Goal: Use online tool/utility: Use online tool/utility

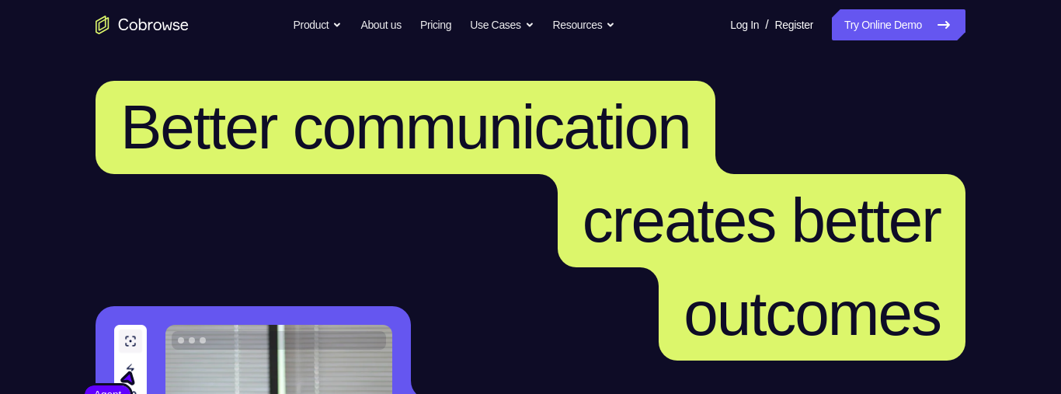
click at [922, 32] on link "Try Online Demo" at bounding box center [899, 24] width 134 height 31
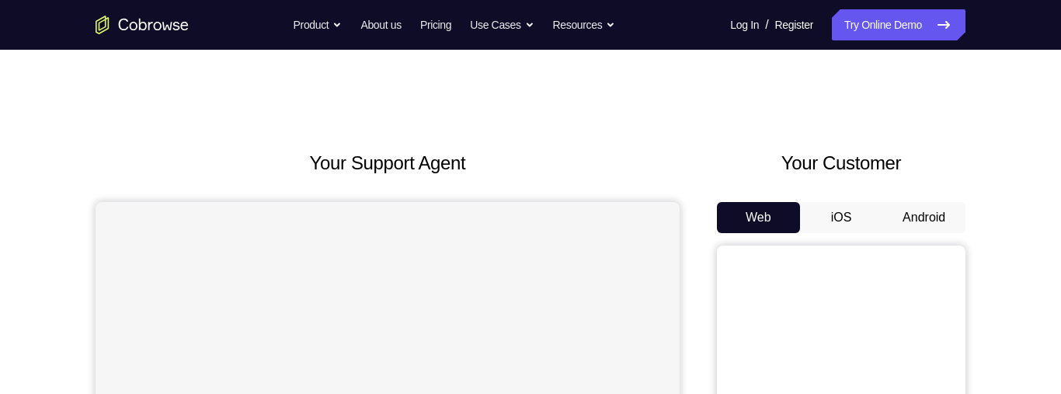
click at [927, 214] on button "Android" at bounding box center [923, 217] width 83 height 31
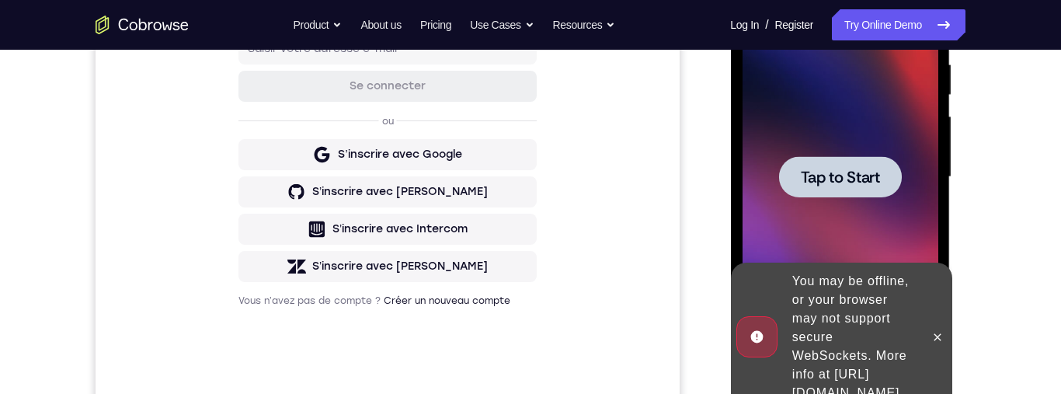
scroll to position [355, 0]
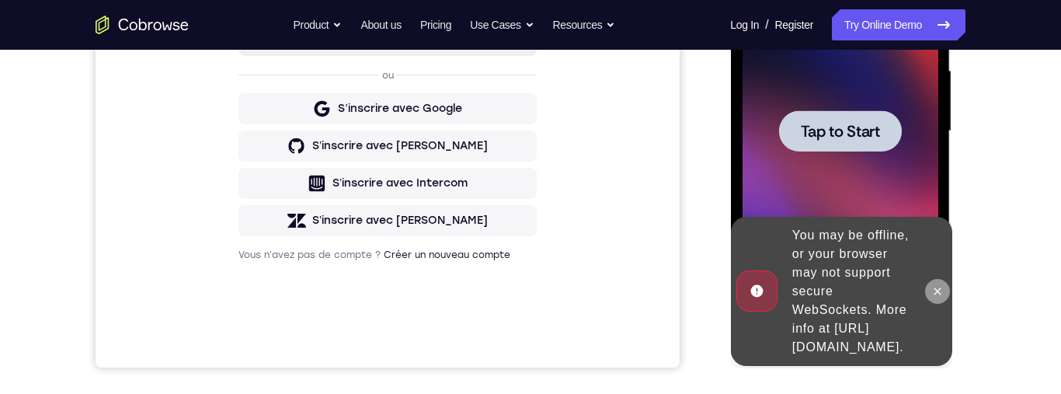
click at [933, 298] on button at bounding box center [936, 291] width 25 height 25
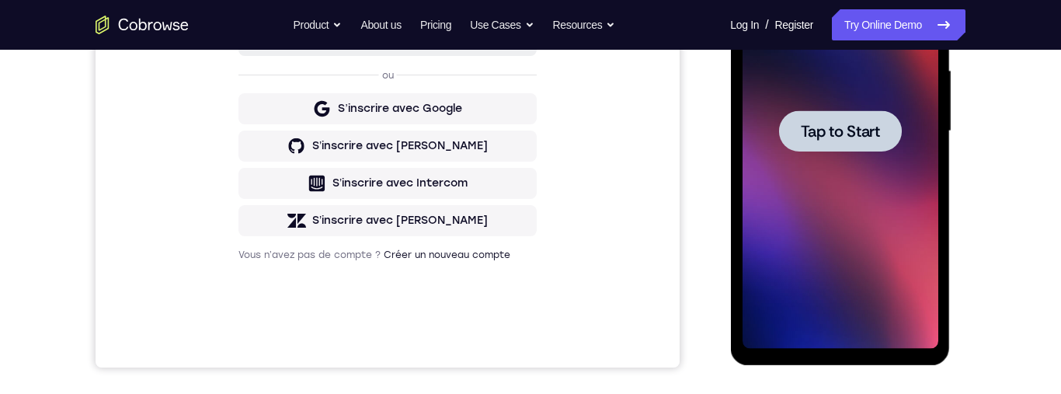
click at [1038, 199] on div "Your Support Agent Your Customer Web iOS Android Next Steps We’d be happy to gi…" at bounding box center [530, 207] width 1061 height 1025
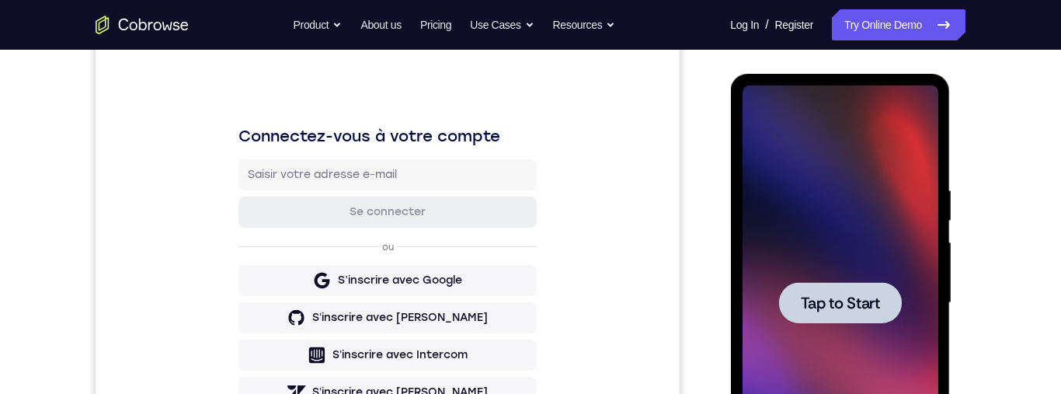
click at [859, 308] on span "Tap to Start" at bounding box center [839, 303] width 79 height 16
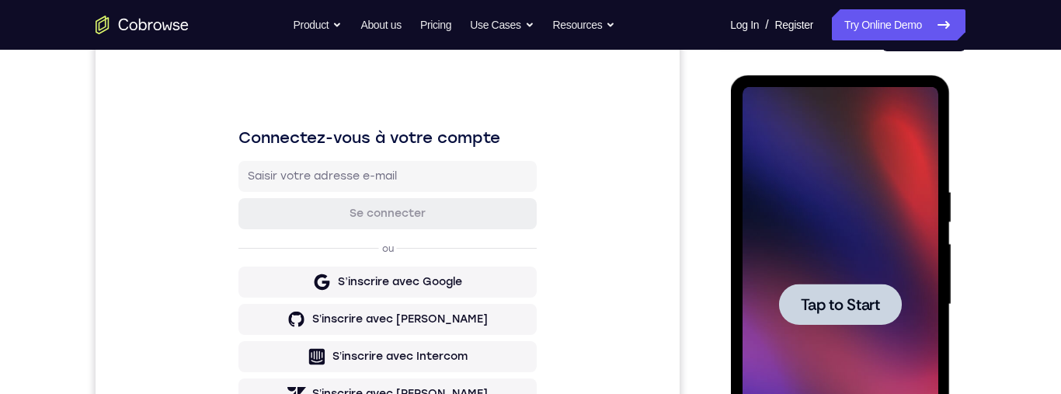
click at [868, 305] on span "Tap to Start" at bounding box center [839, 305] width 79 height 16
click at [839, 305] on span "Tap to Start" at bounding box center [839, 305] width 79 height 16
click at [825, 297] on span "Tap to Start" at bounding box center [839, 305] width 79 height 16
click at [852, 315] on div at bounding box center [839, 304] width 123 height 41
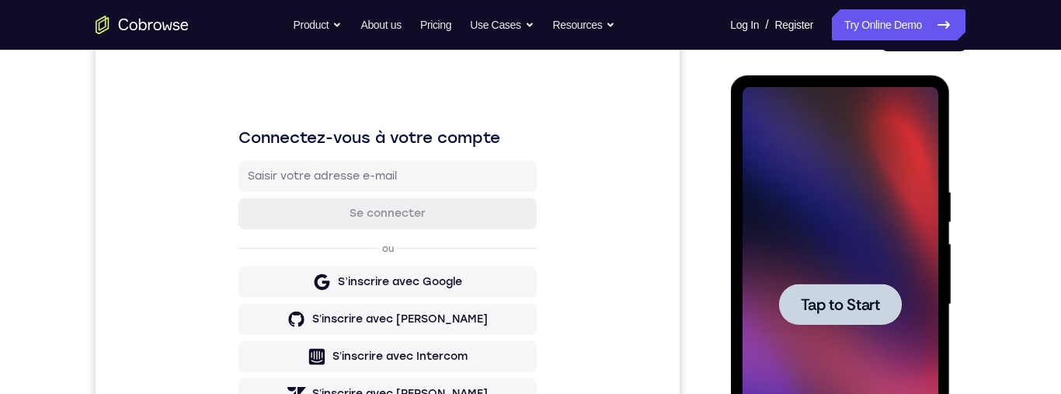
click at [855, 337] on div at bounding box center [840, 304] width 196 height 435
click at [856, 318] on div at bounding box center [839, 304] width 123 height 41
click at [858, 312] on span "Tap to Start" at bounding box center [839, 305] width 79 height 16
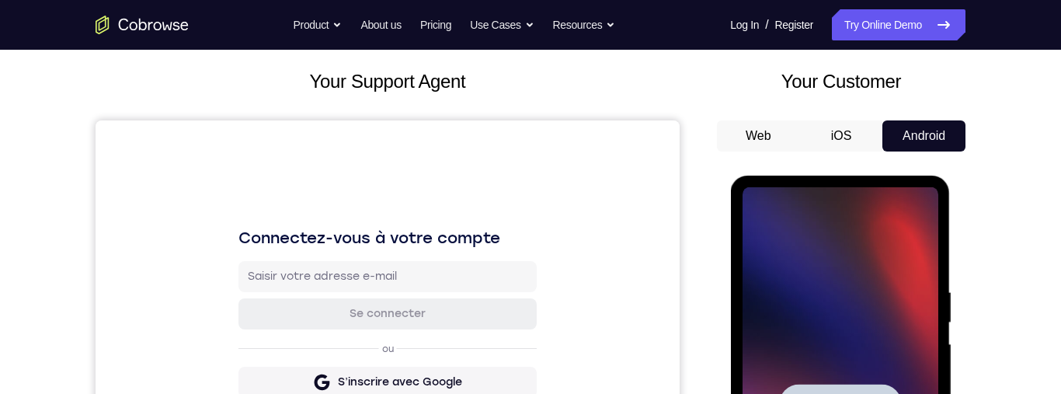
scroll to position [245, 0]
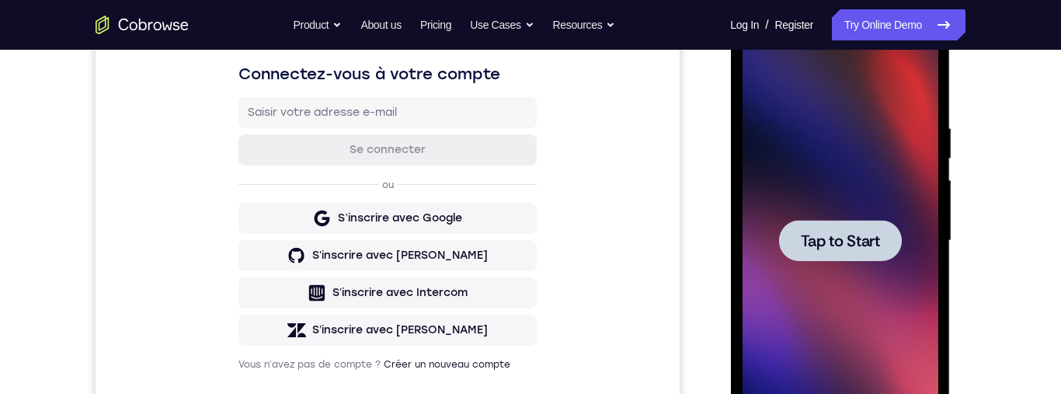
click at [833, 236] on span "Tap to Start" at bounding box center [839, 241] width 79 height 16
click at [848, 238] on span "Tap to Start" at bounding box center [839, 241] width 79 height 16
click at [845, 241] on span "Tap to Start" at bounding box center [839, 241] width 79 height 16
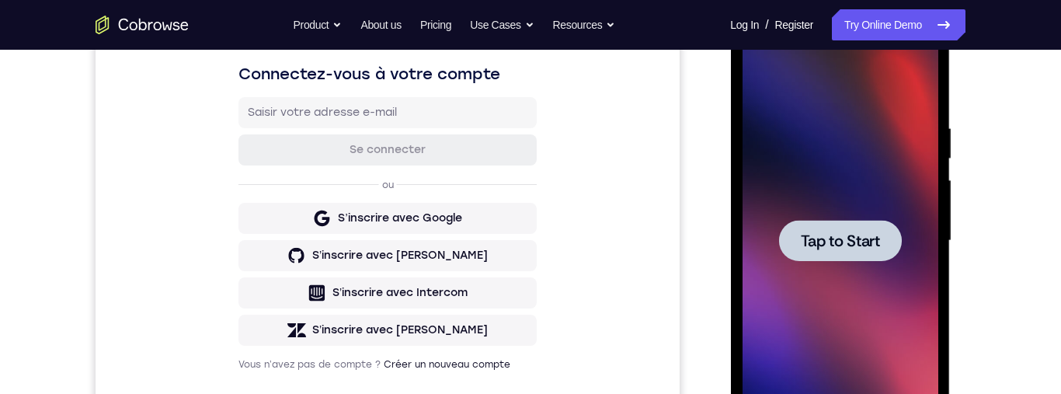
click at [850, 238] on span "Tap to Start" at bounding box center [839, 241] width 79 height 16
click at [852, 235] on span "Tap to Start" at bounding box center [839, 241] width 79 height 16
click at [851, 244] on span "Tap to Start" at bounding box center [839, 241] width 79 height 16
click at [834, 236] on span "Tap to Start" at bounding box center [839, 241] width 79 height 16
click at [834, 236] on div at bounding box center [840, 240] width 196 height 435
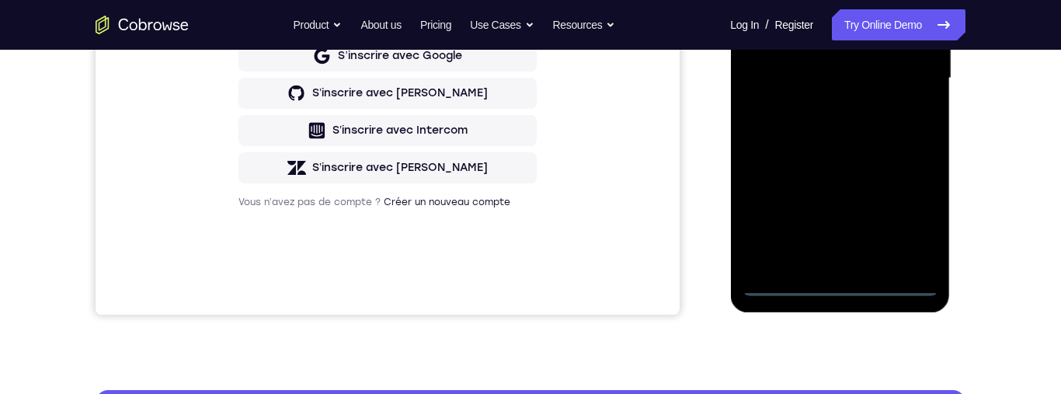
click at [836, 284] on div at bounding box center [840, 78] width 196 height 435
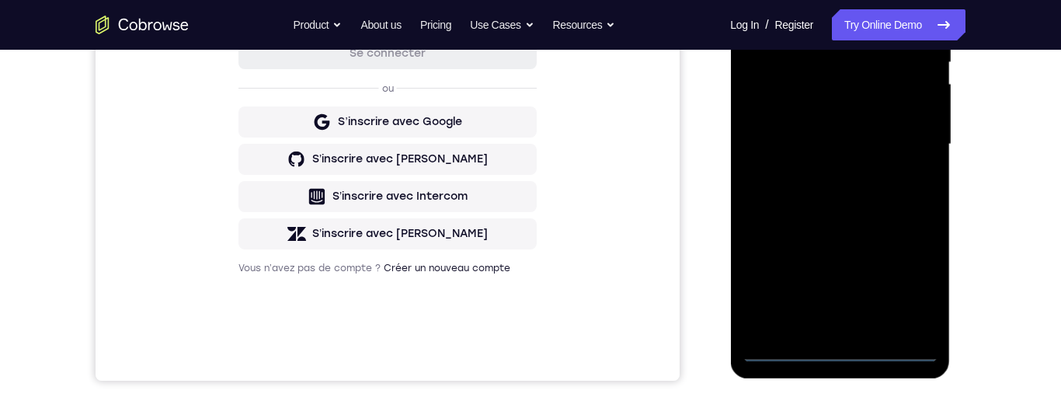
click at [900, 278] on div at bounding box center [840, 144] width 196 height 435
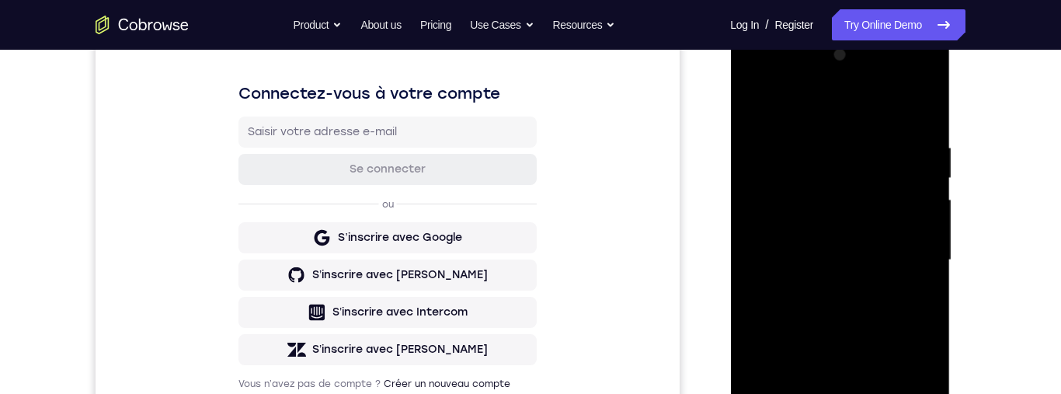
scroll to position [179, 0]
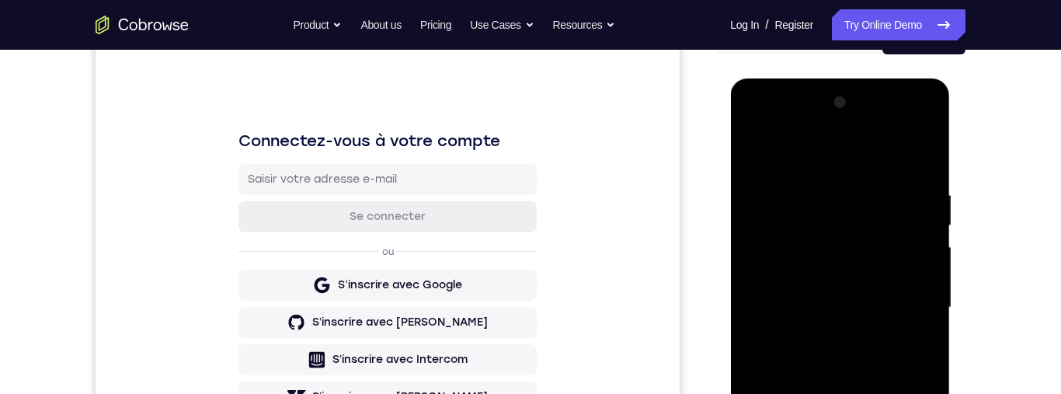
click at [779, 120] on div at bounding box center [840, 307] width 196 height 435
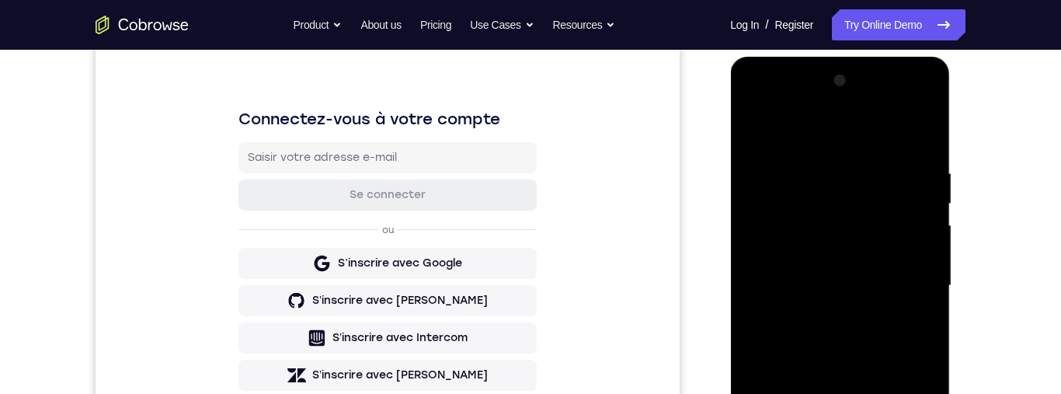
click at [907, 269] on div at bounding box center [840, 285] width 196 height 435
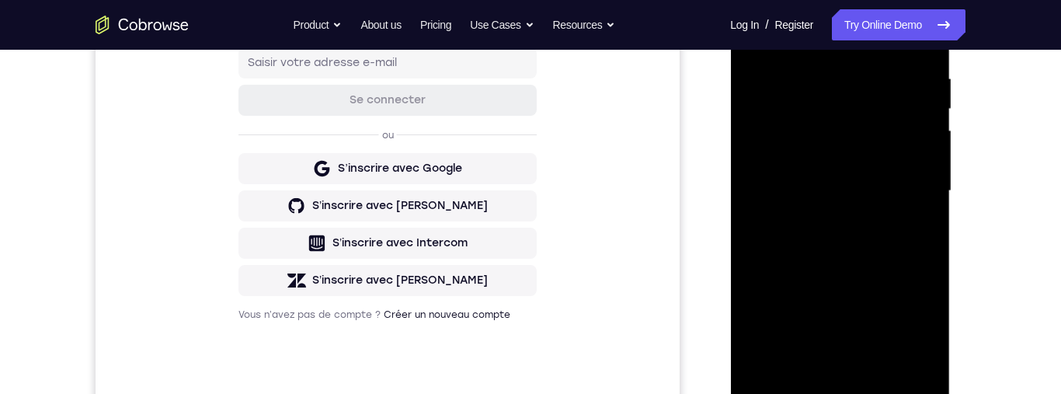
scroll to position [296, 0]
click at [820, 223] on div at bounding box center [840, 190] width 196 height 435
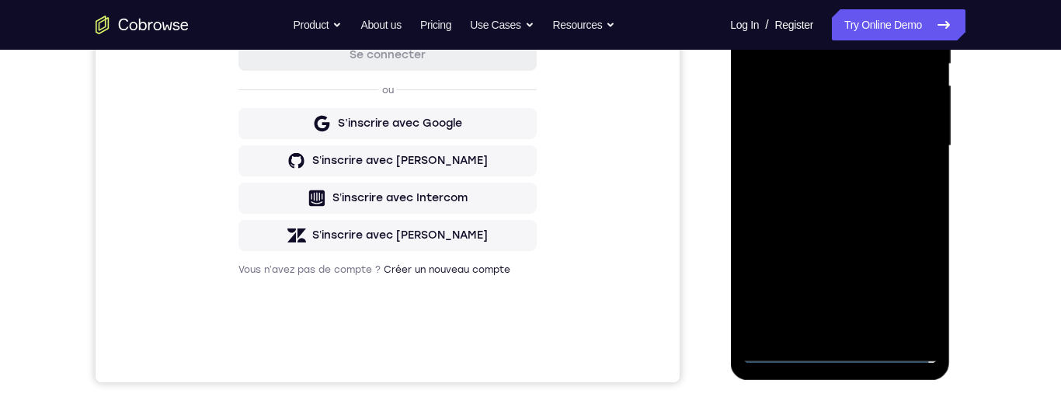
scroll to position [348, 0]
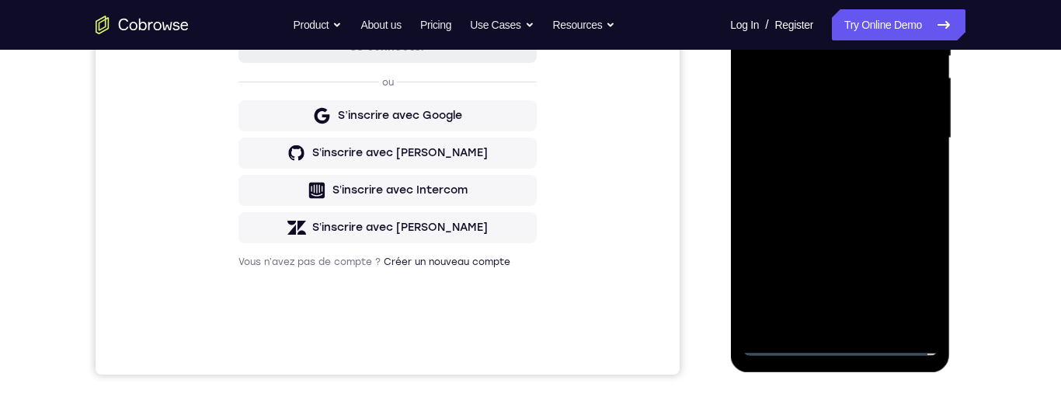
click at [896, 120] on div at bounding box center [840, 138] width 196 height 435
click at [795, 106] on div at bounding box center [840, 138] width 196 height 435
click at [879, 126] on div at bounding box center [840, 138] width 196 height 435
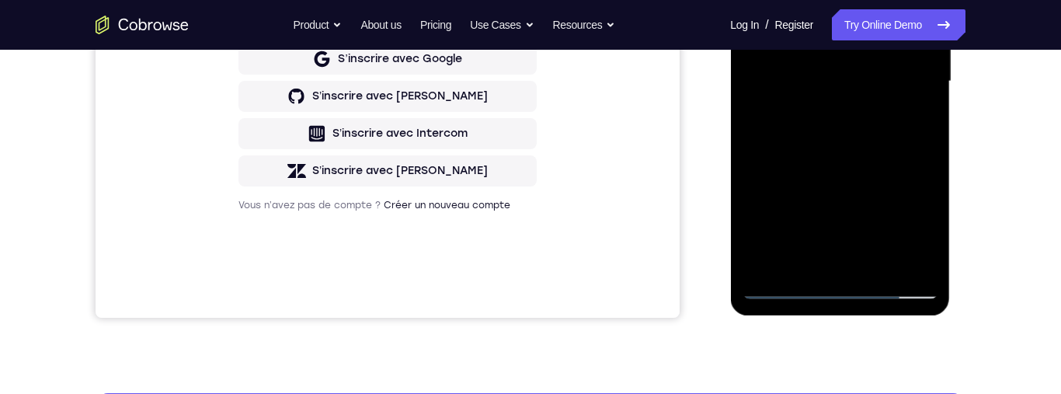
click at [901, 82] on div at bounding box center [840, 81] width 196 height 435
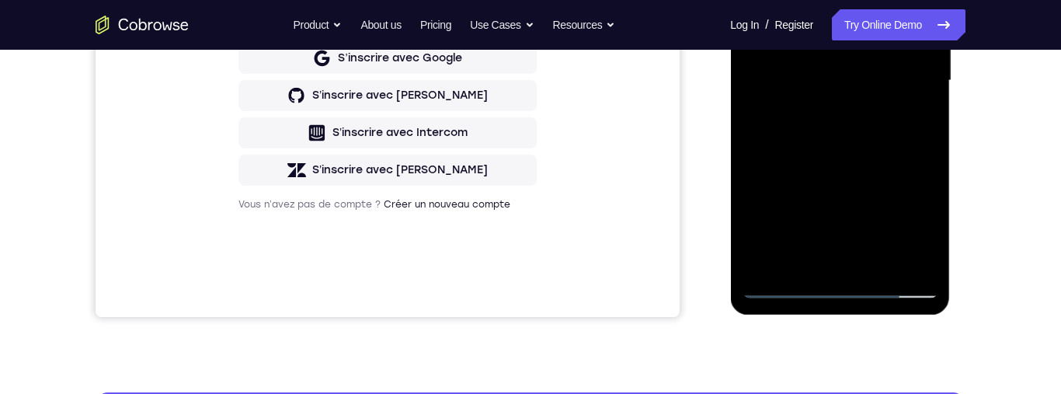
scroll to position [341, 0]
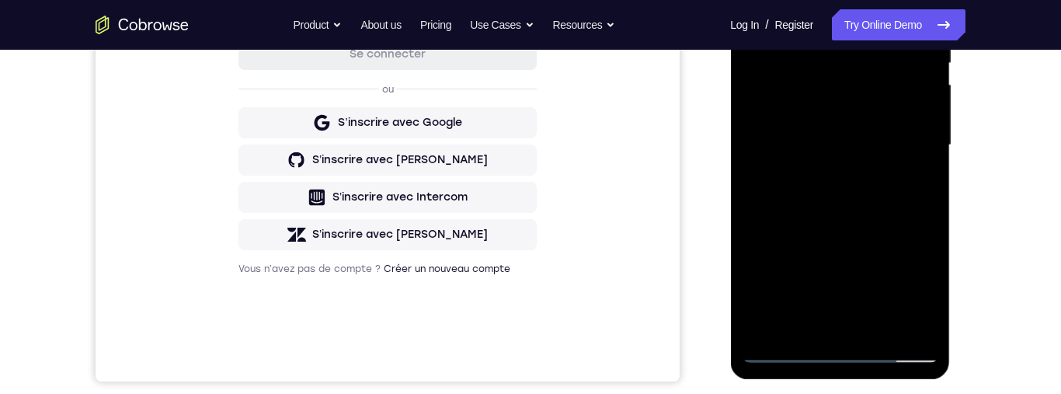
click at [871, 202] on div at bounding box center [840, 145] width 196 height 435
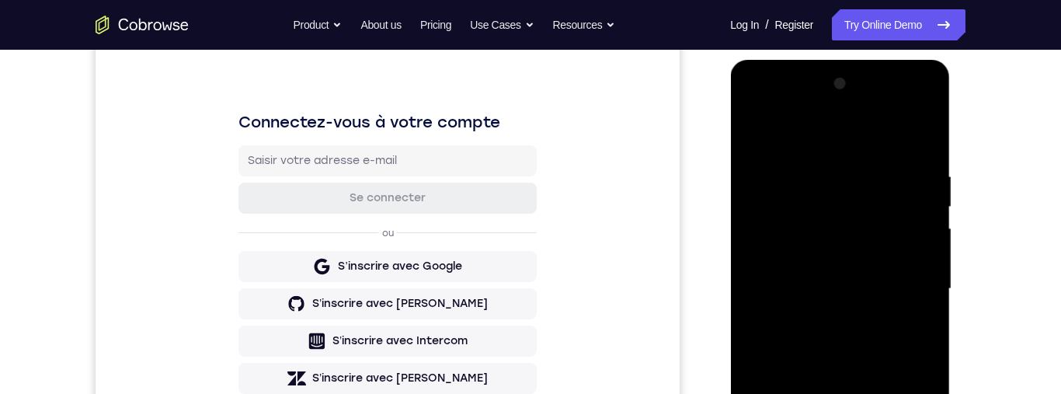
scroll to position [303, 0]
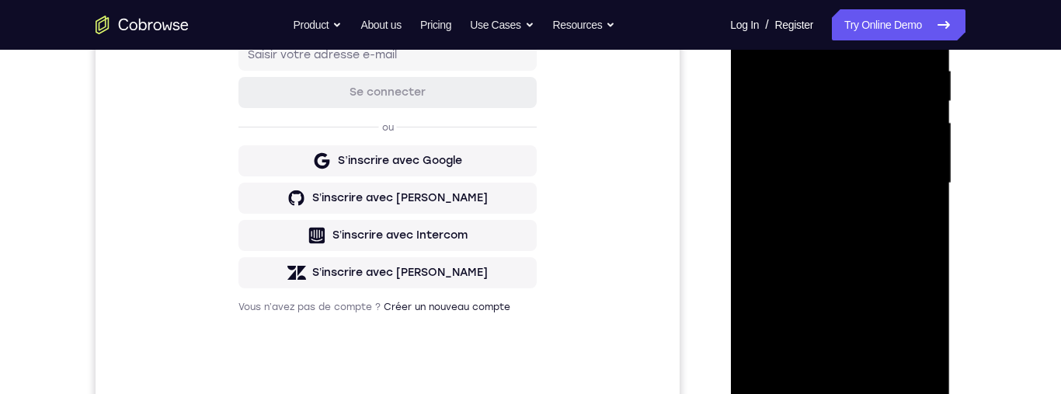
click at [872, 225] on div at bounding box center [840, 183] width 196 height 435
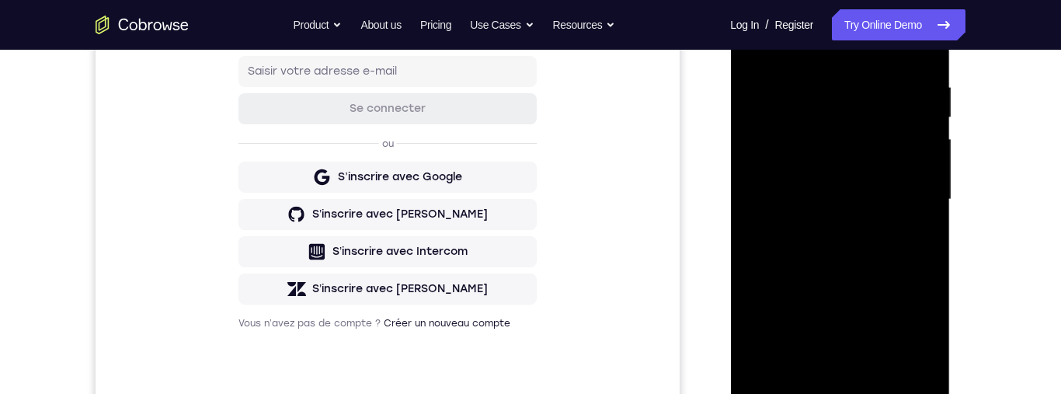
scroll to position [366, 0]
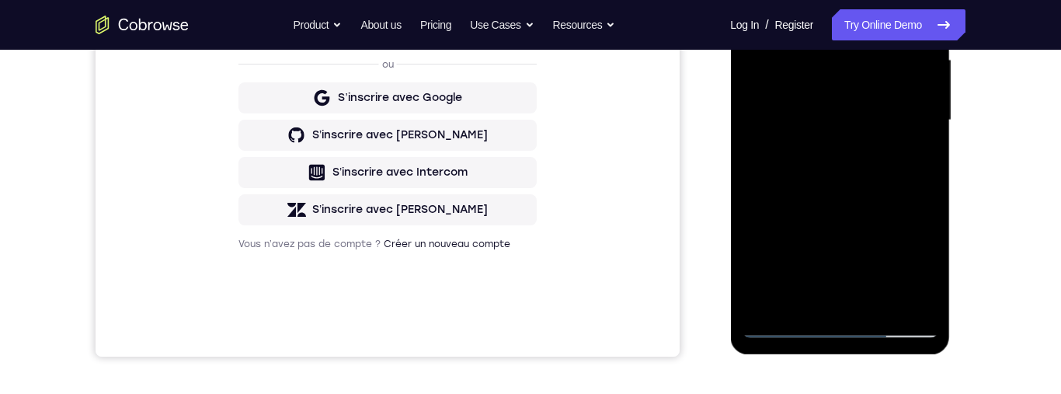
click at [896, 186] on div at bounding box center [840, 120] width 196 height 435
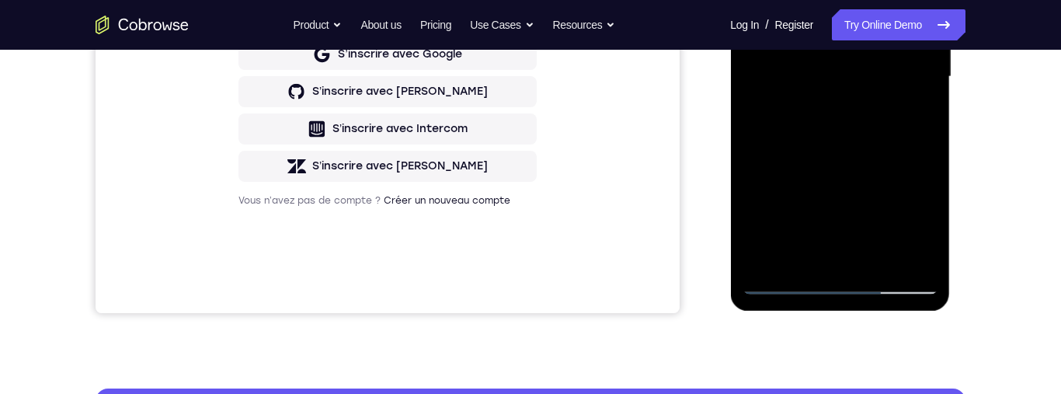
click at [887, 174] on div at bounding box center [840, 76] width 196 height 435
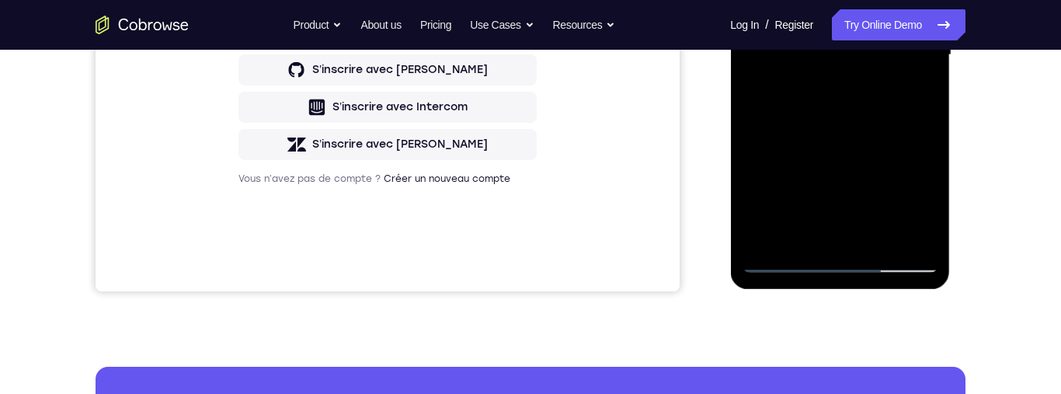
click at [886, 149] on div at bounding box center [840, 55] width 196 height 435
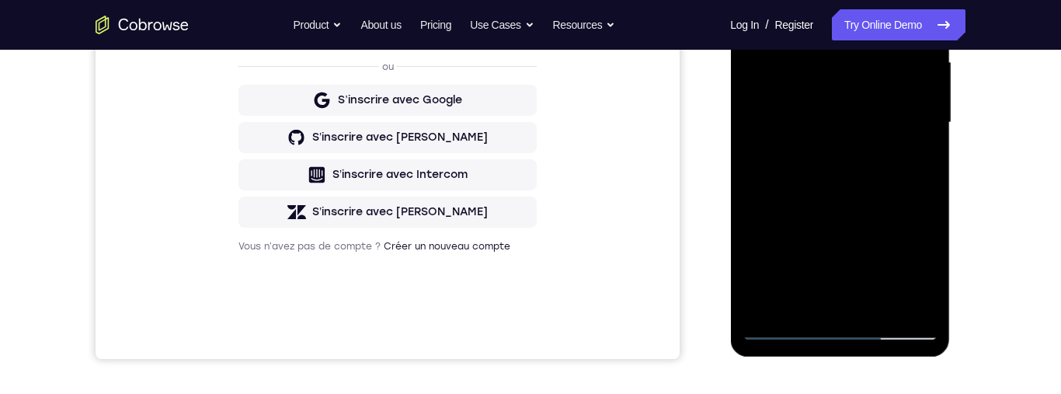
scroll to position [312, 0]
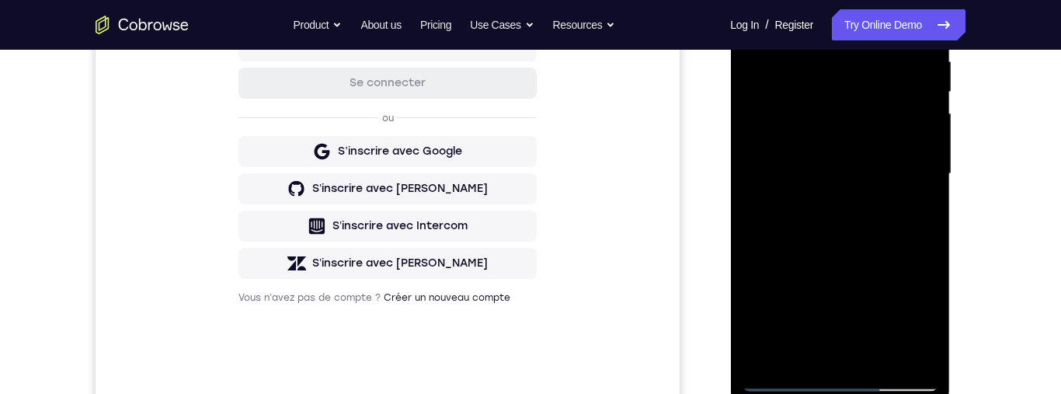
click at [928, 176] on div at bounding box center [840, 173] width 196 height 435
click at [924, 181] on div at bounding box center [840, 173] width 196 height 435
click at [923, 179] on div at bounding box center [840, 173] width 196 height 435
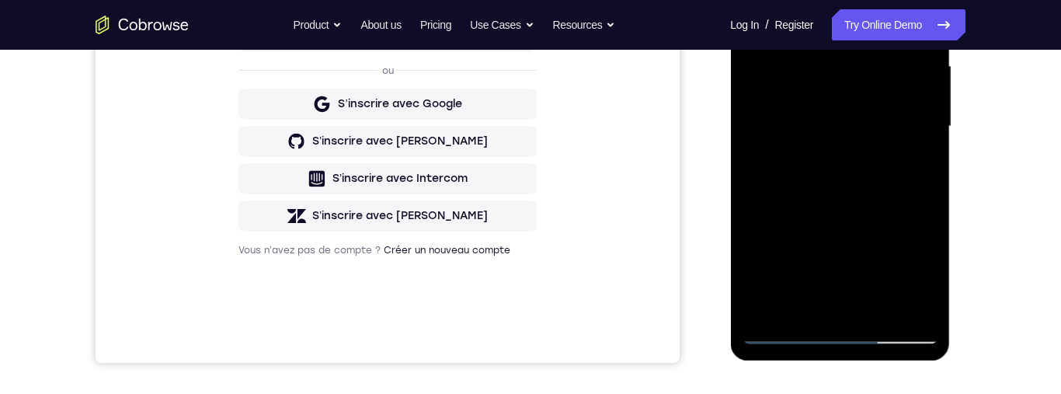
scroll to position [364, 0]
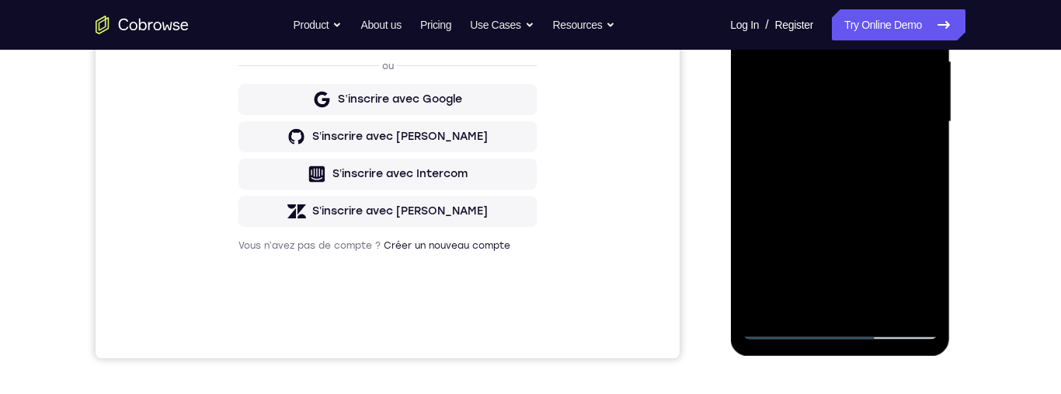
click at [751, 134] on div at bounding box center [840, 121] width 196 height 435
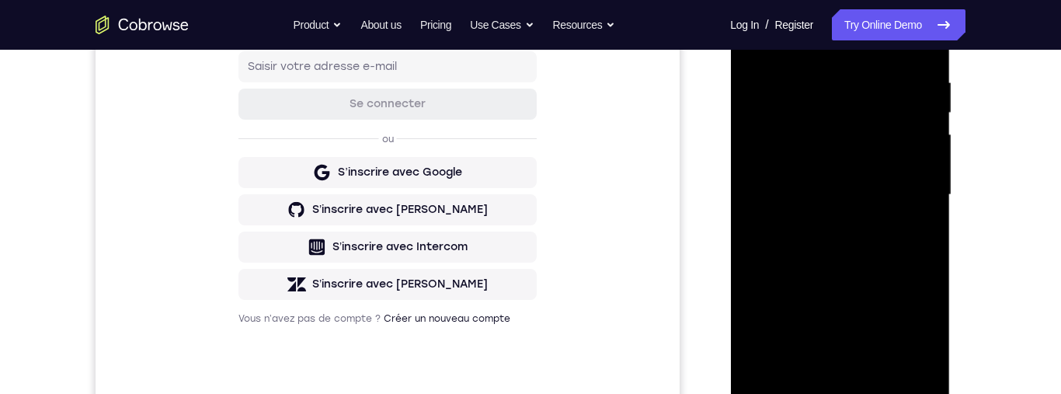
scroll to position [278, 0]
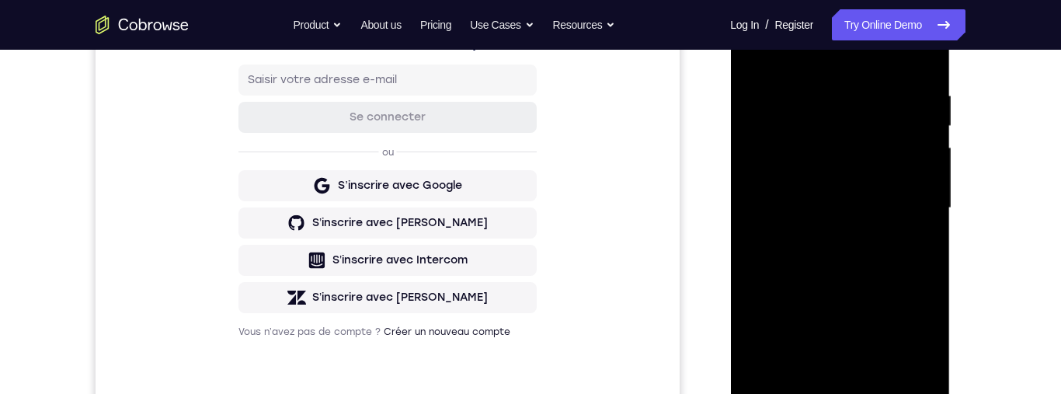
click at [750, 208] on div at bounding box center [840, 208] width 196 height 435
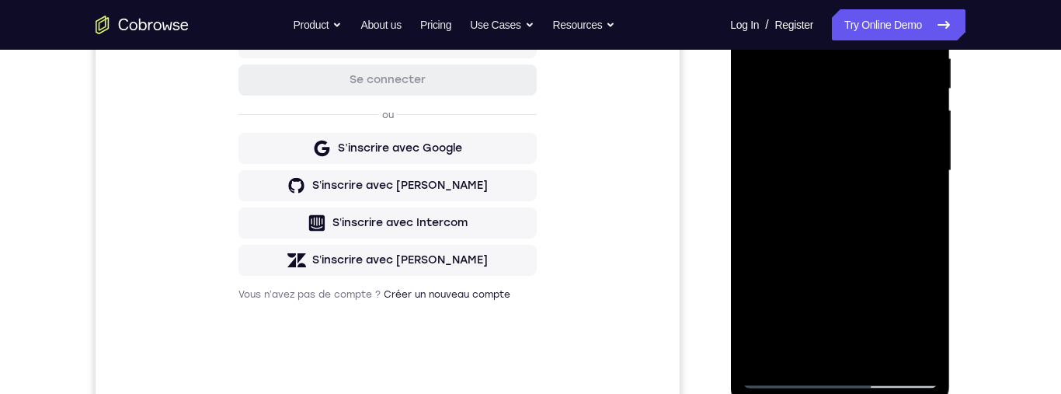
scroll to position [340, 0]
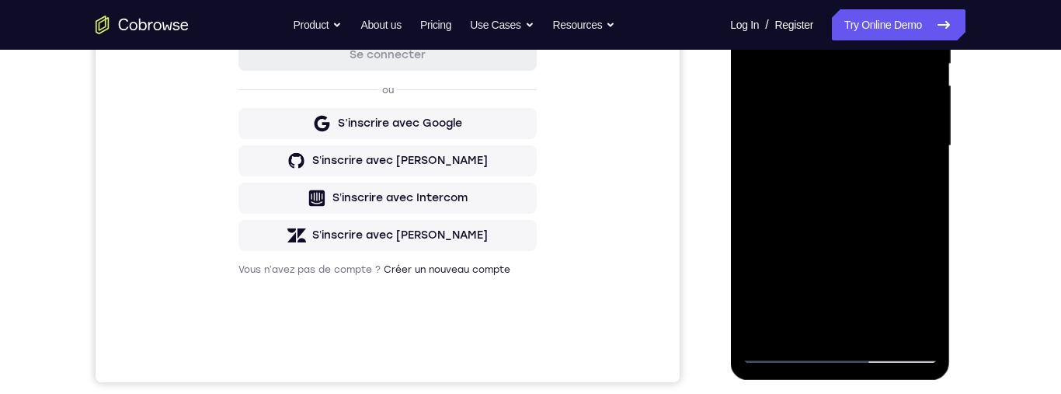
click at [747, 151] on div at bounding box center [840, 146] width 196 height 435
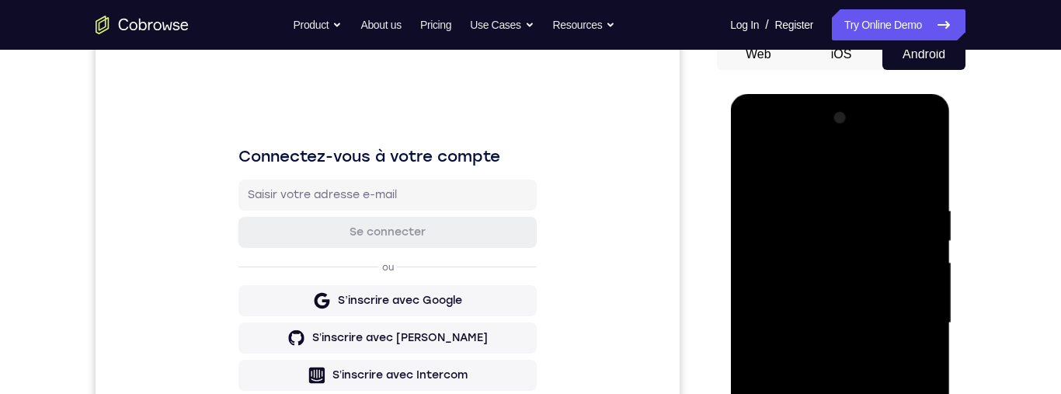
scroll to position [221, 0]
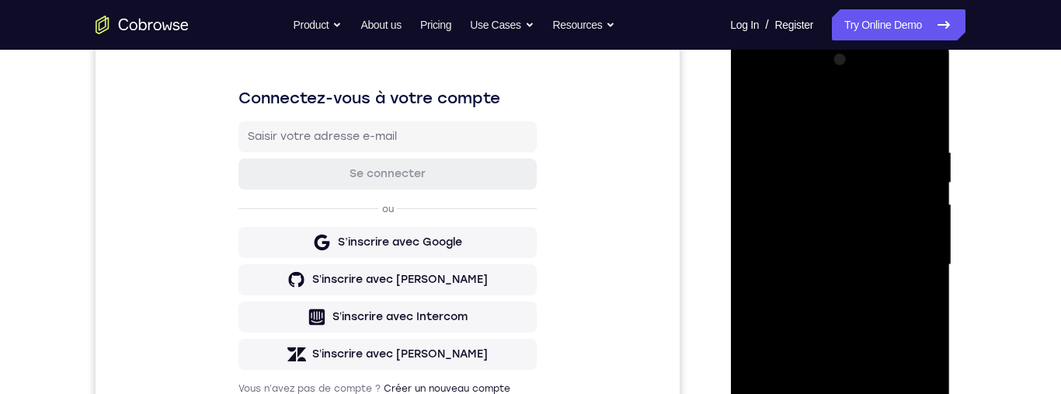
click at [816, 143] on div at bounding box center [840, 264] width 196 height 435
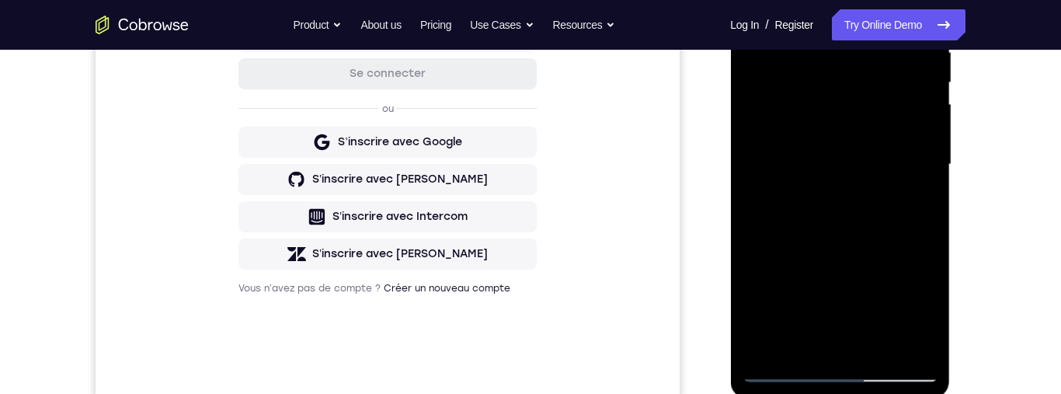
scroll to position [347, 0]
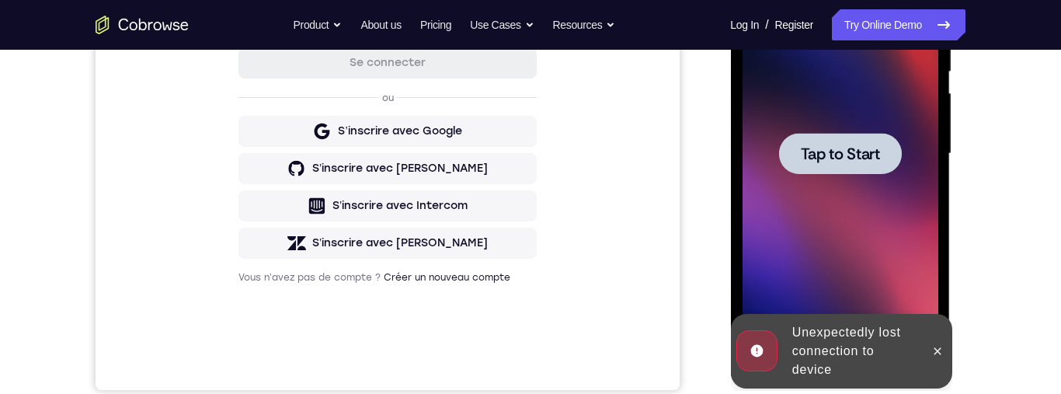
click at [914, 168] on div at bounding box center [840, 153] width 196 height 435
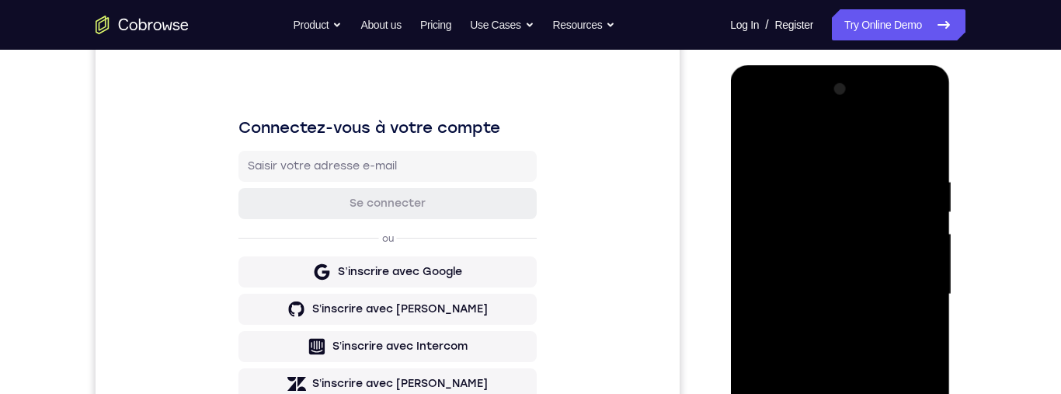
scroll to position [464, 0]
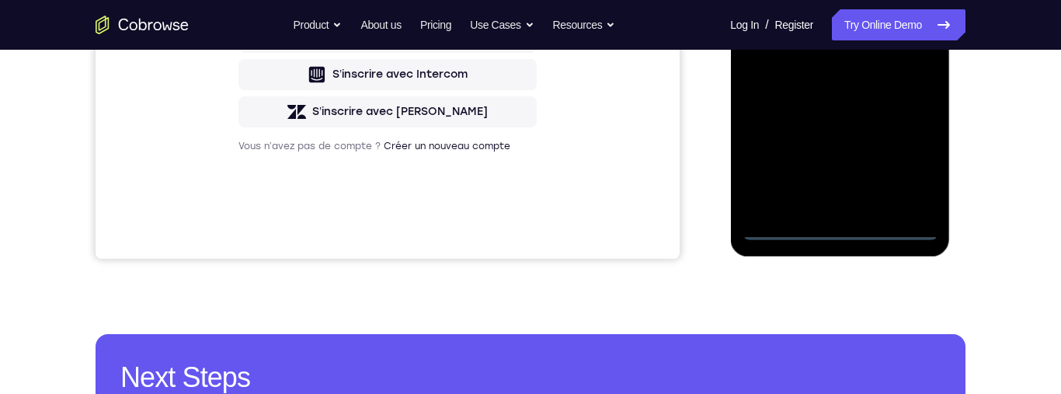
click at [834, 235] on div at bounding box center [840, 22] width 196 height 435
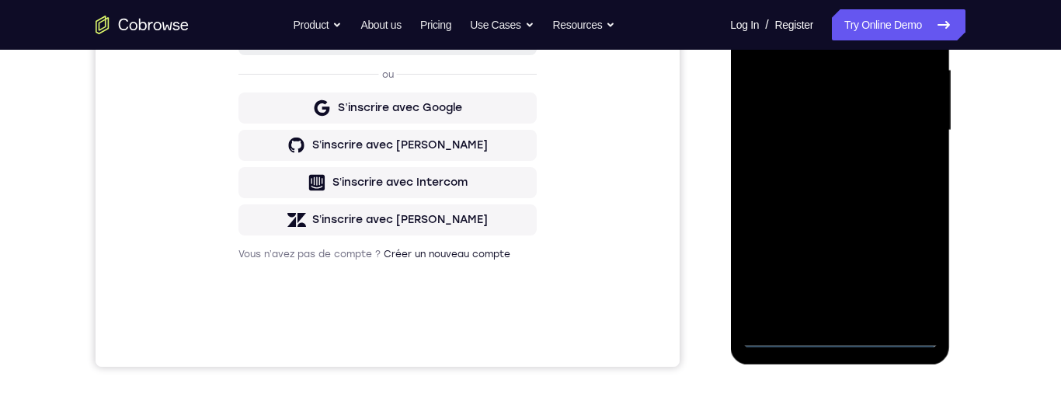
click at [902, 266] on div at bounding box center [840, 130] width 196 height 435
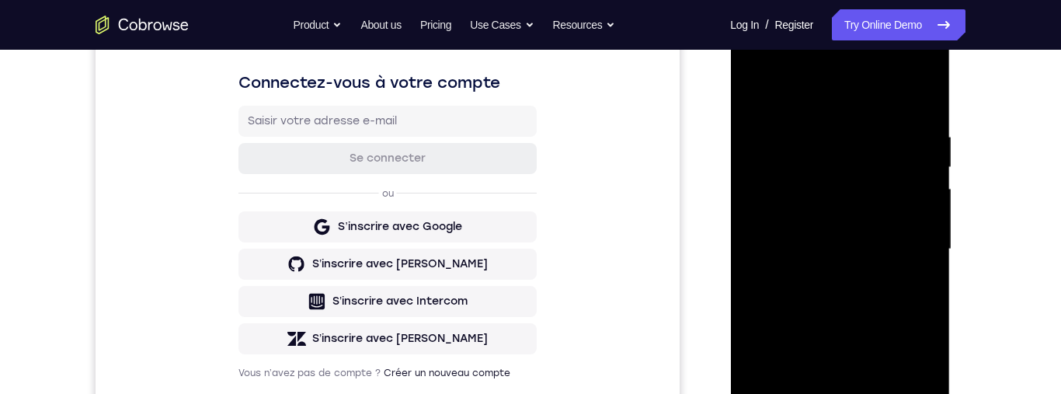
scroll to position [155, 0]
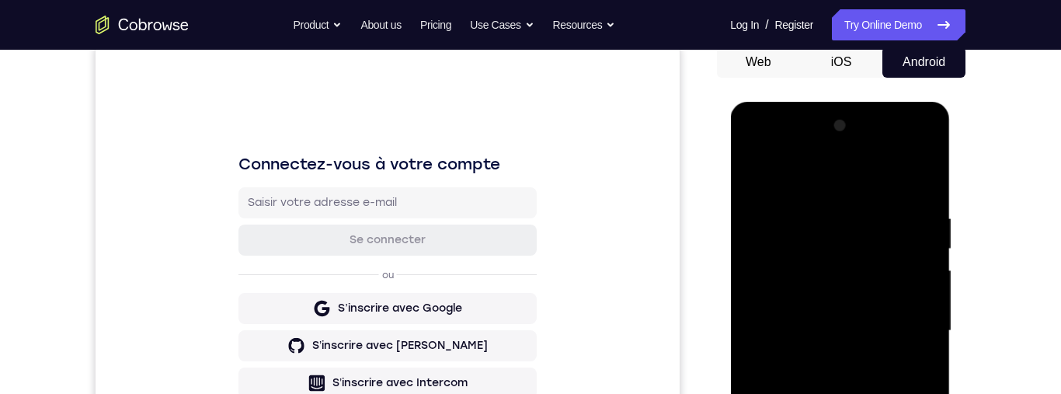
click at [779, 150] on div at bounding box center [840, 330] width 196 height 435
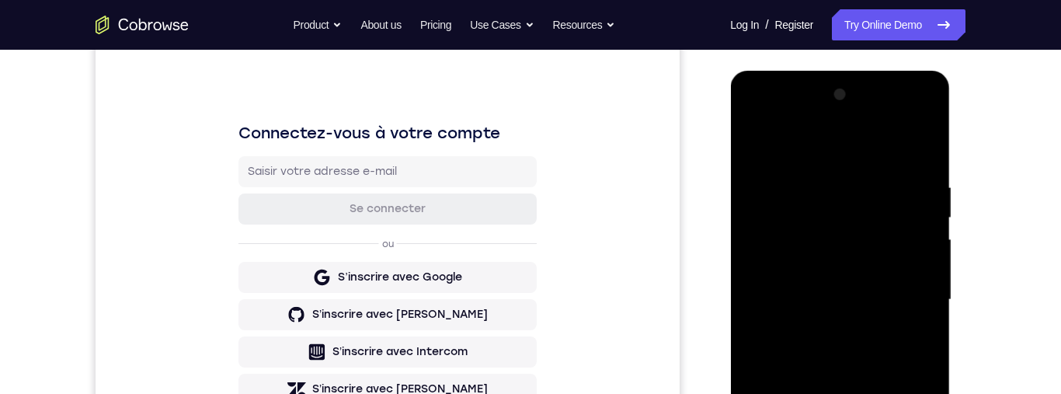
click at [900, 289] on div at bounding box center [840, 299] width 196 height 435
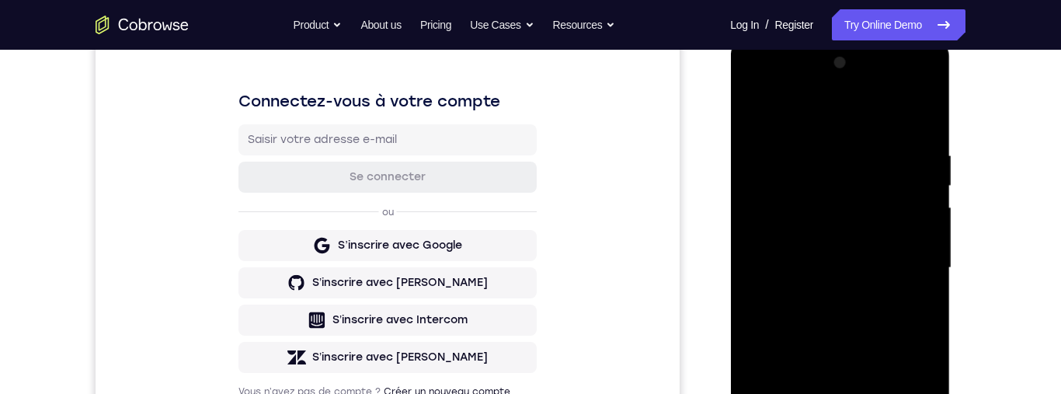
scroll to position [277, 0]
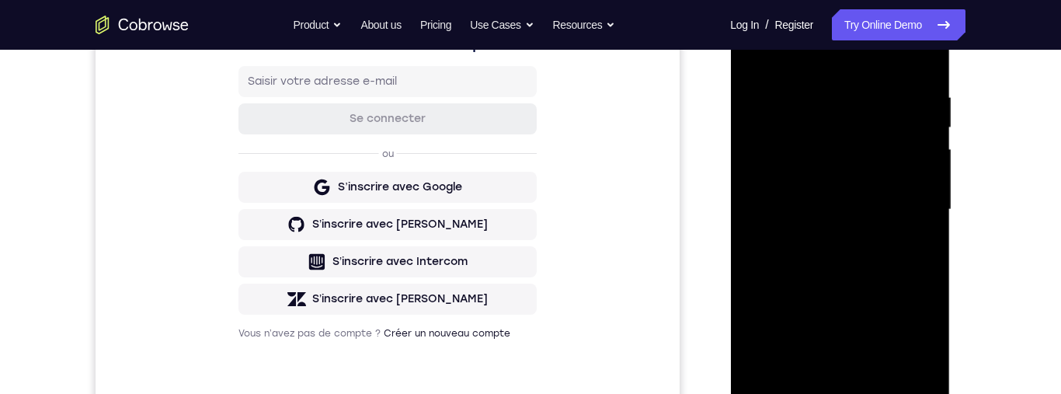
click at [818, 237] on div at bounding box center [840, 209] width 196 height 435
click at [882, 193] on div at bounding box center [840, 210] width 196 height 435
click at [852, 172] on div at bounding box center [840, 210] width 196 height 435
click at [859, 213] on div at bounding box center [840, 210] width 196 height 435
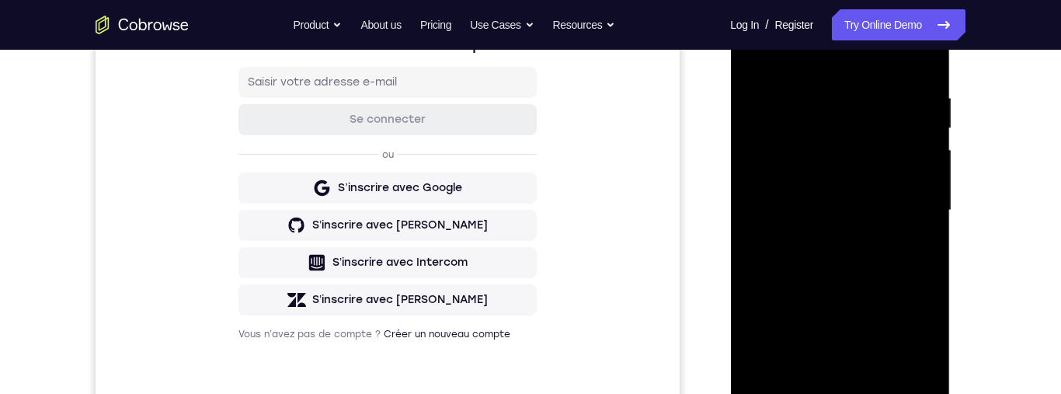
click at [876, 261] on div at bounding box center [840, 210] width 196 height 435
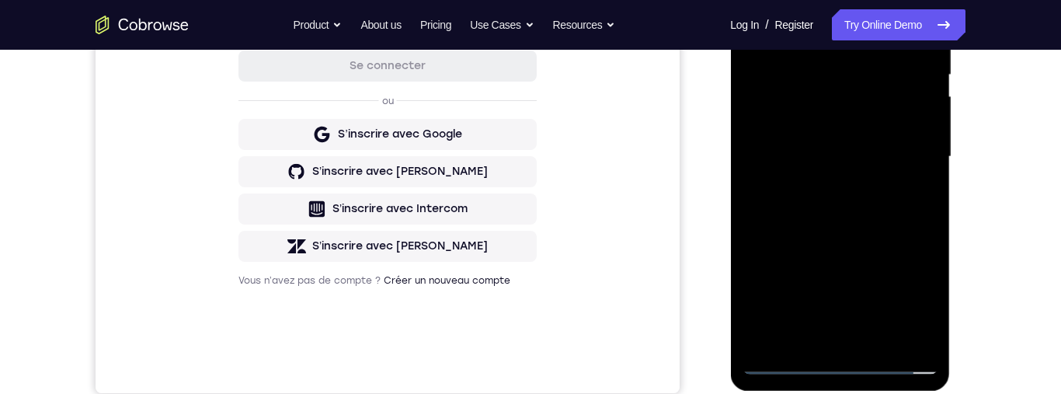
click at [862, 204] on div at bounding box center [840, 156] width 196 height 435
click at [839, 214] on div at bounding box center [840, 156] width 196 height 435
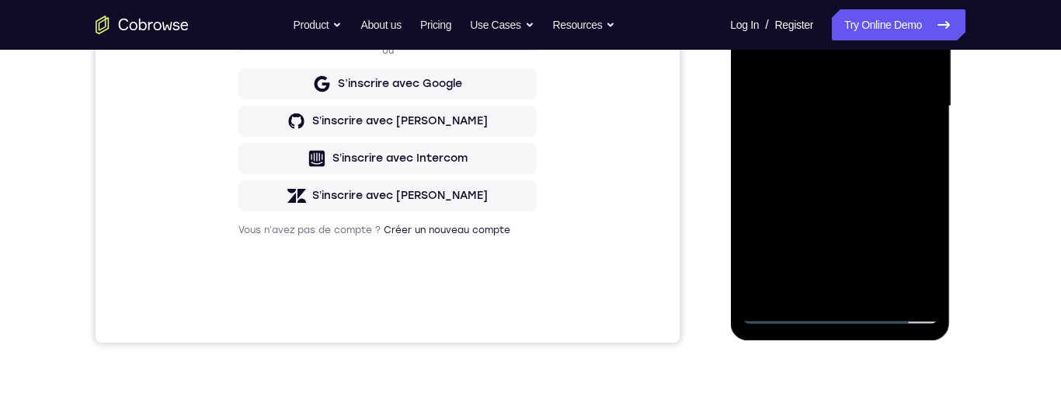
scroll to position [363, 0]
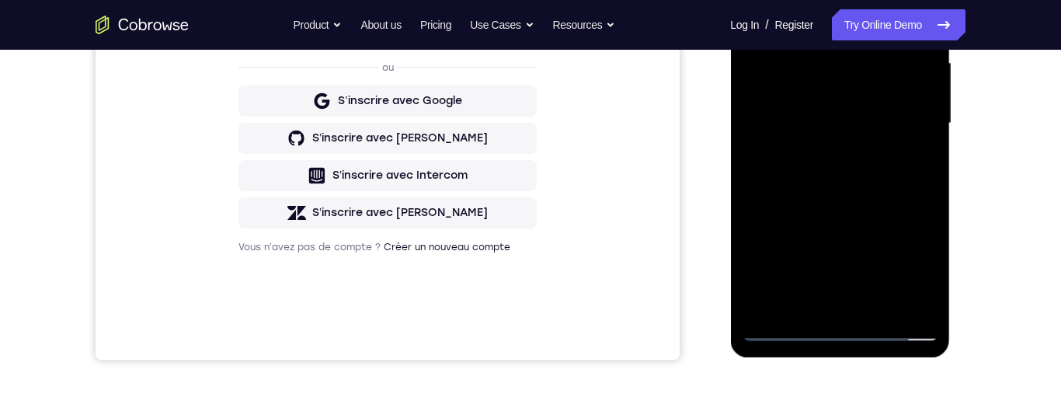
click at [928, 180] on div at bounding box center [840, 123] width 196 height 435
click at [925, 180] on div at bounding box center [840, 123] width 196 height 435
click at [928, 182] on div at bounding box center [840, 123] width 196 height 435
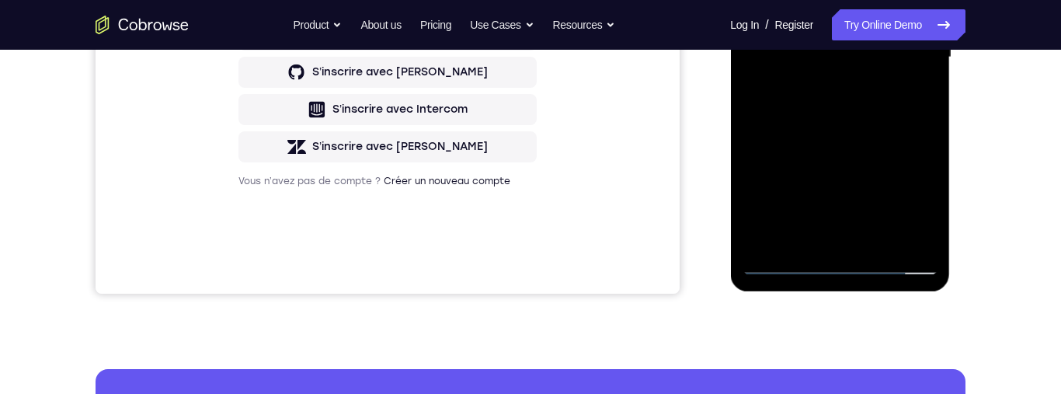
click at [881, 172] on div at bounding box center [840, 57] width 196 height 435
click at [884, 165] on div at bounding box center [840, 57] width 196 height 435
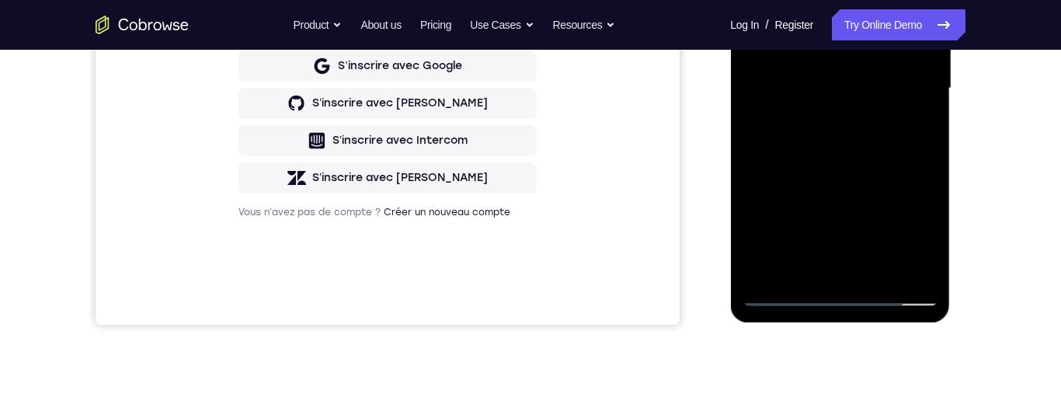
click at [755, 237] on div at bounding box center [840, 88] width 196 height 435
click at [924, 95] on div at bounding box center [840, 87] width 196 height 435
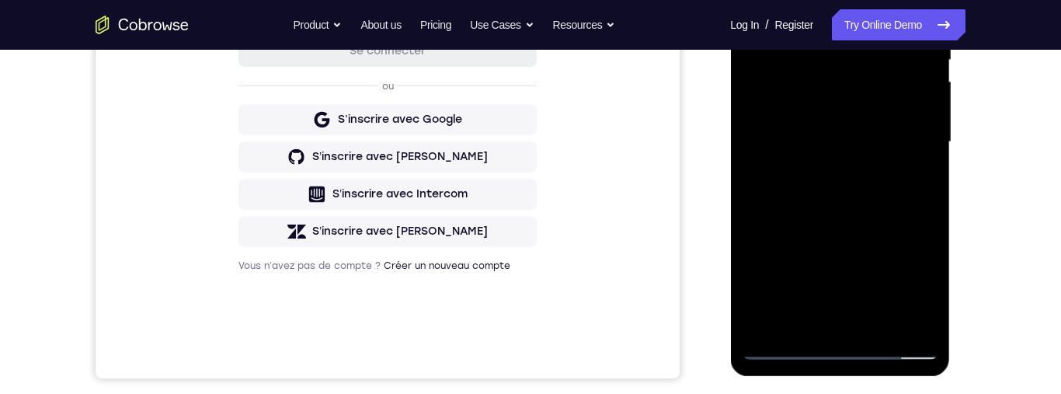
click at [925, 152] on div at bounding box center [840, 142] width 196 height 435
click at [924, 149] on div at bounding box center [840, 142] width 196 height 435
click at [928, 146] on div at bounding box center [840, 142] width 196 height 435
click at [926, 144] on div at bounding box center [840, 142] width 196 height 435
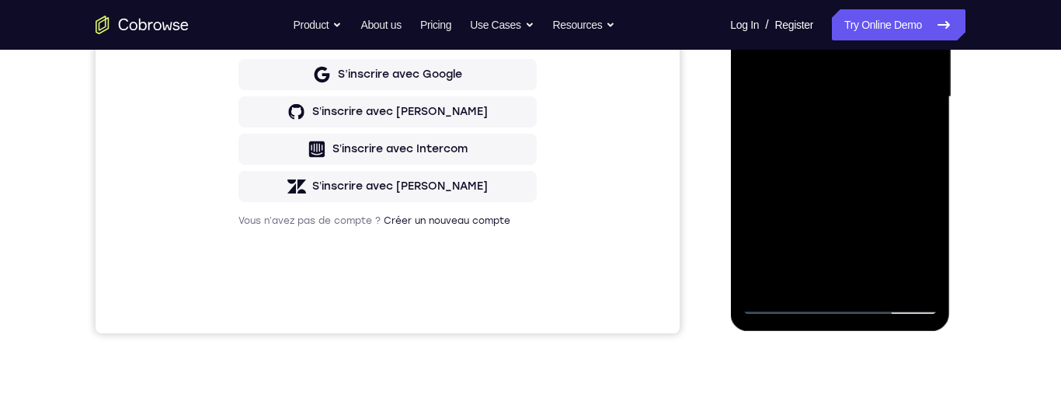
click at [880, 276] on div at bounding box center [840, 97] width 196 height 435
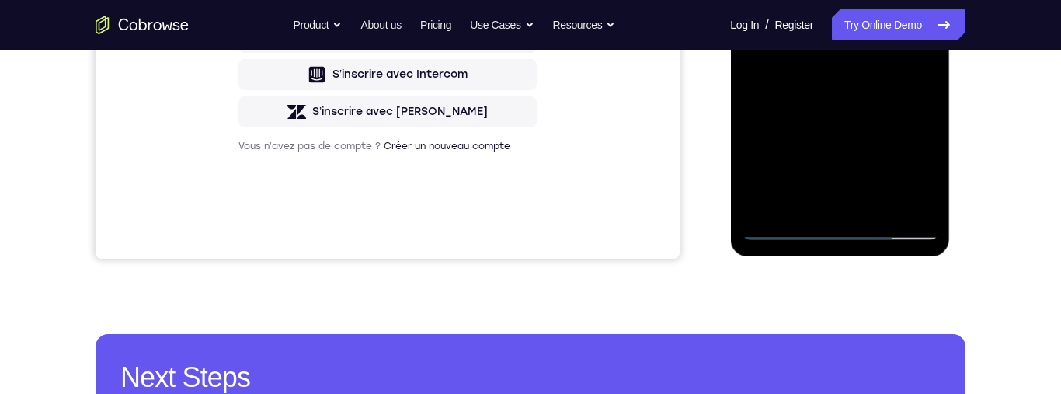
scroll to position [426, 0]
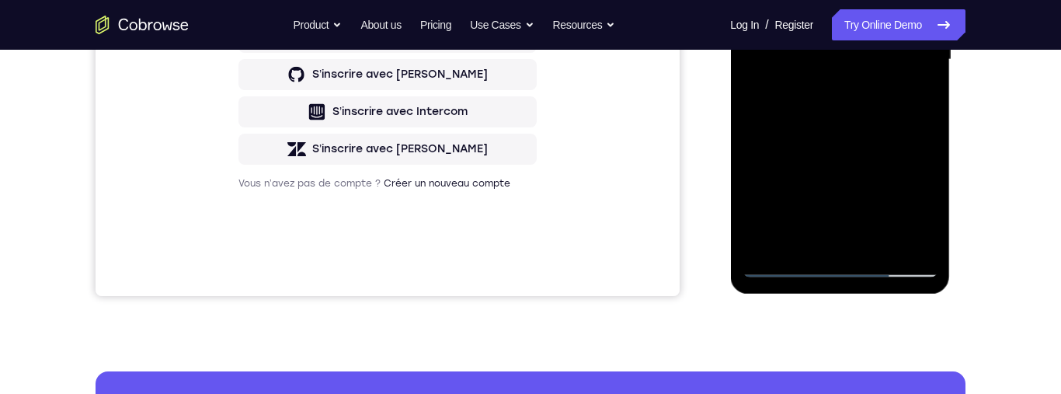
click at [866, 144] on div at bounding box center [840, 59] width 196 height 435
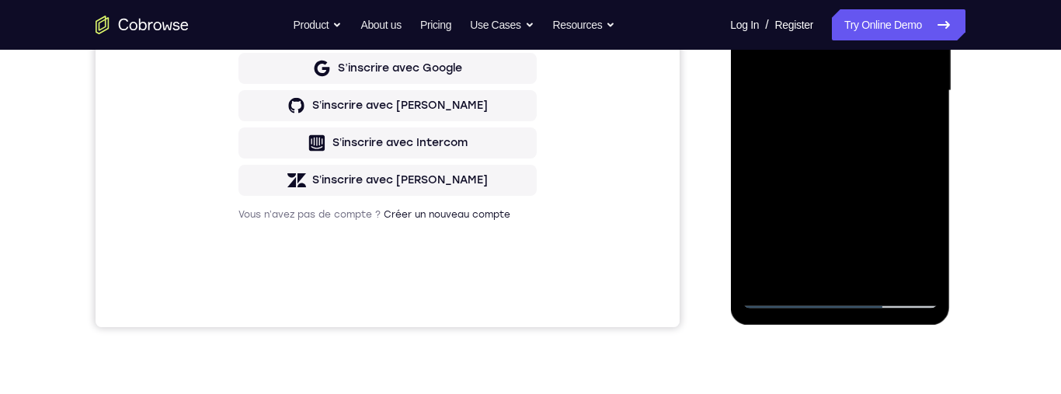
scroll to position [380, 0]
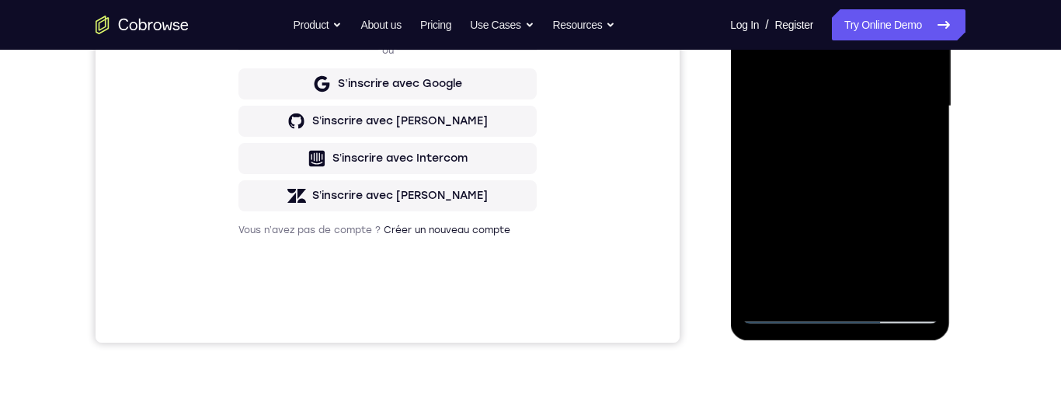
click at [988, 177] on div "Your Support Agent Your Customer Web iOS Android Next Steps We’d be happy to gi…" at bounding box center [530, 182] width 994 height 1025
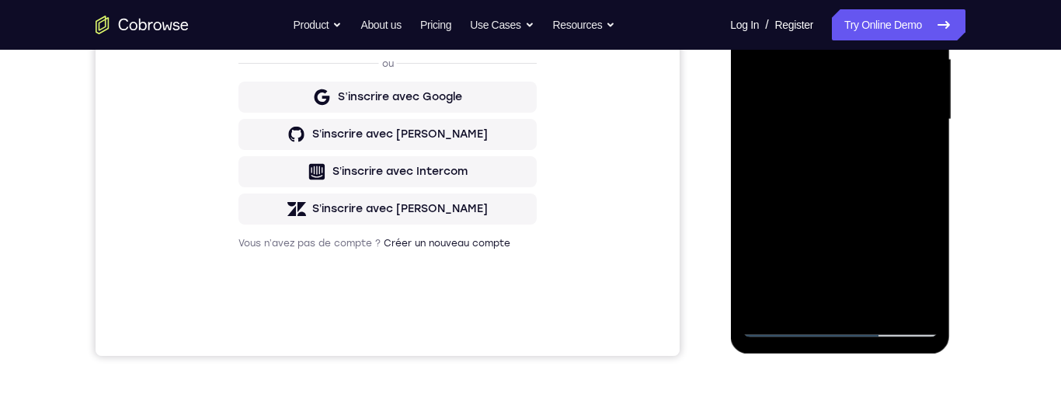
scroll to position [360, 0]
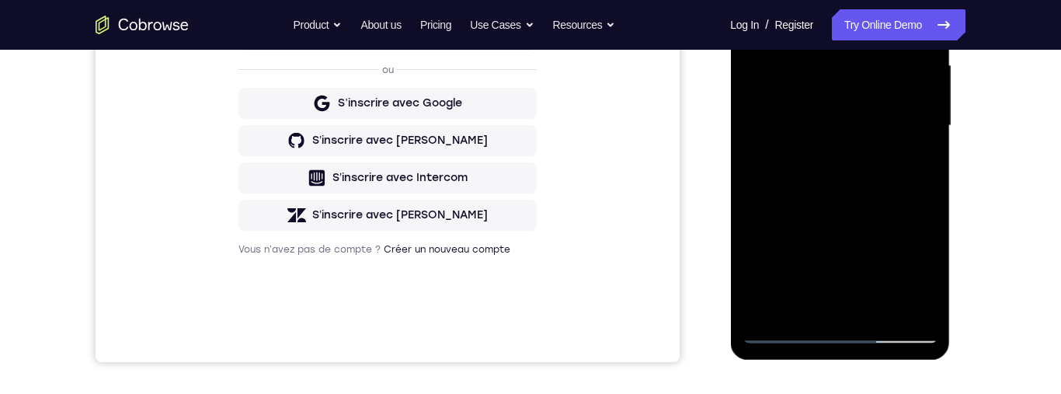
click at [907, 159] on div at bounding box center [840, 125] width 196 height 435
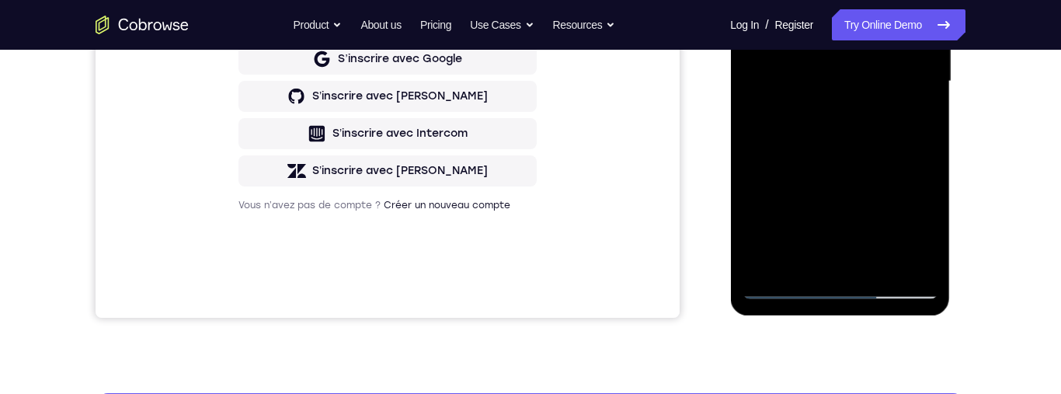
scroll to position [412, 0]
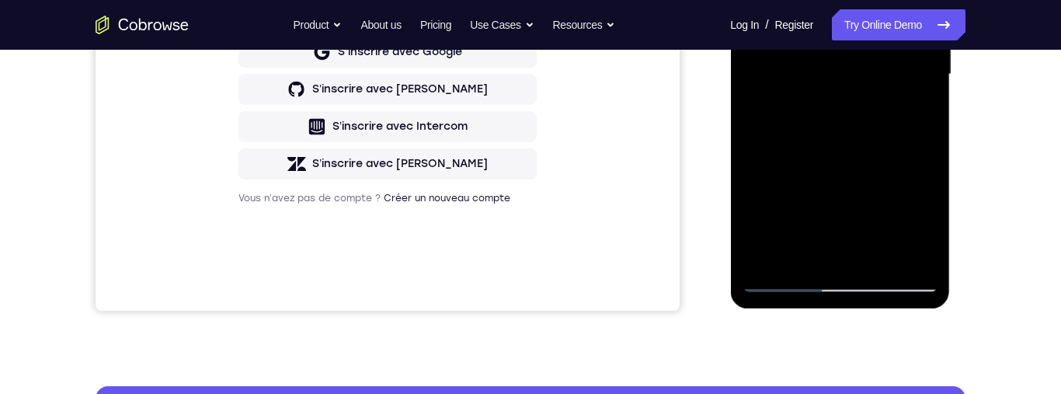
click at [924, 221] on div at bounding box center [840, 74] width 196 height 435
click at [924, 223] on div at bounding box center [840, 74] width 196 height 435
click at [898, 144] on div at bounding box center [840, 74] width 196 height 435
click at [928, 232] on div at bounding box center [840, 74] width 196 height 435
click at [928, 217] on div at bounding box center [840, 74] width 196 height 435
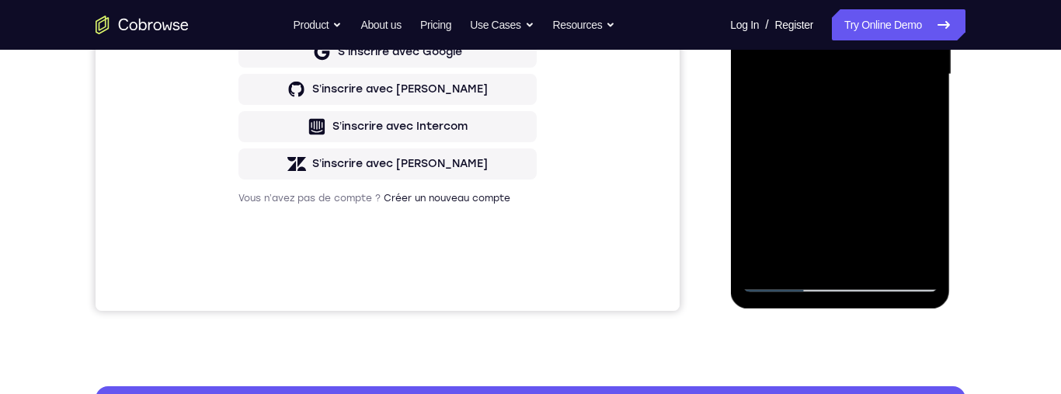
click at [918, 110] on div at bounding box center [840, 74] width 196 height 435
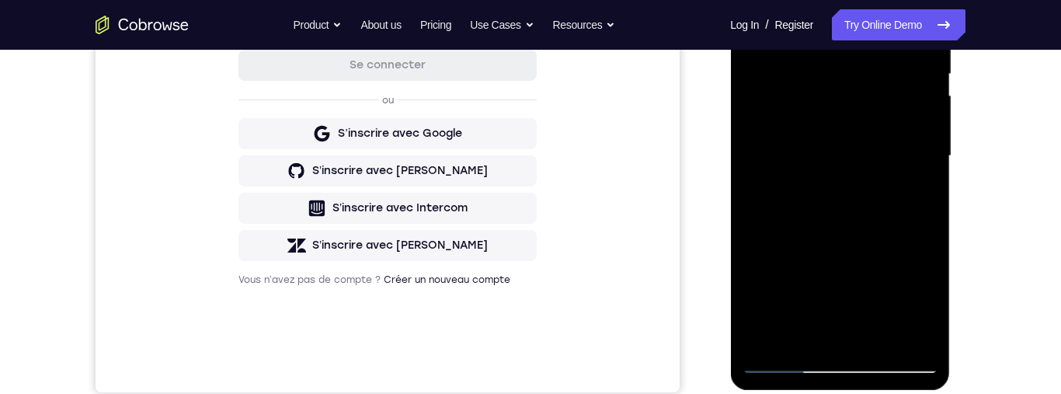
scroll to position [354, 0]
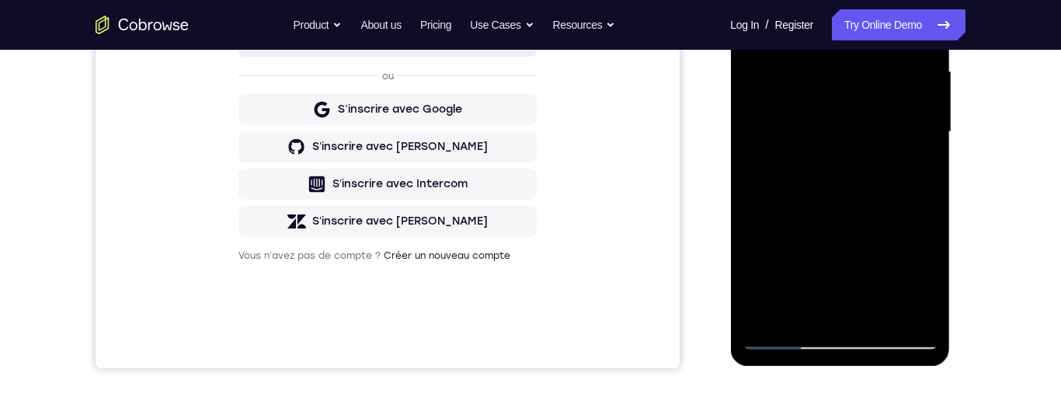
click at [800, 307] on div at bounding box center [840, 132] width 196 height 435
click at [886, 221] on div at bounding box center [840, 132] width 196 height 435
click at [882, 219] on div at bounding box center [840, 132] width 196 height 435
click at [880, 221] on div at bounding box center [840, 132] width 196 height 435
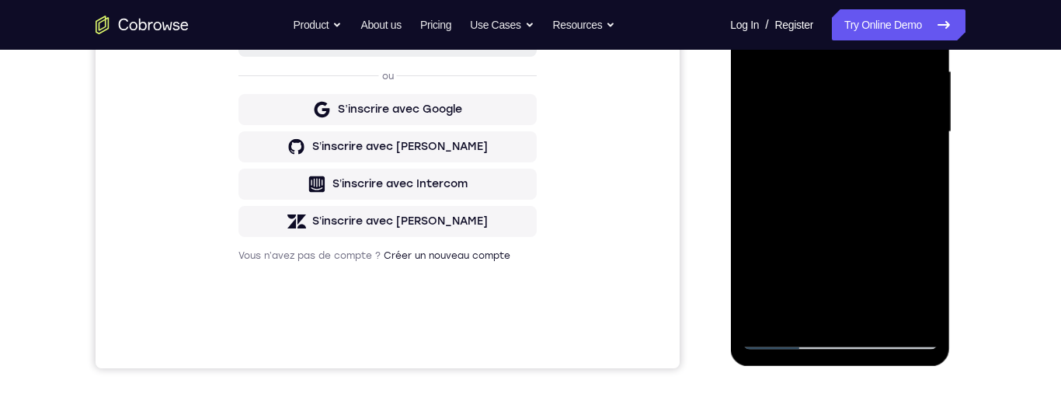
click at [880, 222] on div at bounding box center [840, 132] width 196 height 435
click at [877, 224] on div at bounding box center [840, 132] width 196 height 435
click at [878, 222] on div at bounding box center [840, 132] width 196 height 435
click at [910, 164] on div at bounding box center [840, 132] width 196 height 435
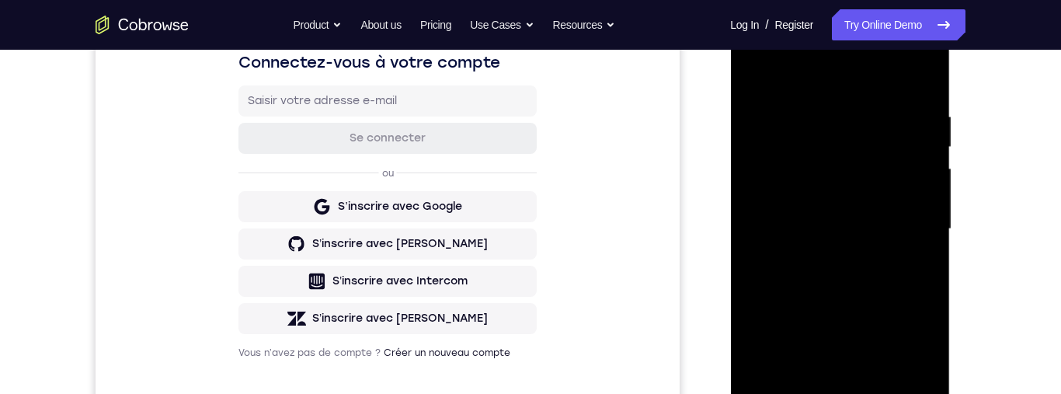
scroll to position [238, 0]
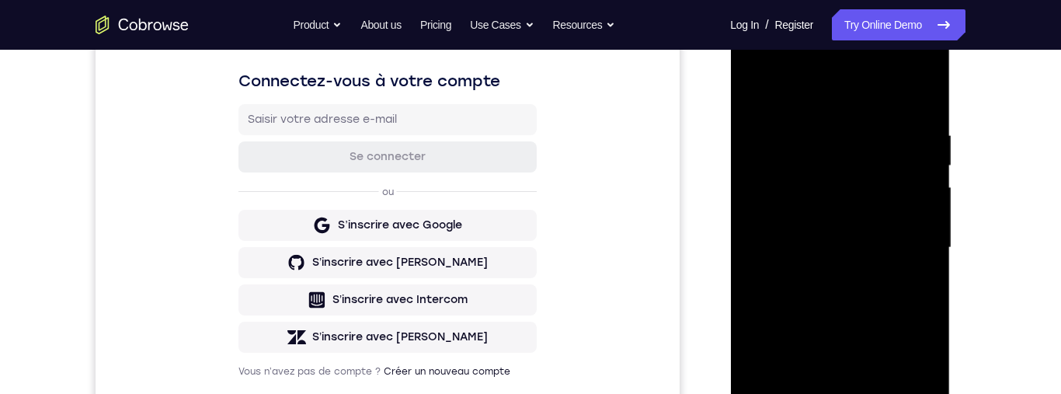
click at [751, 93] on div at bounding box center [840, 247] width 196 height 435
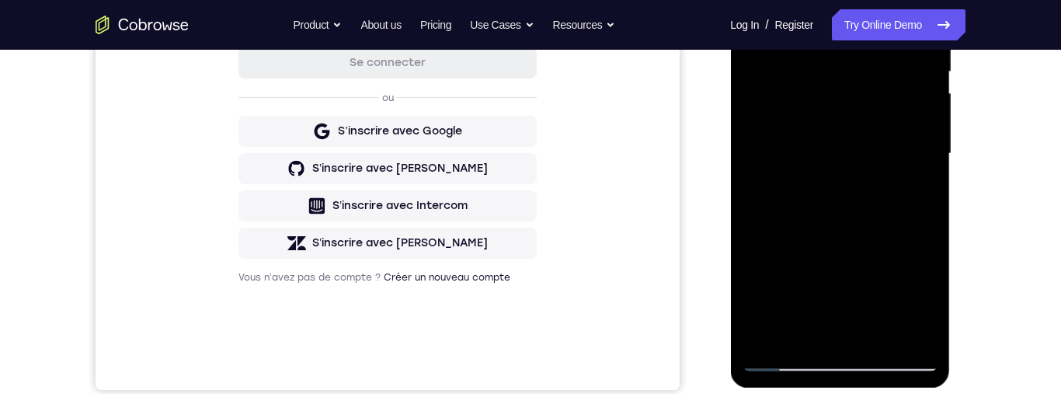
scroll to position [333, 0]
click at [897, 193] on div at bounding box center [840, 153] width 196 height 435
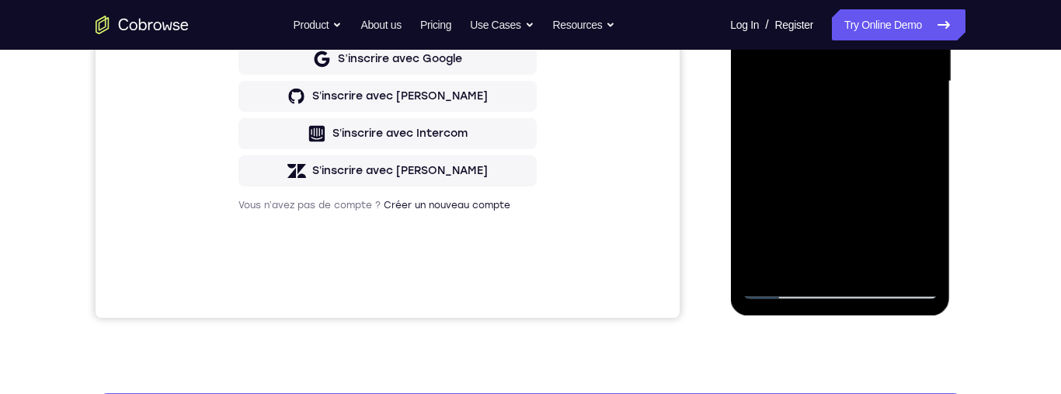
scroll to position [420, 0]
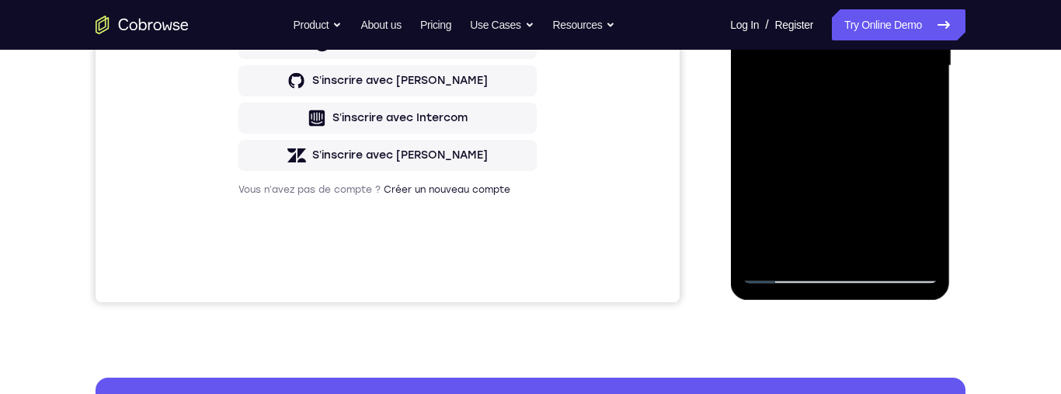
click at [911, 104] on div at bounding box center [840, 66] width 196 height 435
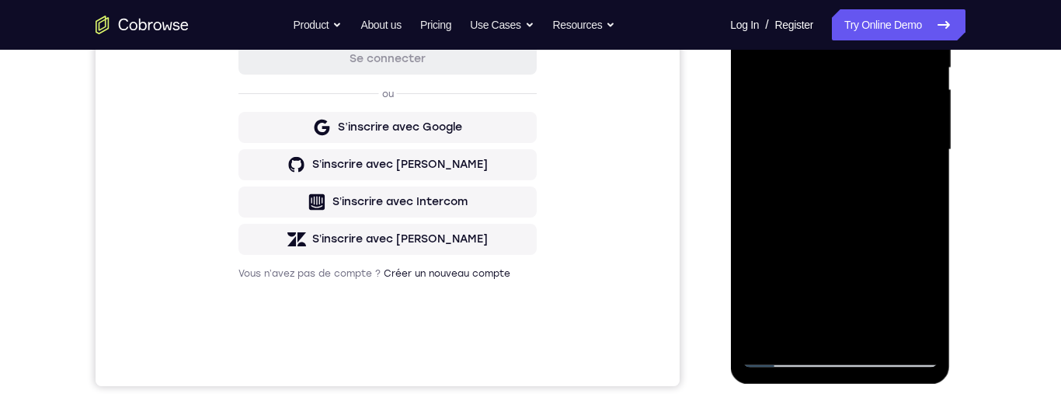
scroll to position [336, 0]
click at [909, 191] on div at bounding box center [840, 150] width 196 height 435
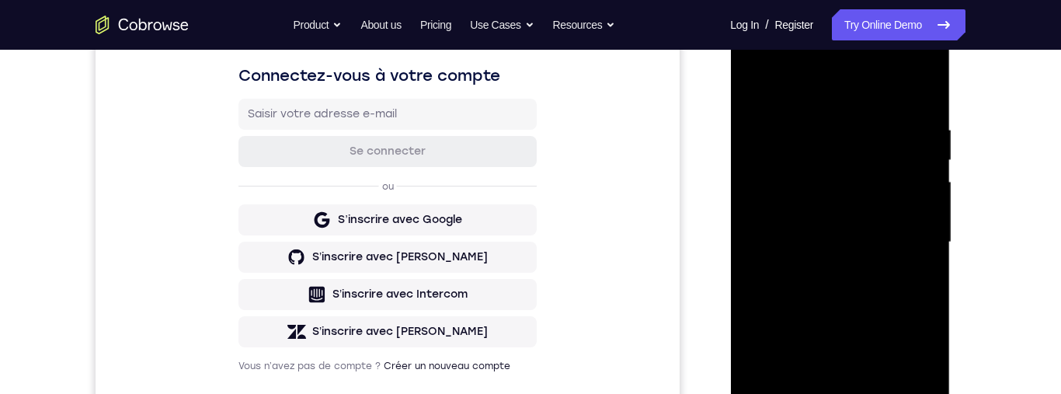
click at [750, 89] on div at bounding box center [840, 242] width 196 height 435
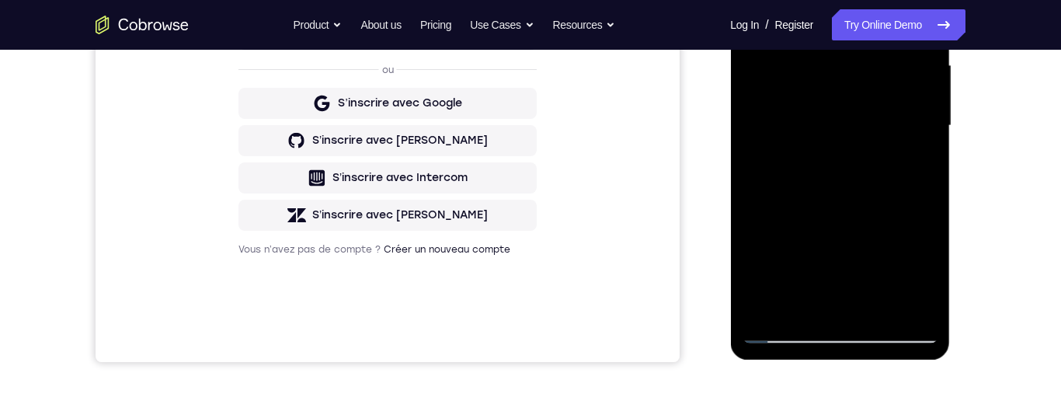
scroll to position [390, 0]
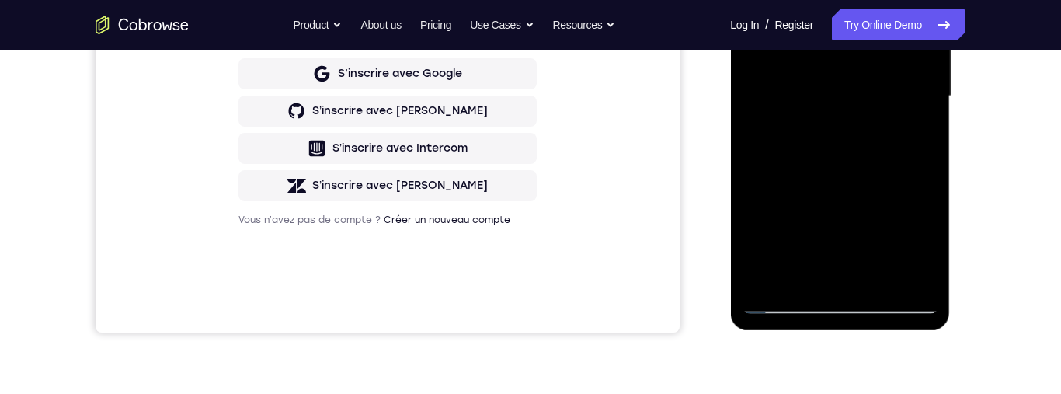
click at [900, 142] on div at bounding box center [840, 96] width 196 height 435
click at [804, 272] on div at bounding box center [840, 96] width 196 height 435
click at [921, 217] on div at bounding box center [840, 96] width 196 height 435
click at [922, 218] on div at bounding box center [840, 96] width 196 height 435
click at [925, 219] on div at bounding box center [840, 96] width 196 height 435
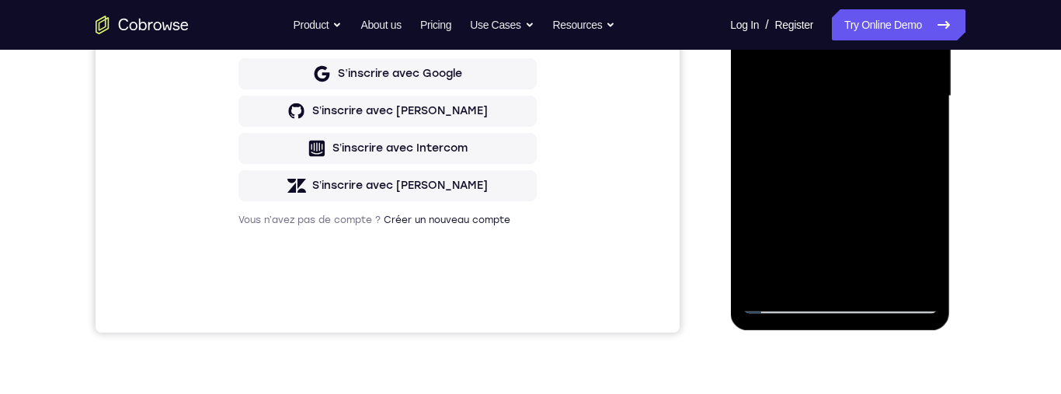
click at [924, 221] on div at bounding box center [840, 96] width 196 height 435
click at [922, 220] on div at bounding box center [840, 96] width 196 height 435
click at [921, 220] on div at bounding box center [840, 96] width 196 height 435
click at [921, 221] on div at bounding box center [840, 96] width 196 height 435
click at [921, 220] on div at bounding box center [840, 96] width 196 height 435
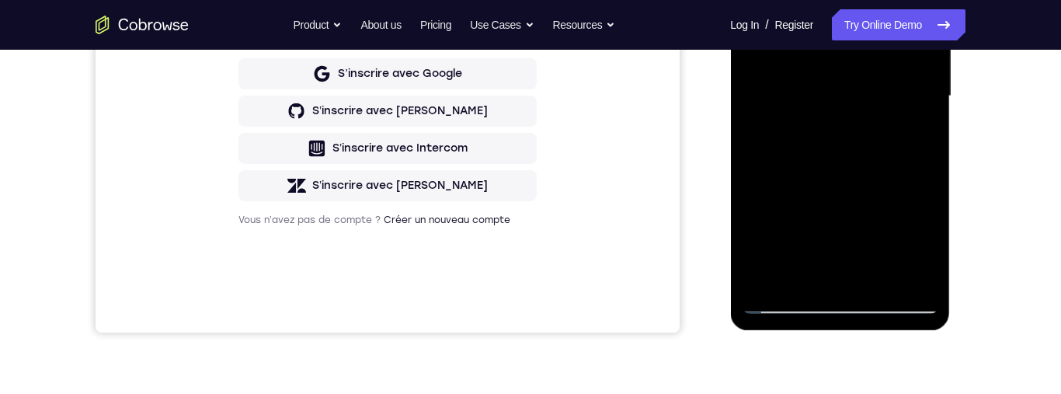
click at [921, 223] on div at bounding box center [840, 96] width 196 height 435
click at [921, 222] on div at bounding box center [840, 96] width 196 height 435
click at [919, 124] on div at bounding box center [840, 96] width 196 height 435
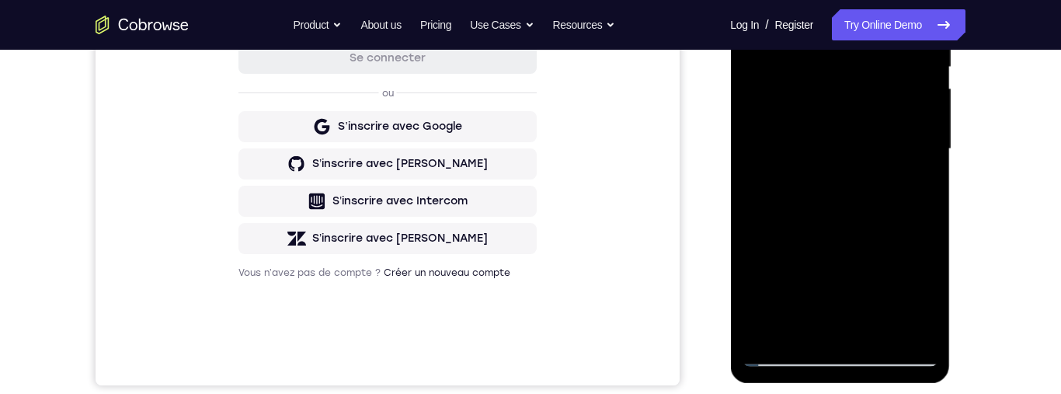
click at [917, 187] on div at bounding box center [840, 149] width 196 height 435
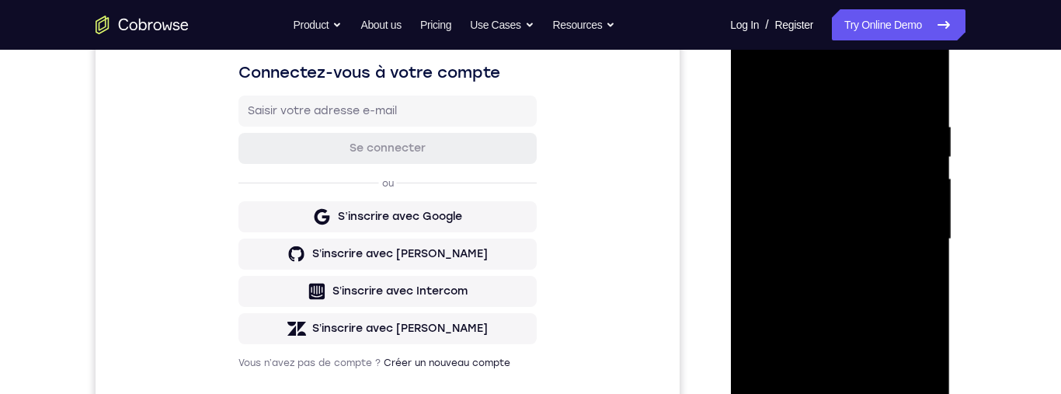
click at [757, 85] on div at bounding box center [840, 239] width 196 height 435
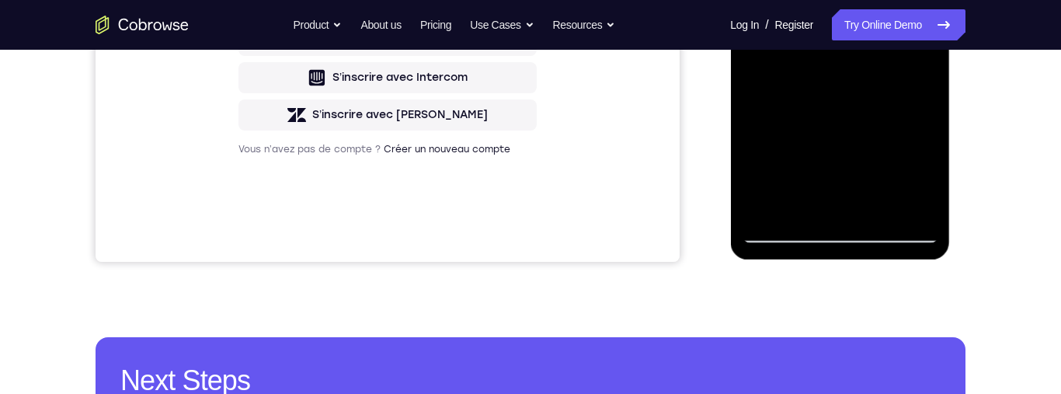
scroll to position [427, 0]
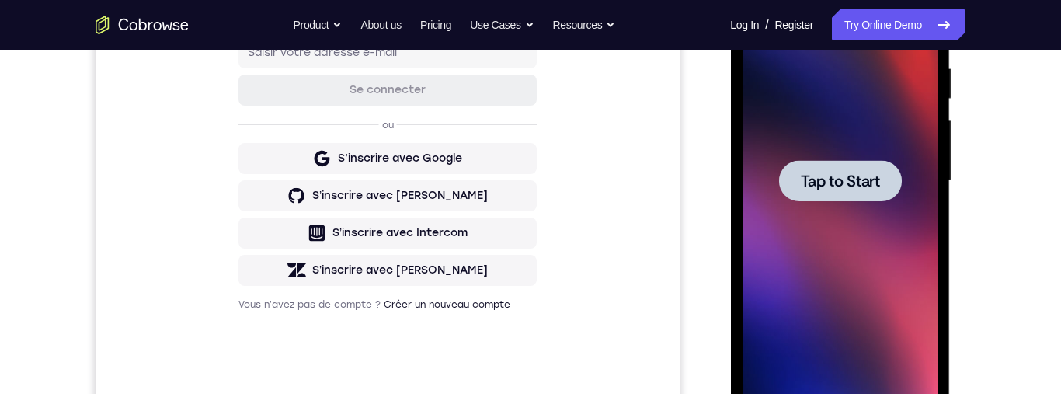
click at [837, 200] on div at bounding box center [839, 180] width 123 height 41
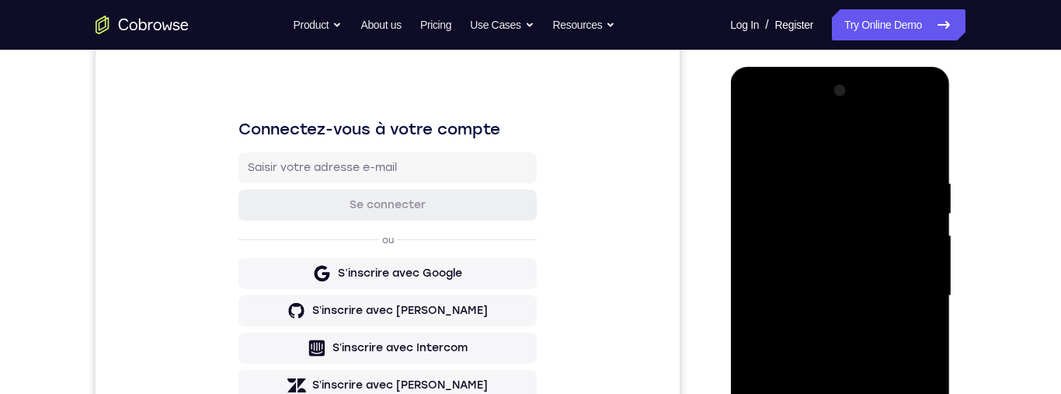
scroll to position [360, 0]
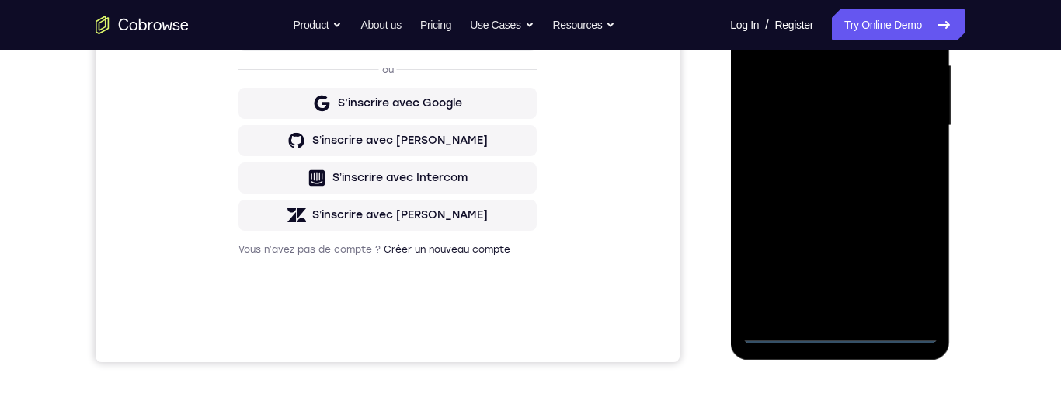
click at [837, 328] on div at bounding box center [840, 125] width 196 height 435
click at [908, 278] on div at bounding box center [840, 125] width 196 height 435
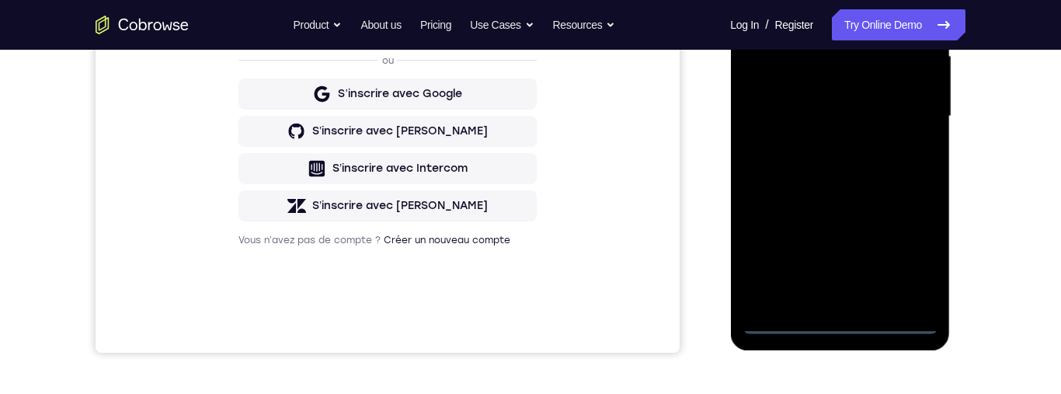
scroll to position [152, 0]
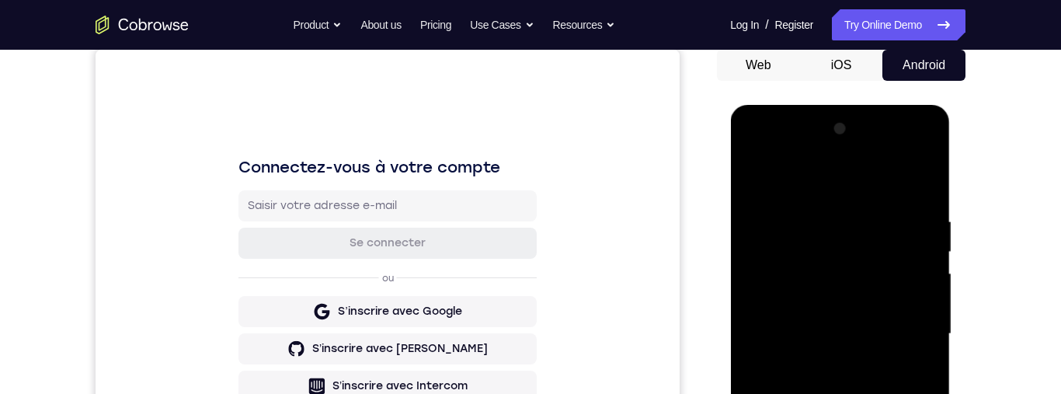
click at [778, 151] on div at bounding box center [840, 334] width 196 height 435
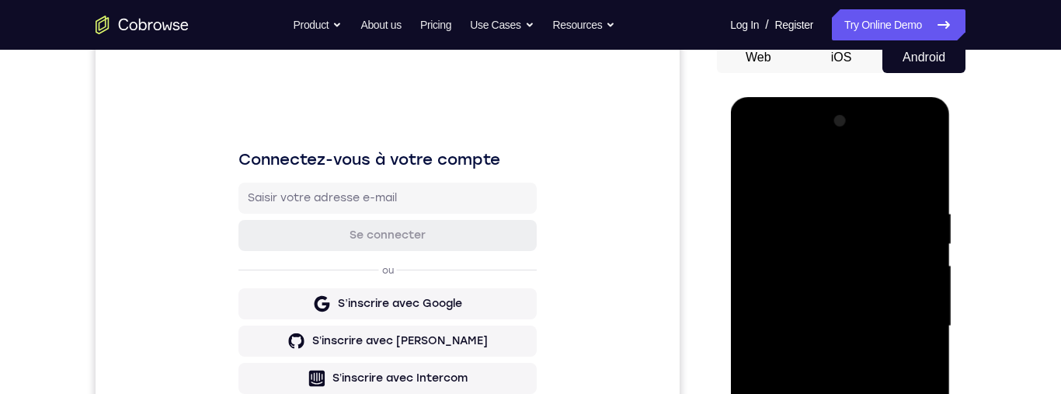
scroll to position [347, 0]
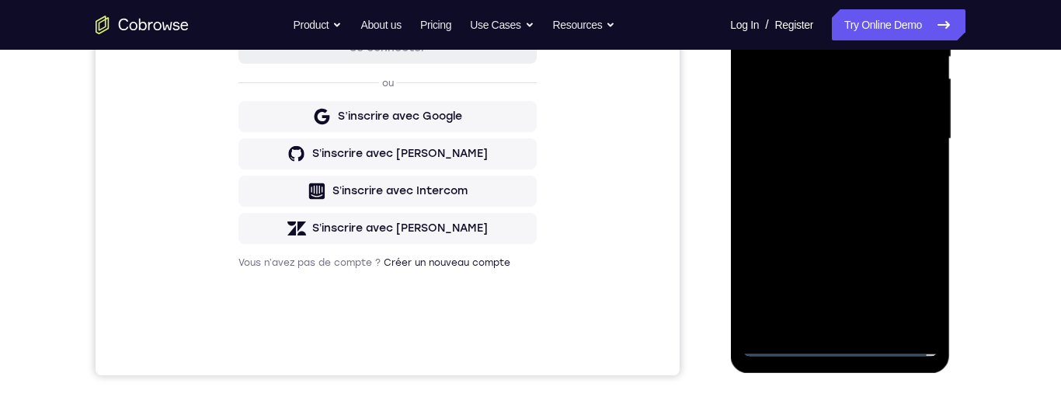
click at [904, 134] on div at bounding box center [840, 139] width 196 height 435
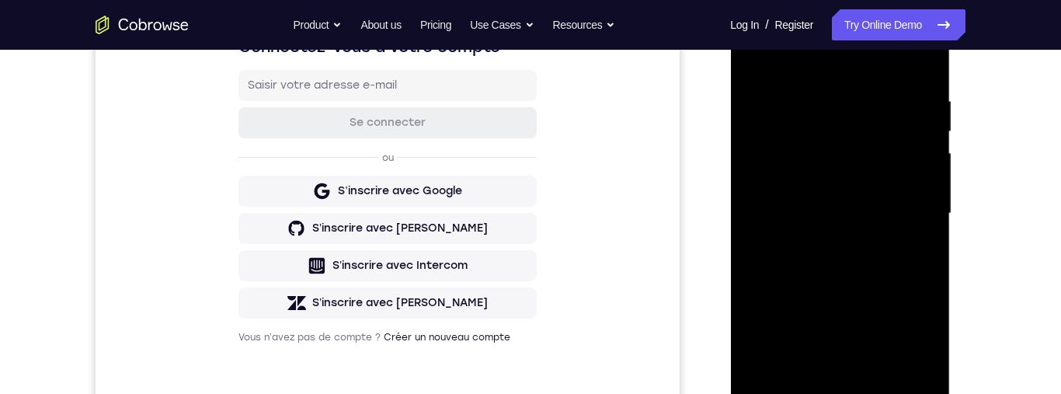
click at [827, 244] on div at bounding box center [840, 213] width 196 height 435
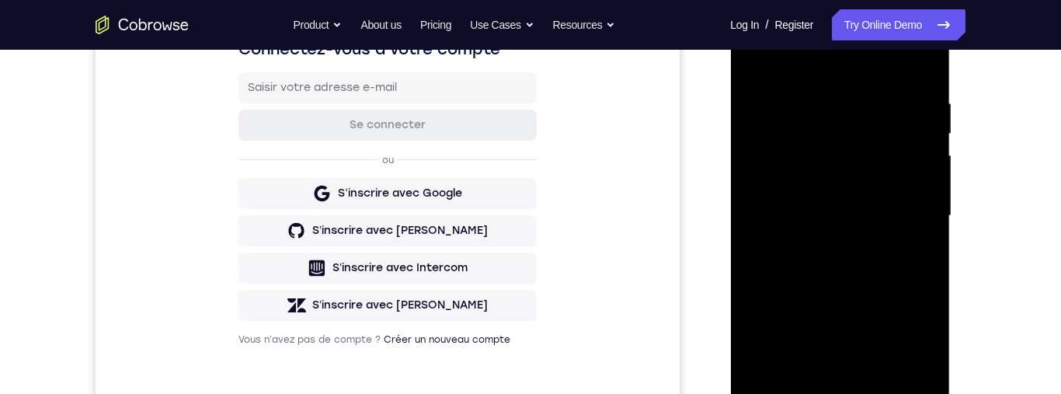
scroll to position [272, 0]
click at [861, 206] on div at bounding box center [840, 214] width 196 height 435
click at [862, 181] on div at bounding box center [840, 214] width 196 height 435
click at [864, 219] on div at bounding box center [840, 214] width 196 height 435
click at [880, 276] on div at bounding box center [840, 214] width 196 height 435
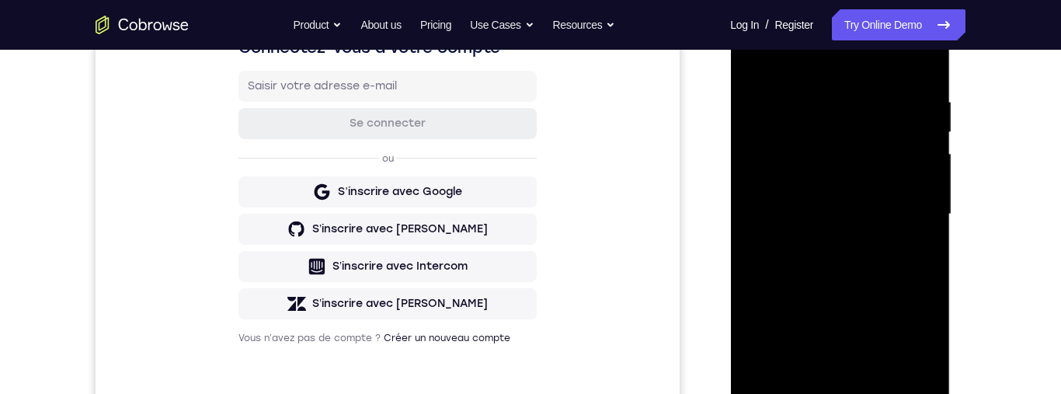
click at [852, 194] on div at bounding box center [840, 214] width 196 height 435
click at [907, 215] on div at bounding box center [840, 214] width 196 height 435
click at [895, 260] on div at bounding box center [840, 214] width 196 height 435
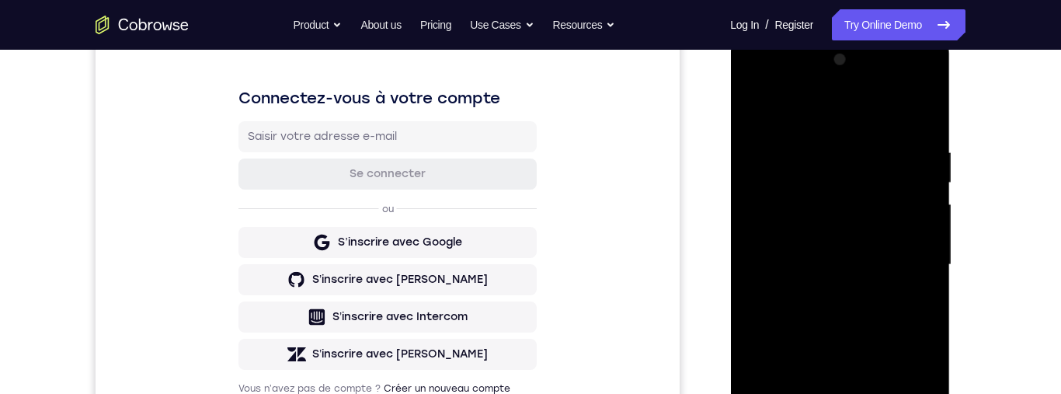
click at [912, 288] on div at bounding box center [840, 264] width 196 height 435
click at [917, 232] on div at bounding box center [840, 264] width 196 height 435
click at [901, 260] on div at bounding box center [840, 264] width 196 height 435
click at [893, 309] on div at bounding box center [840, 264] width 196 height 435
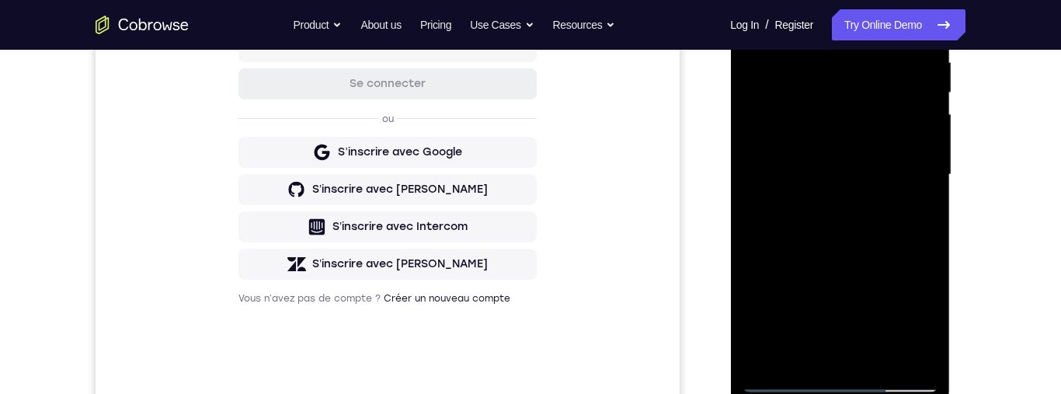
scroll to position [314, 0]
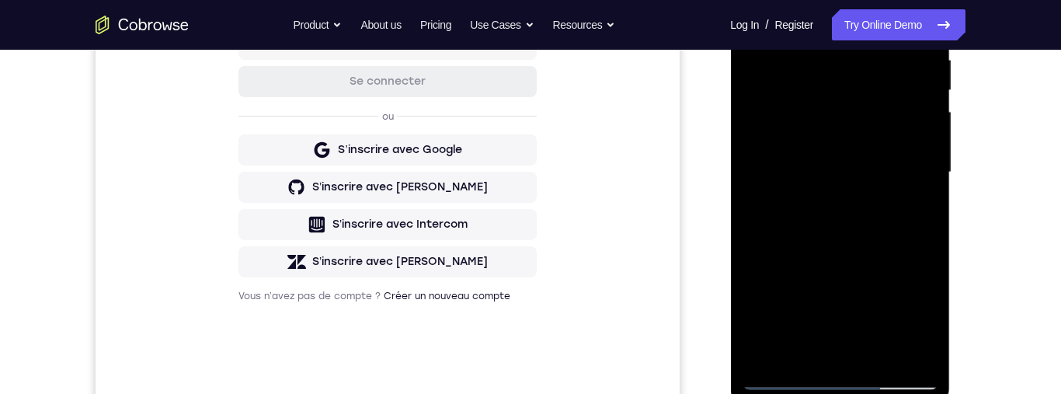
click at [892, 221] on div at bounding box center [840, 172] width 196 height 435
click at [888, 208] on div at bounding box center [840, 172] width 196 height 435
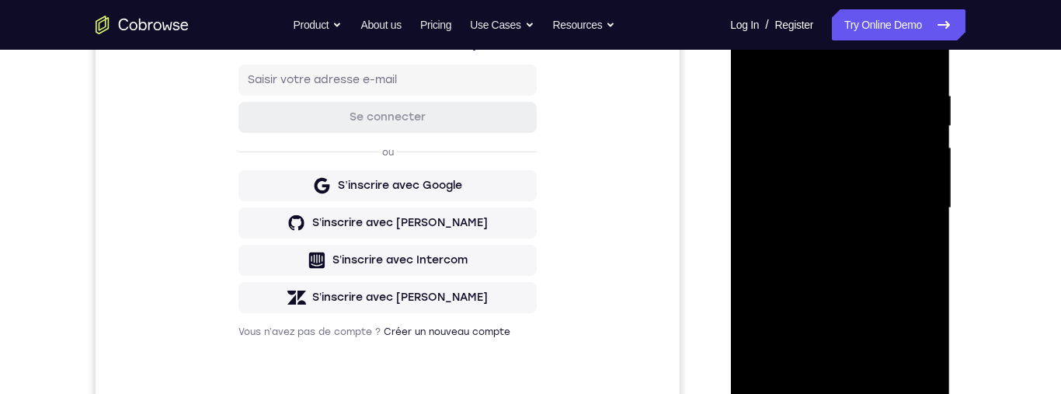
scroll to position [279, 0]
click at [917, 228] on div at bounding box center [840, 207] width 196 height 435
click at [916, 179] on div at bounding box center [840, 207] width 196 height 435
click at [897, 207] on div at bounding box center [840, 207] width 196 height 435
click at [851, 258] on div at bounding box center [840, 207] width 196 height 435
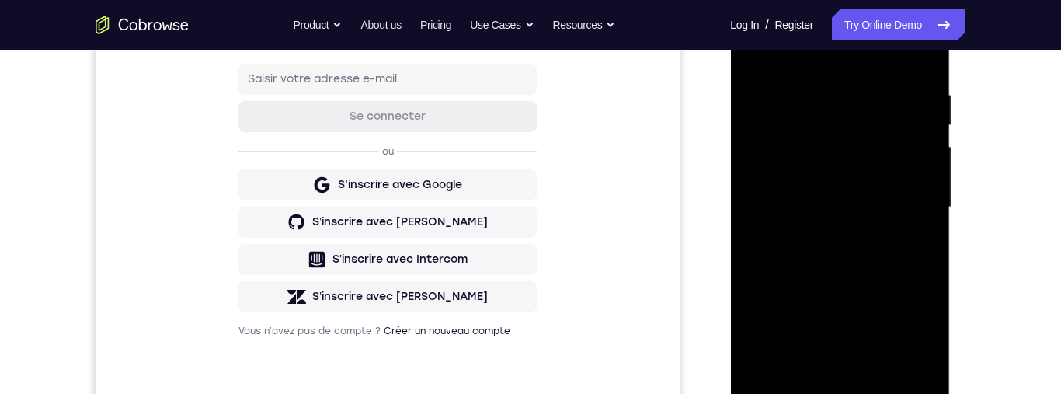
click at [875, 257] on div at bounding box center [840, 207] width 196 height 435
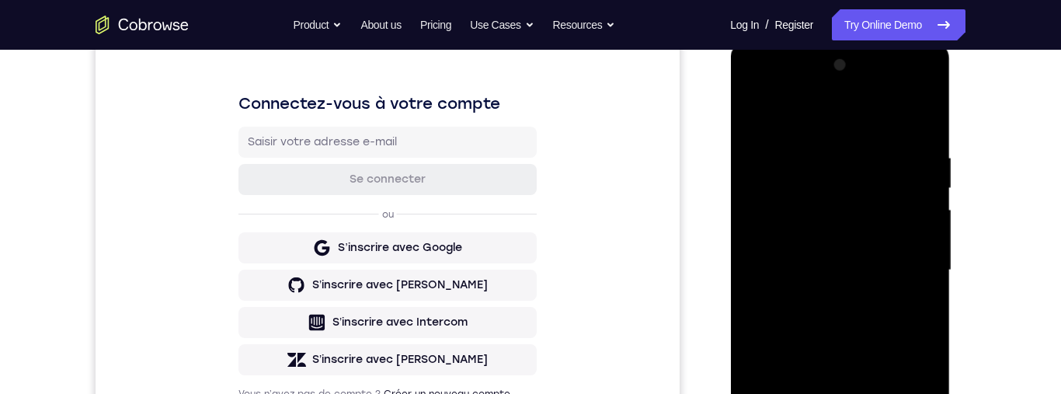
scroll to position [308, 0]
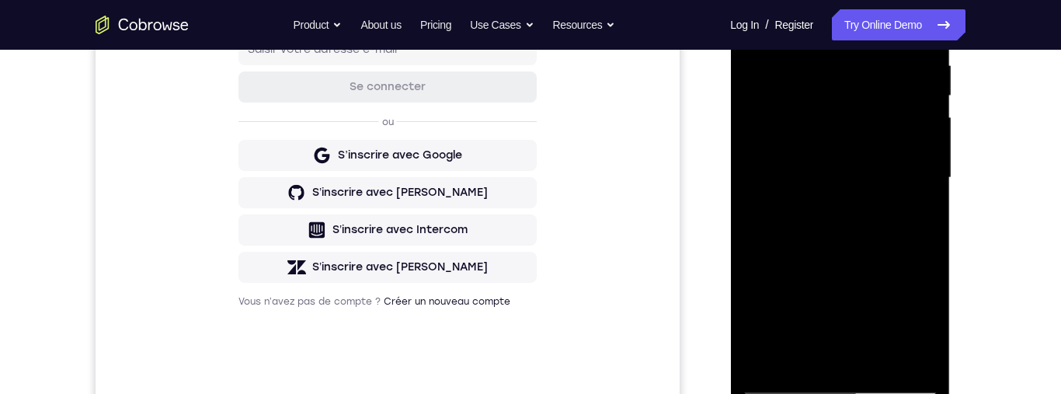
click at [875, 238] on div at bounding box center [840, 177] width 196 height 435
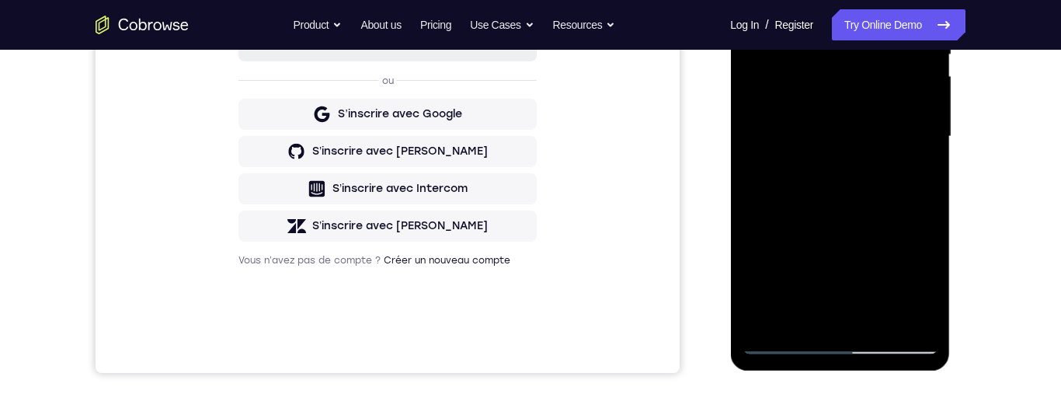
scroll to position [328, 0]
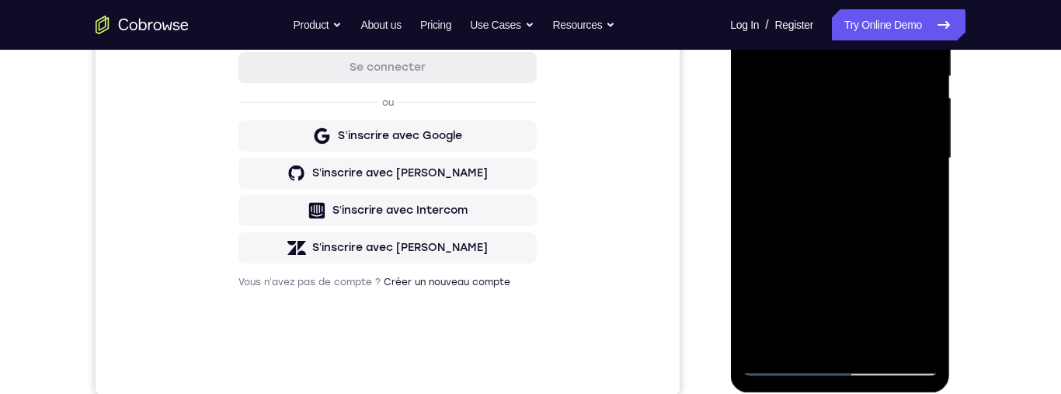
click at [883, 221] on div at bounding box center [840, 158] width 196 height 435
click at [886, 220] on div at bounding box center [840, 158] width 196 height 435
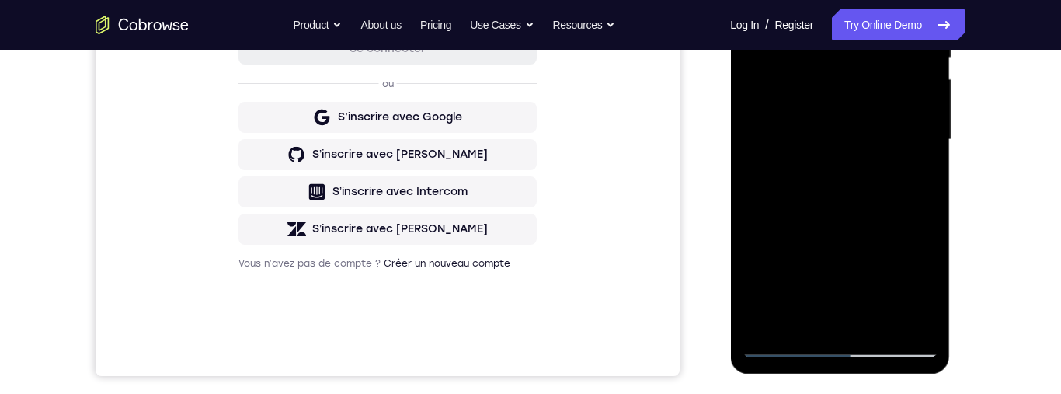
click at [922, 157] on div at bounding box center [840, 139] width 196 height 435
click at [923, 156] on div at bounding box center [840, 139] width 196 height 435
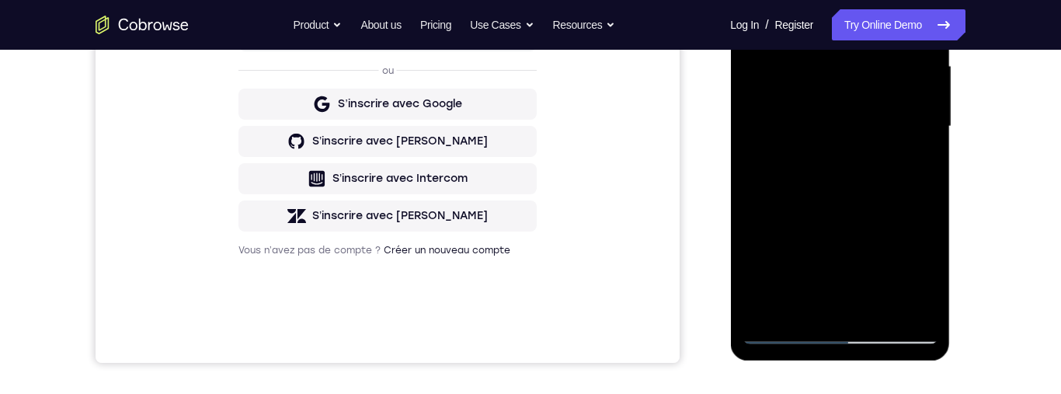
scroll to position [358, 0]
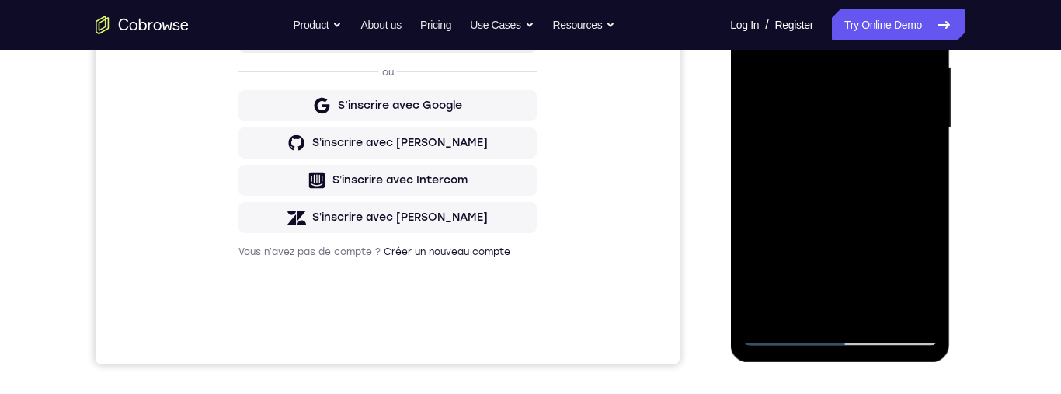
click at [931, 156] on div at bounding box center [840, 128] width 196 height 435
click at [927, 138] on div at bounding box center [840, 128] width 196 height 435
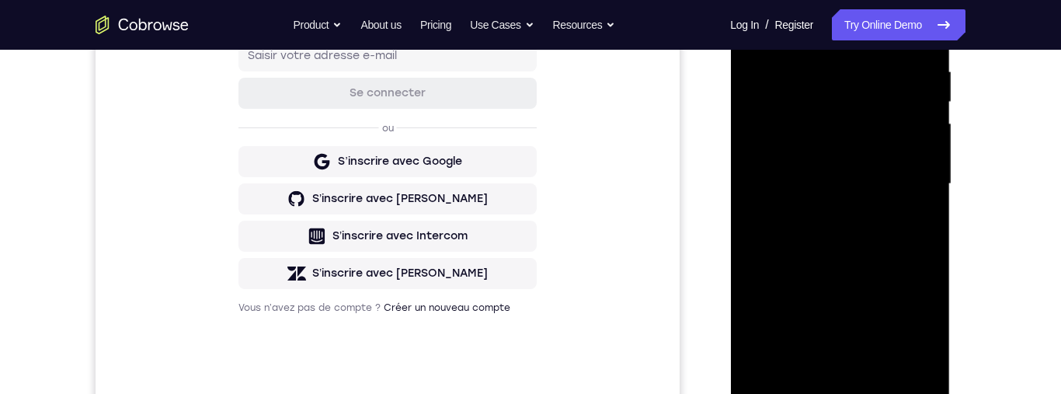
scroll to position [323, 0]
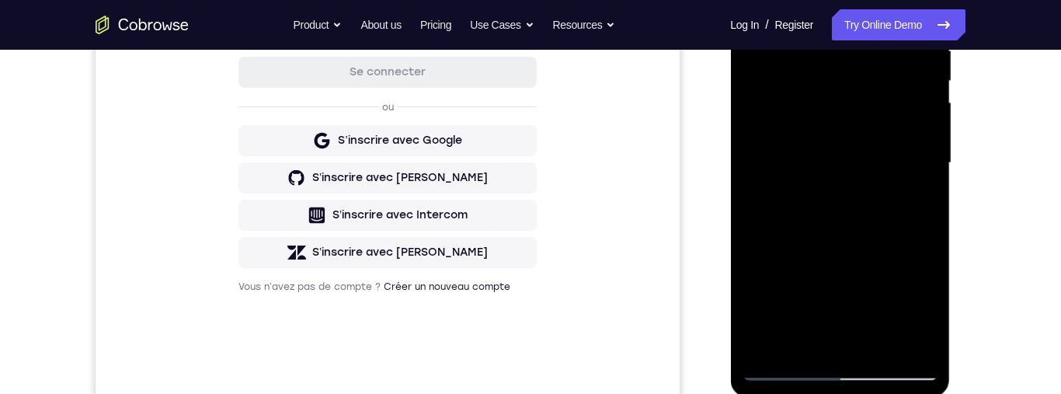
click at [925, 176] on div at bounding box center [840, 163] width 196 height 435
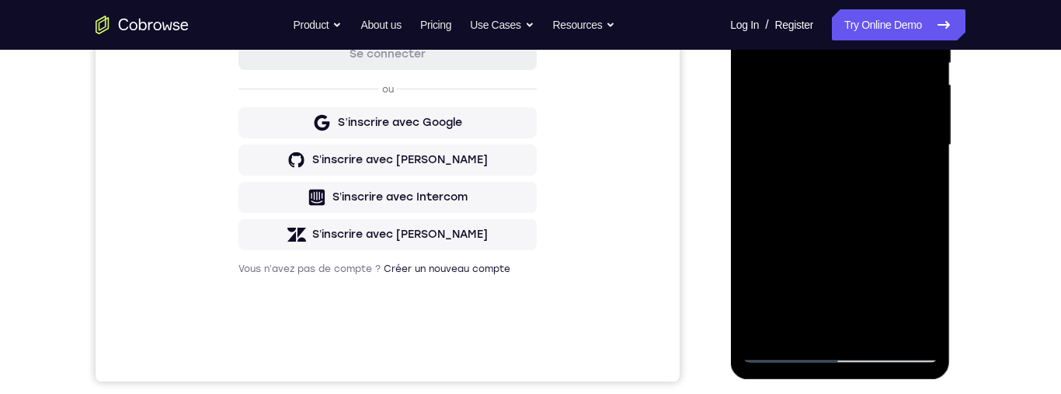
click at [929, 157] on div at bounding box center [840, 145] width 196 height 435
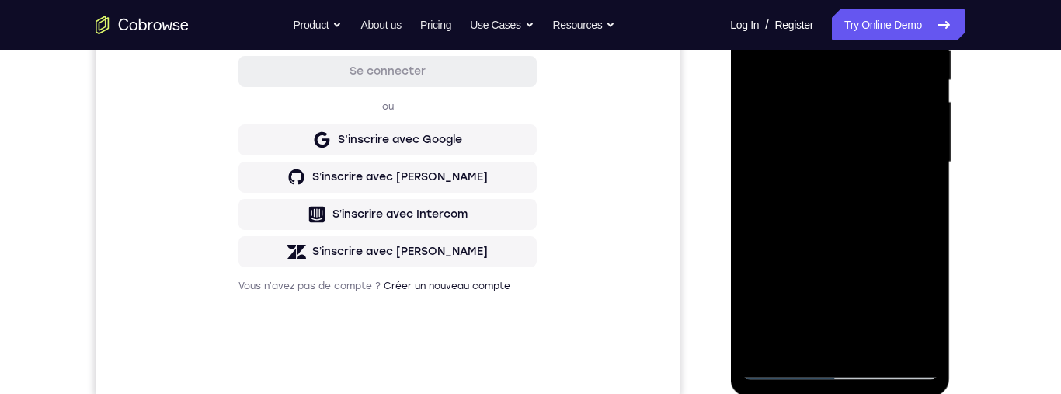
click at [928, 171] on div at bounding box center [840, 162] width 196 height 435
click at [930, 175] on div at bounding box center [840, 162] width 196 height 435
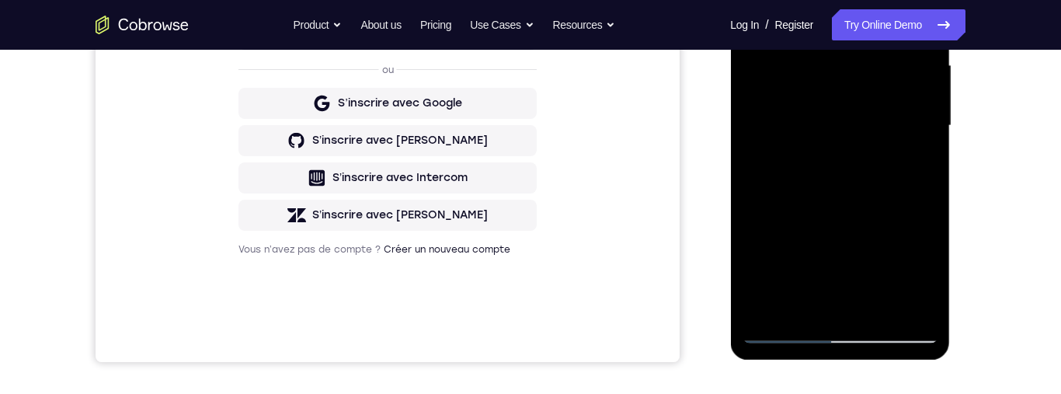
click at [904, 237] on div at bounding box center [840, 125] width 196 height 435
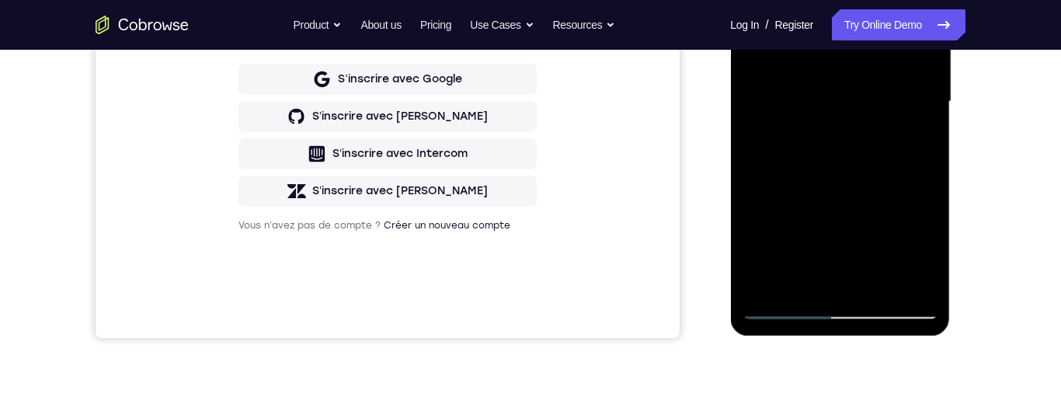
click at [902, 210] on div at bounding box center [840, 101] width 196 height 435
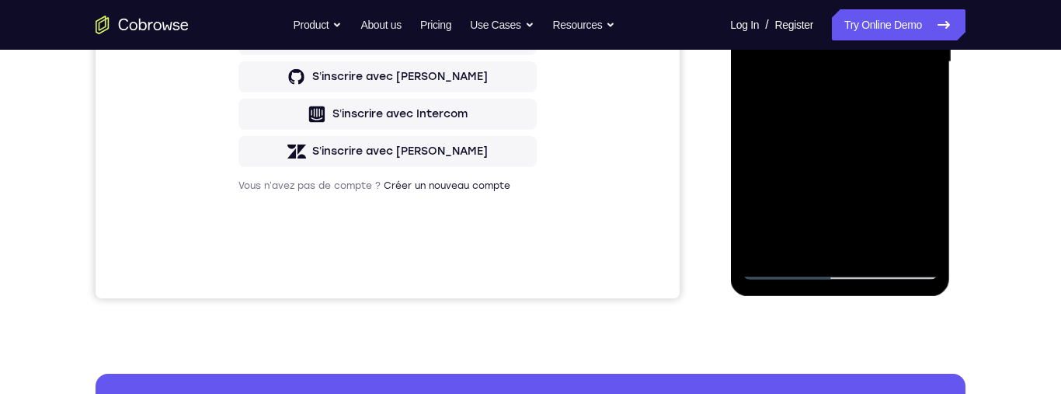
click at [804, 248] on div at bounding box center [840, 62] width 196 height 435
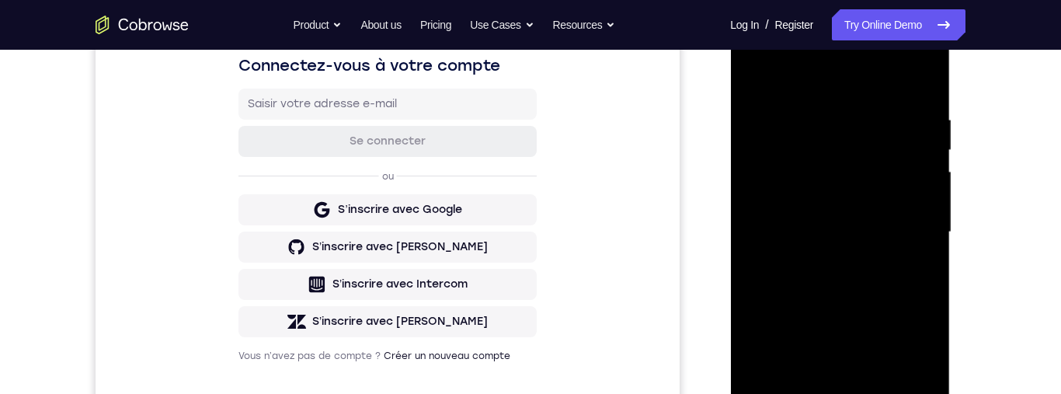
scroll to position [242, 0]
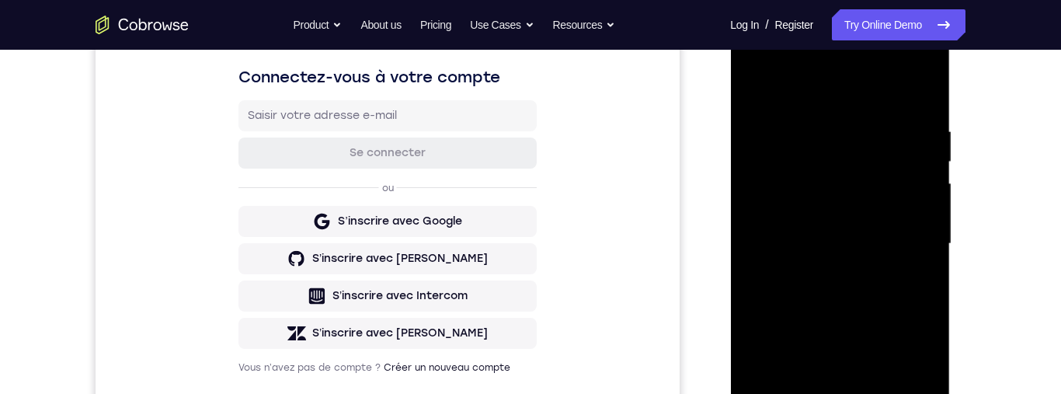
click at [891, 82] on div at bounding box center [840, 243] width 196 height 435
click at [899, 124] on div at bounding box center [840, 243] width 196 height 435
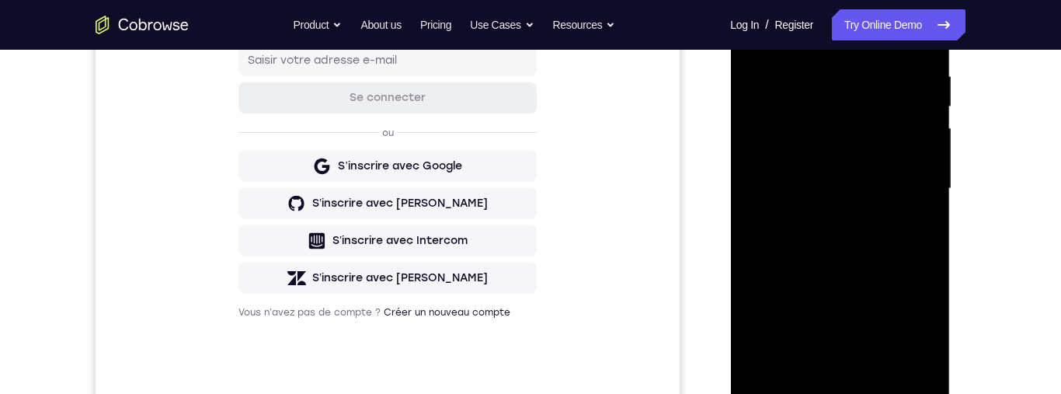
click at [885, 89] on div at bounding box center [840, 188] width 196 height 435
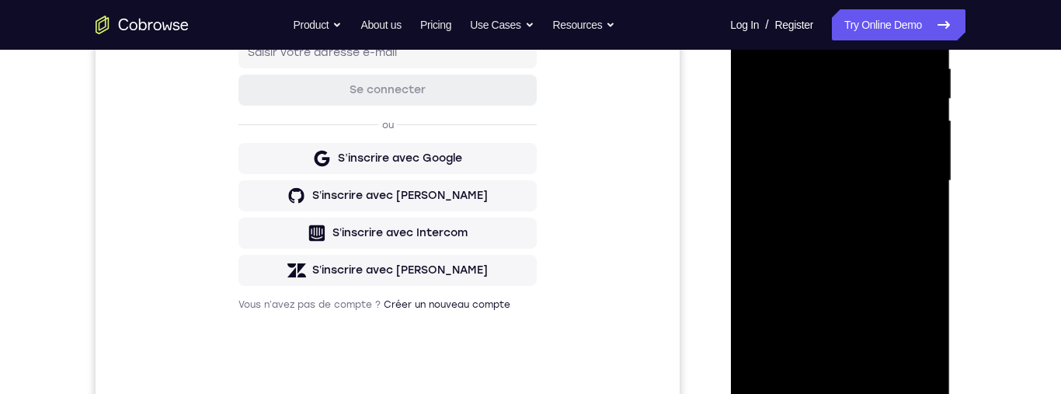
click at [877, 264] on div at bounding box center [840, 180] width 196 height 435
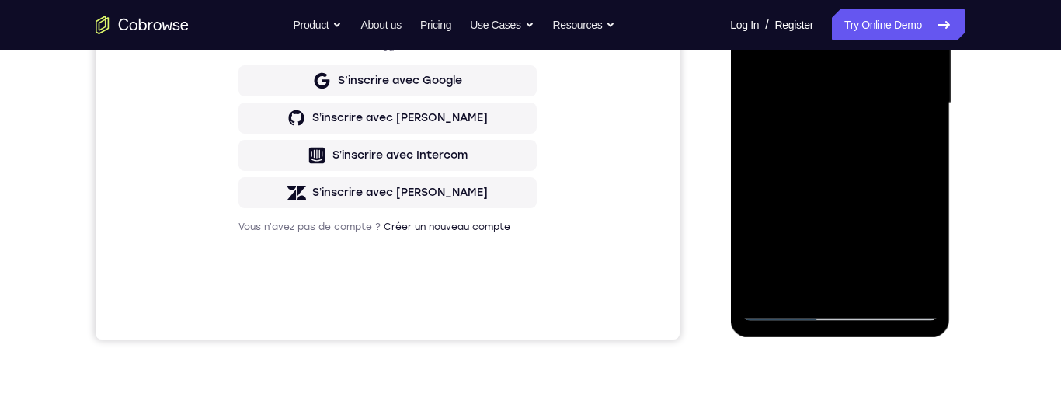
click at [821, 277] on div at bounding box center [840, 103] width 196 height 435
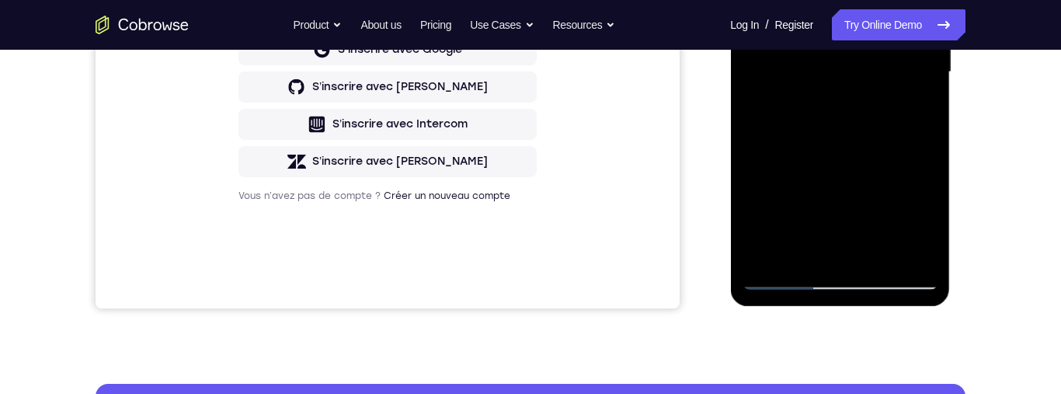
click at [801, 246] on div at bounding box center [840, 72] width 196 height 435
click at [927, 152] on div at bounding box center [840, 72] width 196 height 435
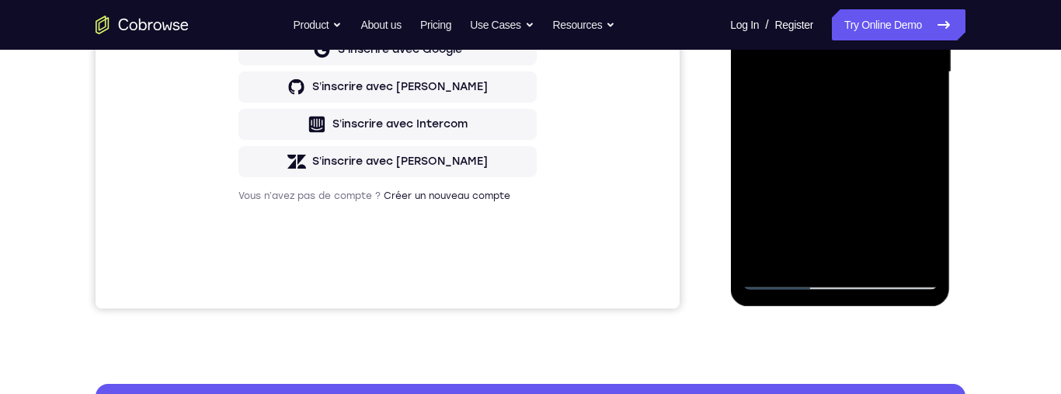
click at [914, 99] on div at bounding box center [840, 72] width 196 height 435
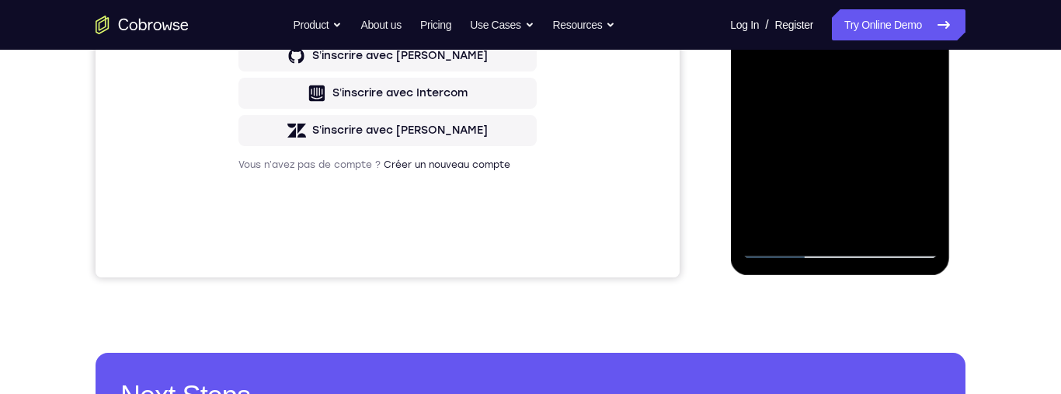
scroll to position [409, 0]
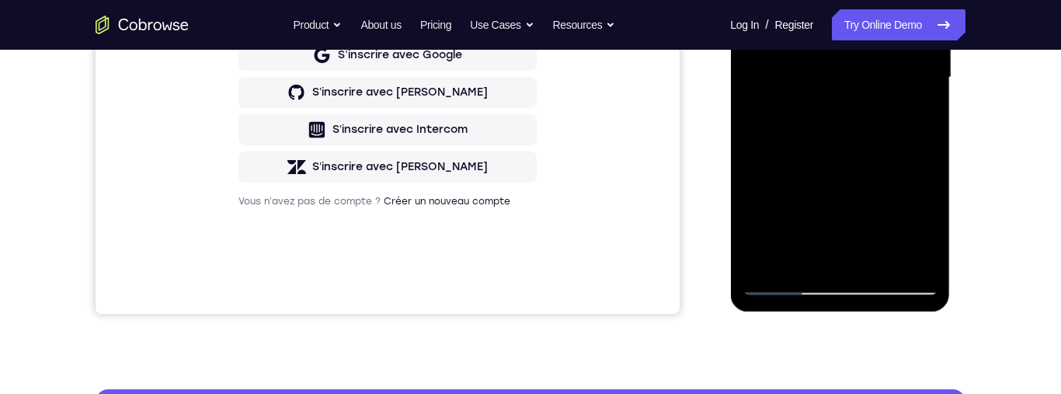
click at [915, 117] on div at bounding box center [840, 77] width 196 height 435
click at [785, 284] on div at bounding box center [840, 77] width 196 height 435
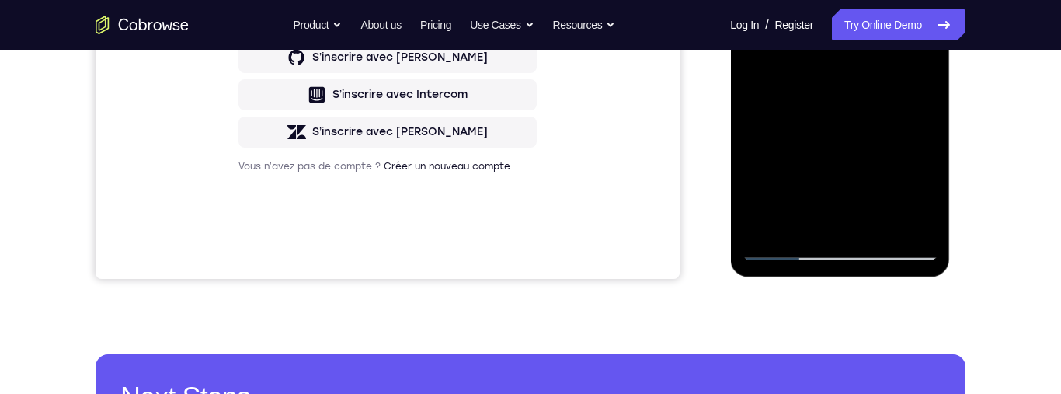
click at [785, 245] on div at bounding box center [840, 42] width 196 height 435
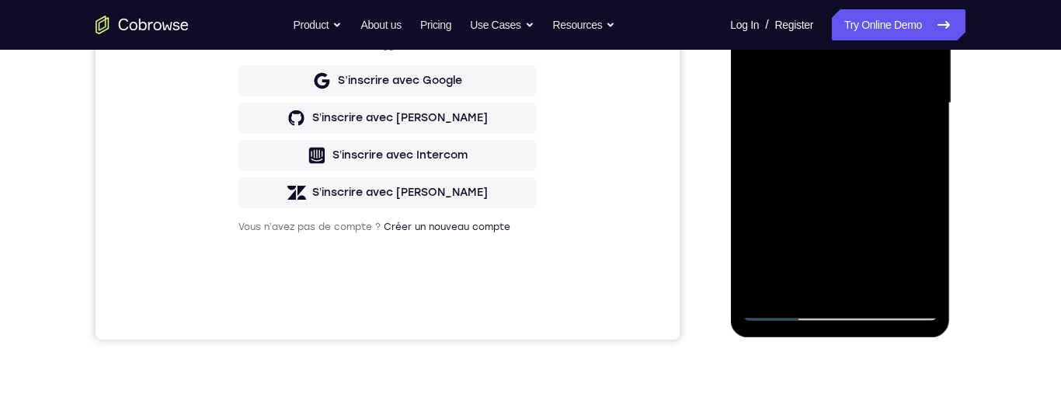
scroll to position [399, 0]
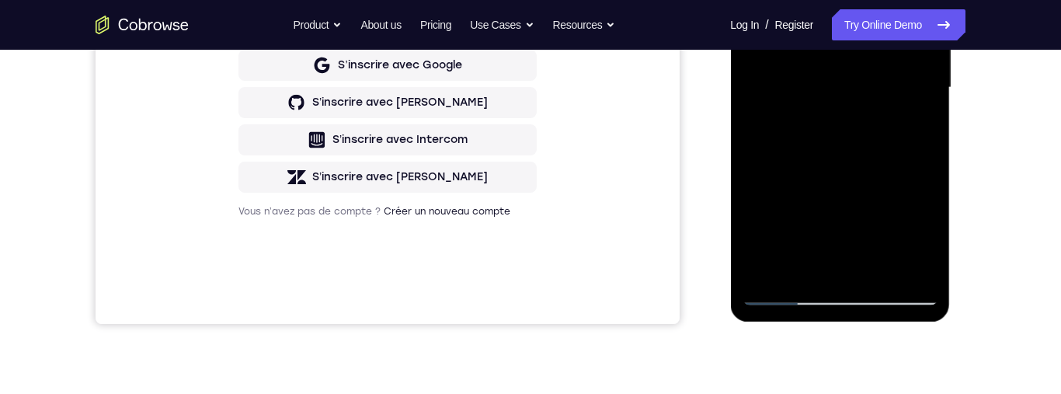
click at [766, 271] on div at bounding box center [840, 87] width 196 height 435
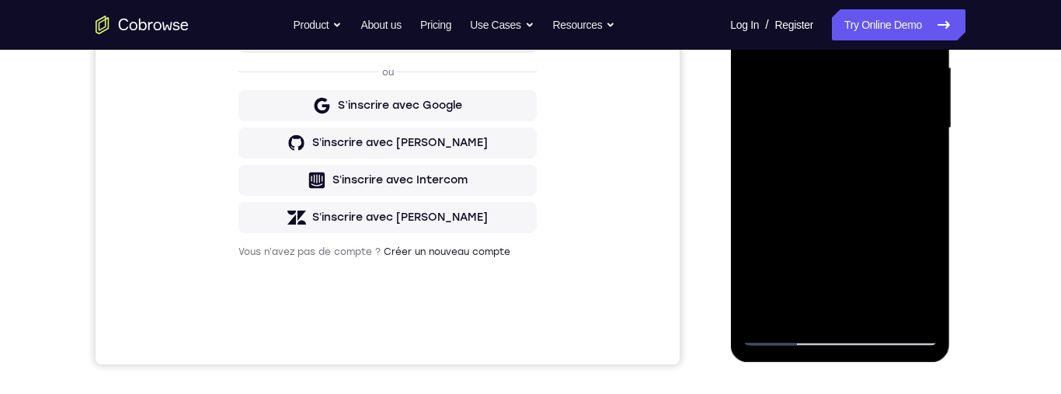
scroll to position [277, 0]
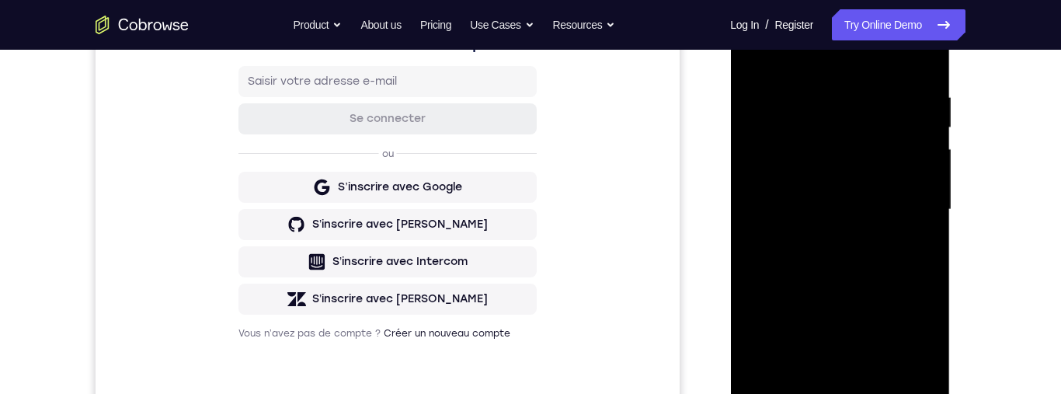
click at [823, 86] on div at bounding box center [840, 209] width 196 height 435
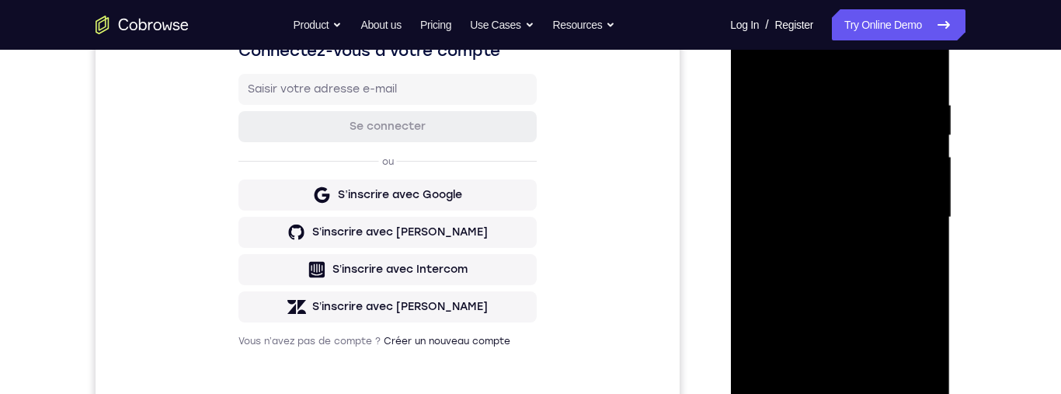
scroll to position [283, 0]
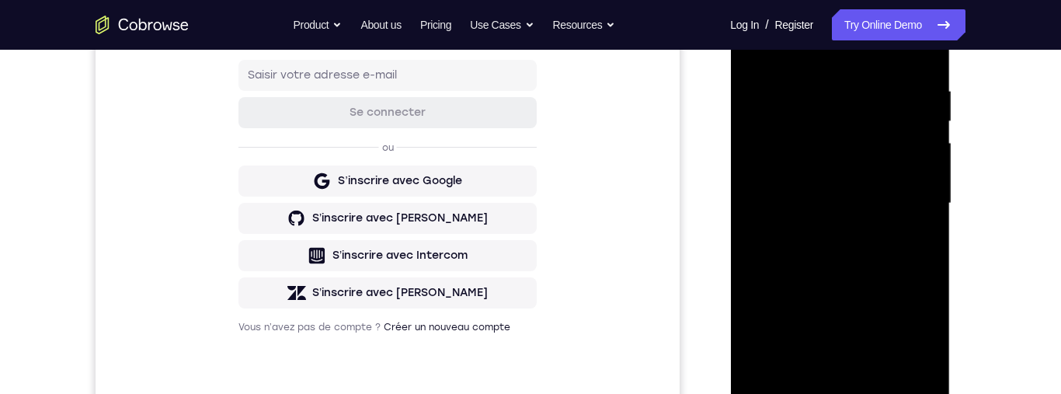
click at [896, 208] on div at bounding box center [840, 203] width 196 height 435
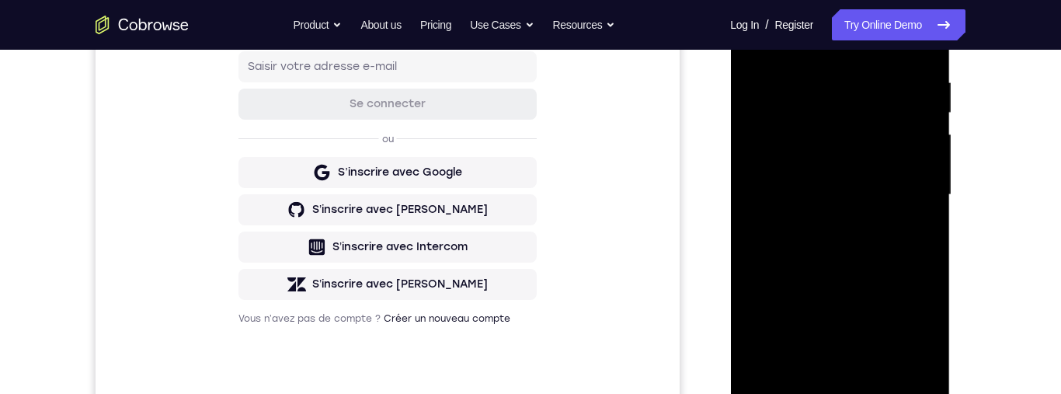
scroll to position [297, 0]
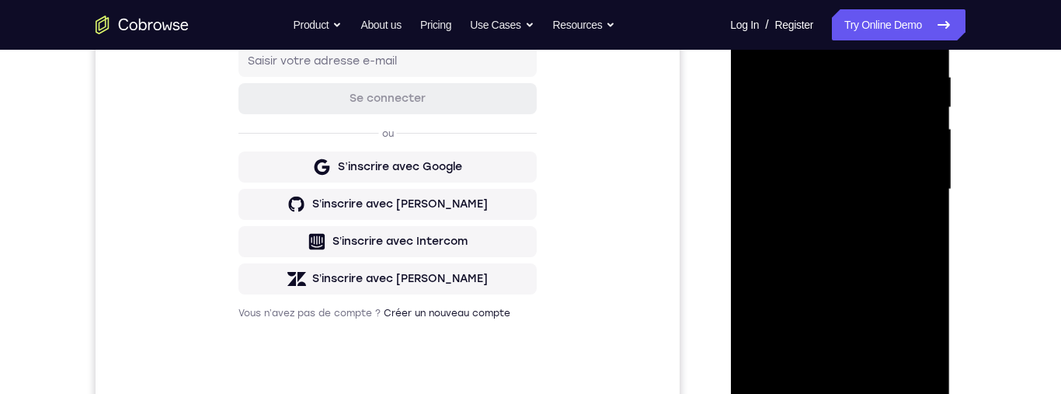
click at [917, 168] on div at bounding box center [840, 189] width 196 height 435
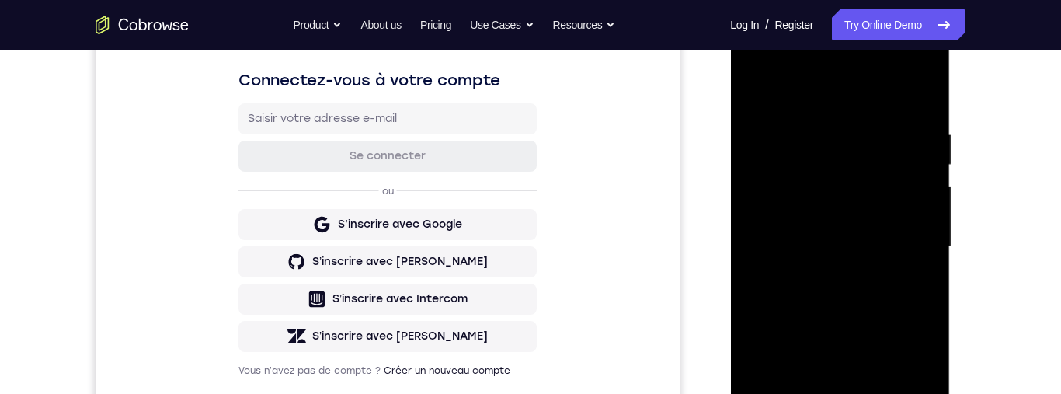
scroll to position [245, 0]
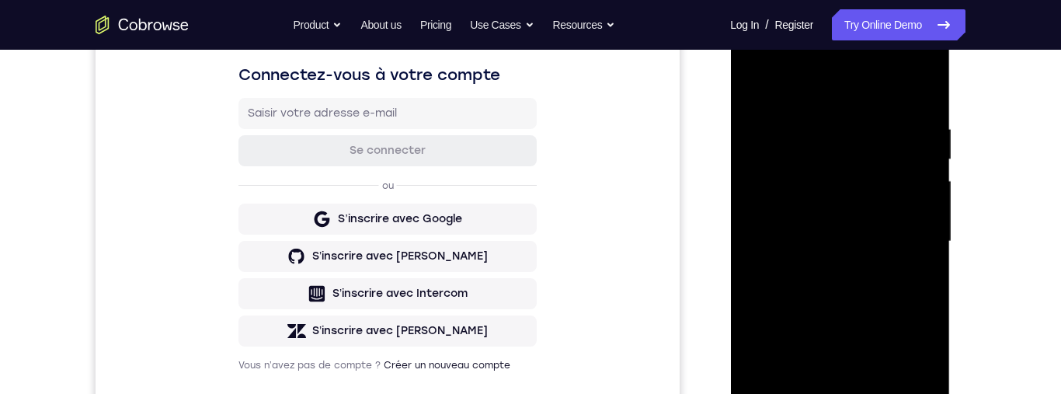
click at [911, 134] on div at bounding box center [840, 241] width 196 height 435
click at [916, 131] on div at bounding box center [840, 241] width 196 height 435
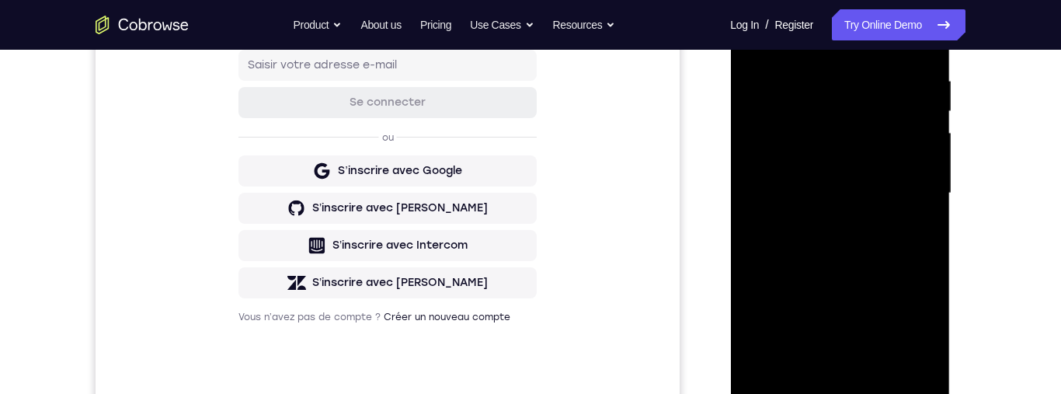
scroll to position [345, 0]
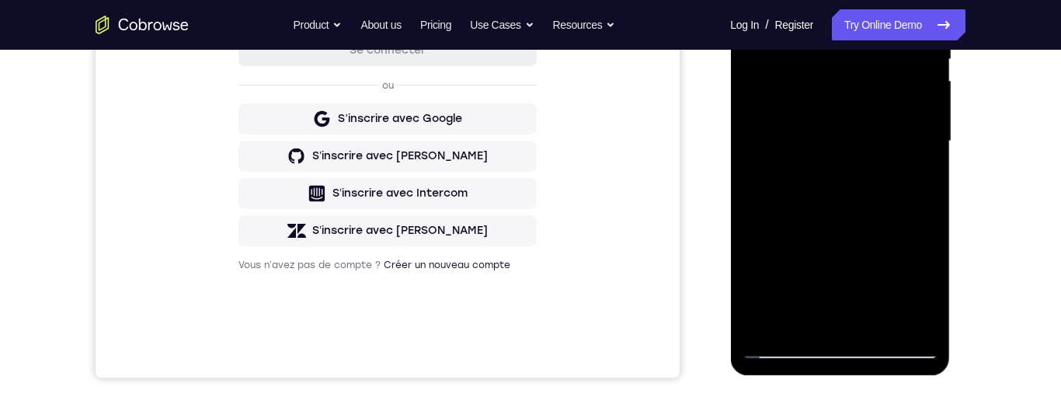
click at [909, 218] on div at bounding box center [840, 141] width 196 height 435
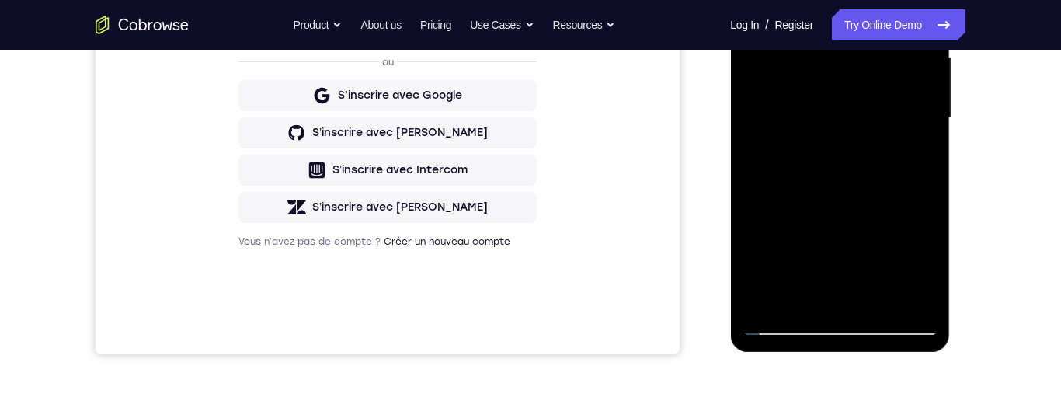
scroll to position [389, 0]
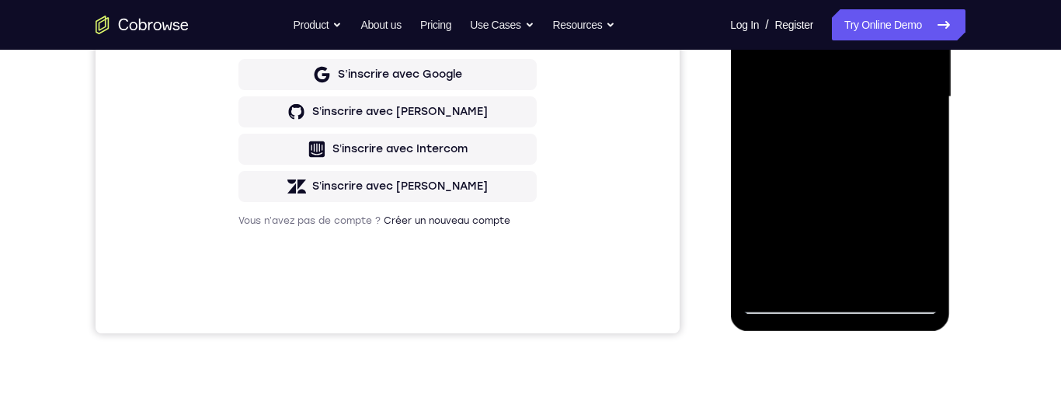
click at [910, 186] on div at bounding box center [840, 97] width 196 height 435
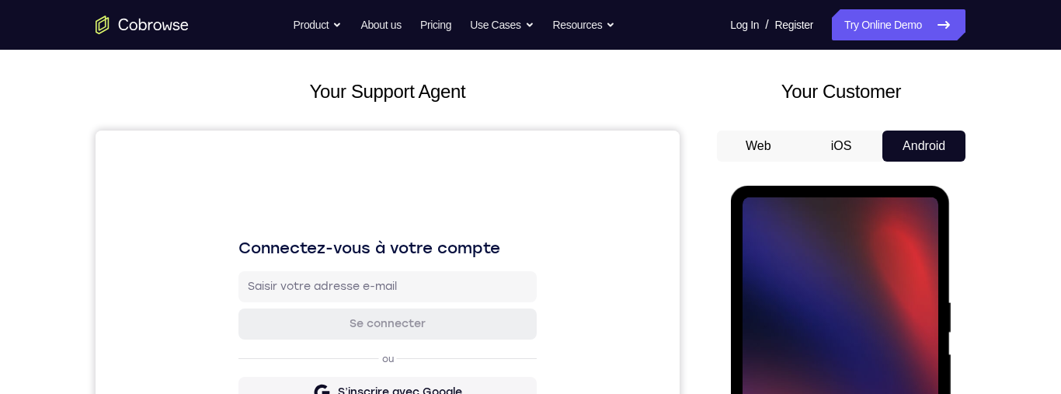
scroll to position [312, 0]
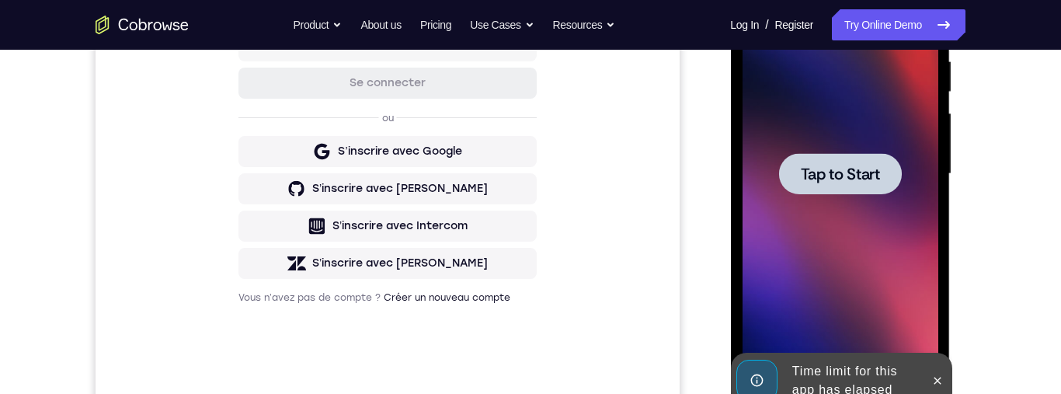
click at [861, 172] on span "Tap to Start" at bounding box center [839, 174] width 79 height 16
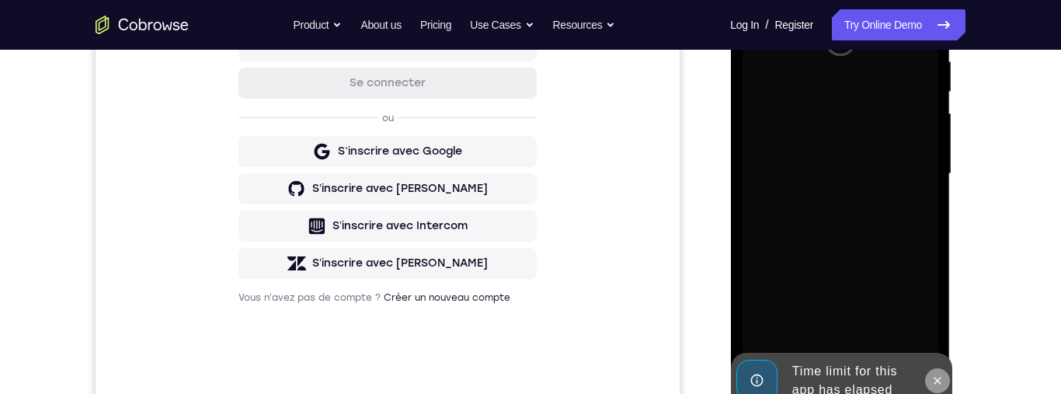
click at [940, 375] on icon at bounding box center [937, 380] width 12 height 12
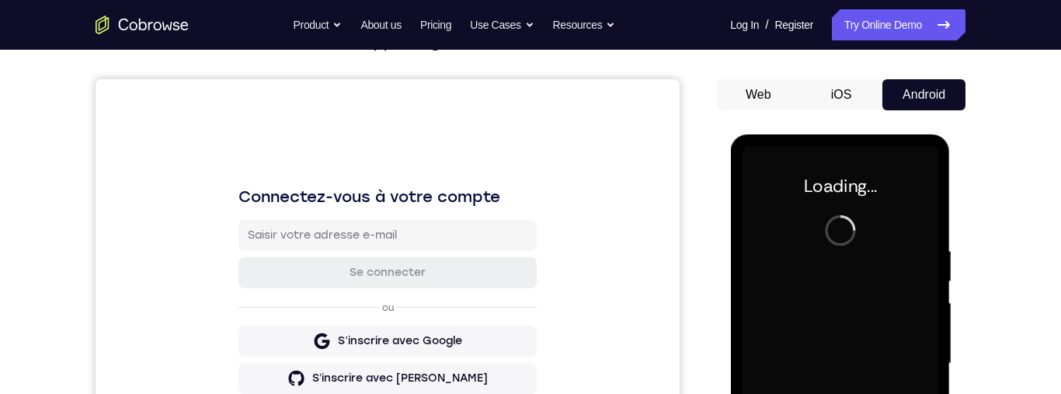
scroll to position [0, 0]
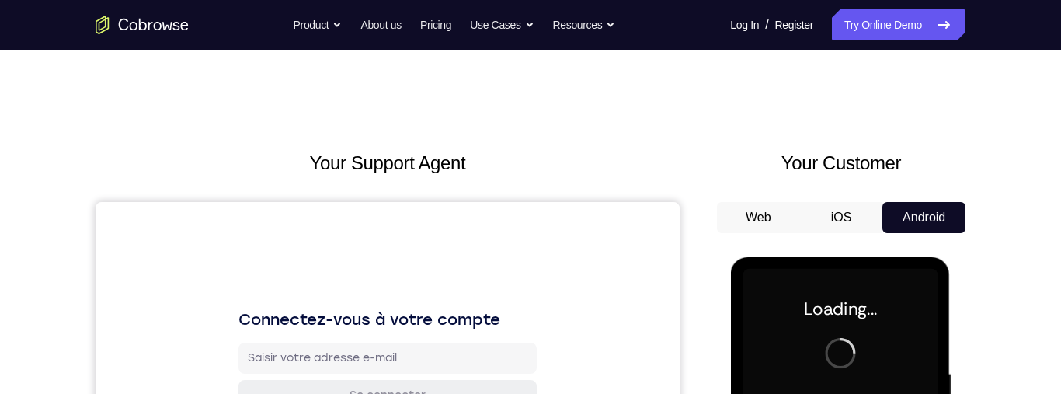
scroll to position [346, 0]
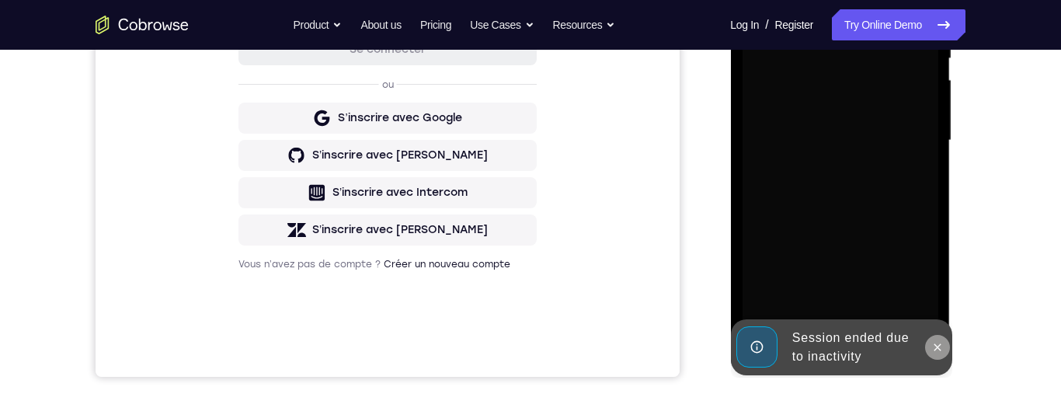
click at [938, 346] on icon at bounding box center [937, 347] width 12 height 12
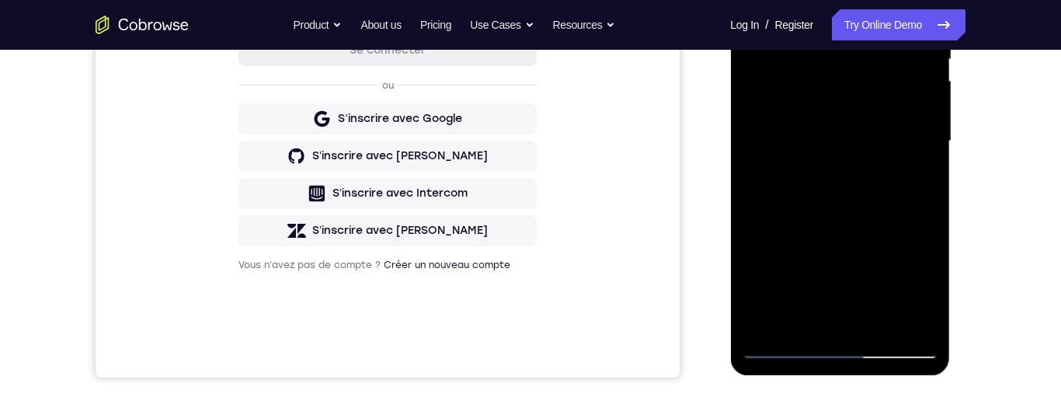
scroll to position [353, 0]
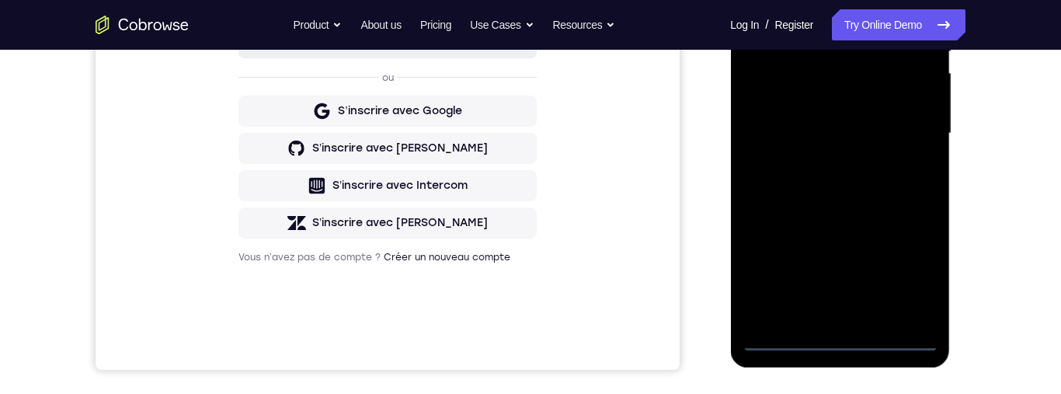
click at [841, 339] on div at bounding box center [840, 133] width 196 height 435
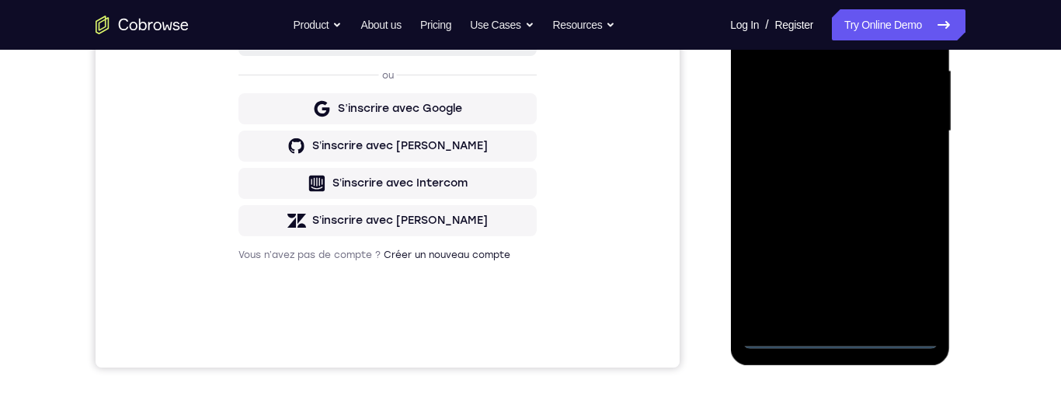
scroll to position [366, 0]
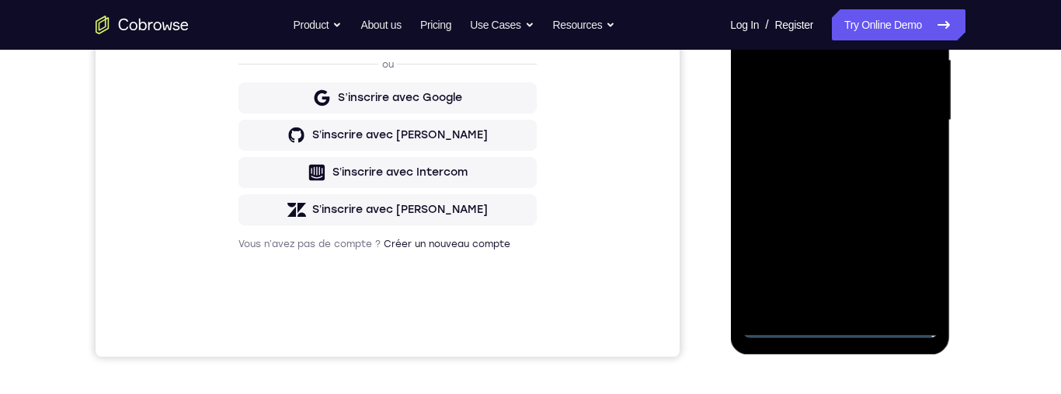
click at [839, 326] on div at bounding box center [840, 120] width 196 height 435
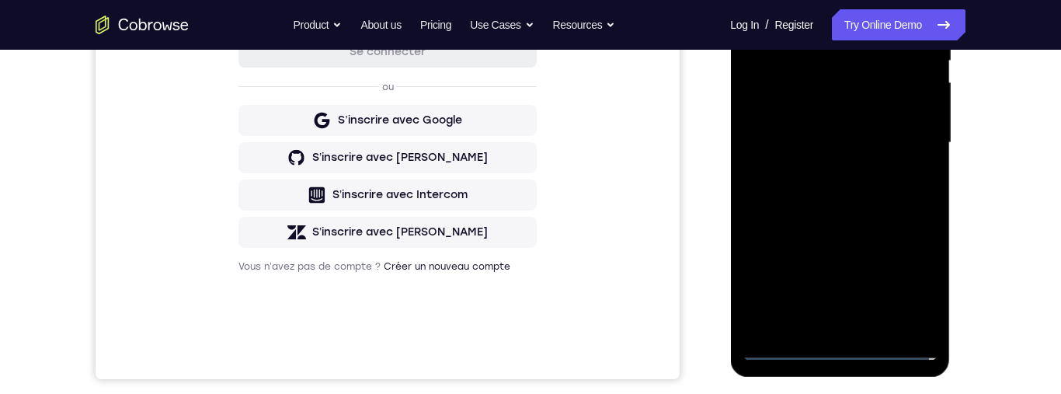
click at [838, 345] on div at bounding box center [840, 142] width 196 height 435
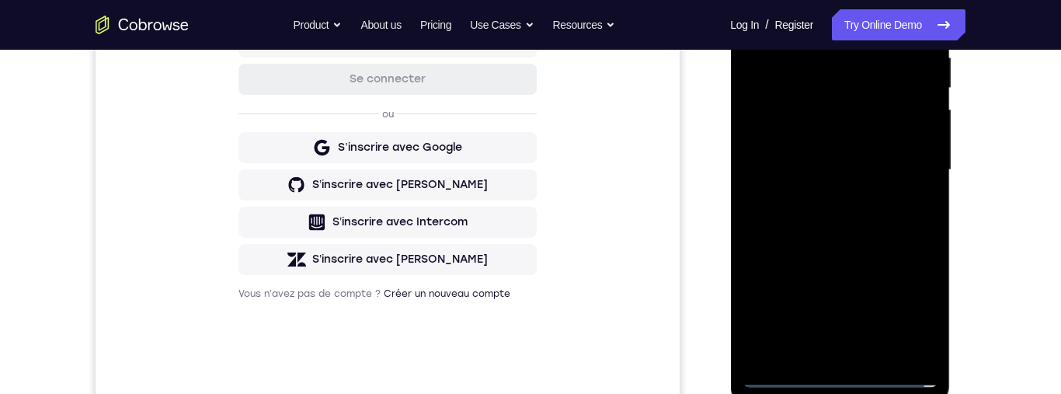
click at [902, 305] on div at bounding box center [840, 170] width 196 height 435
click at [909, 310] on div at bounding box center [840, 170] width 196 height 435
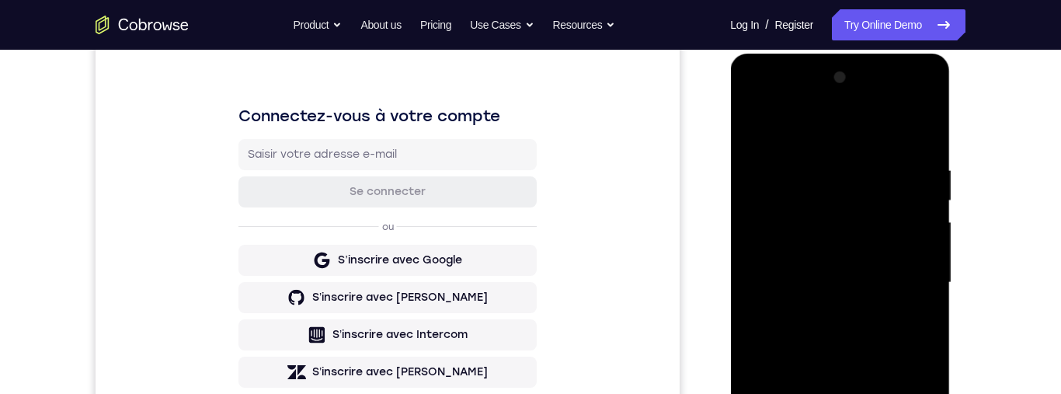
scroll to position [341, 0]
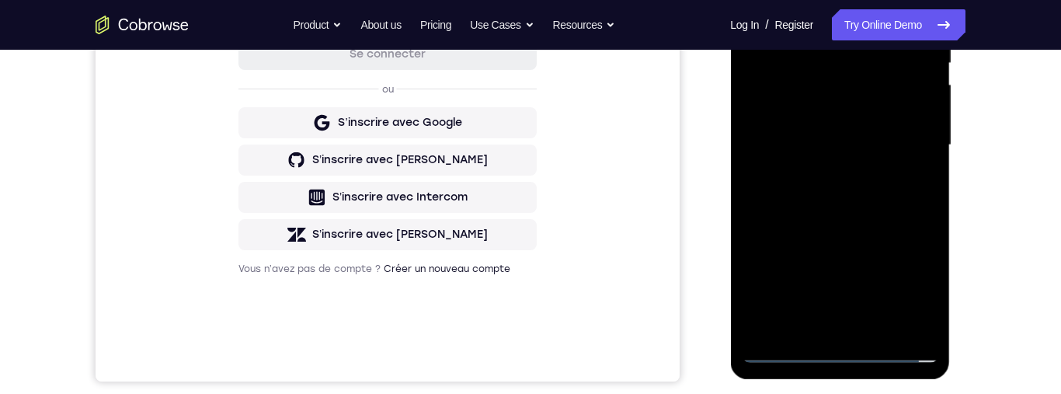
click at [910, 293] on div at bounding box center [840, 145] width 196 height 435
click at [915, 289] on div at bounding box center [840, 145] width 196 height 435
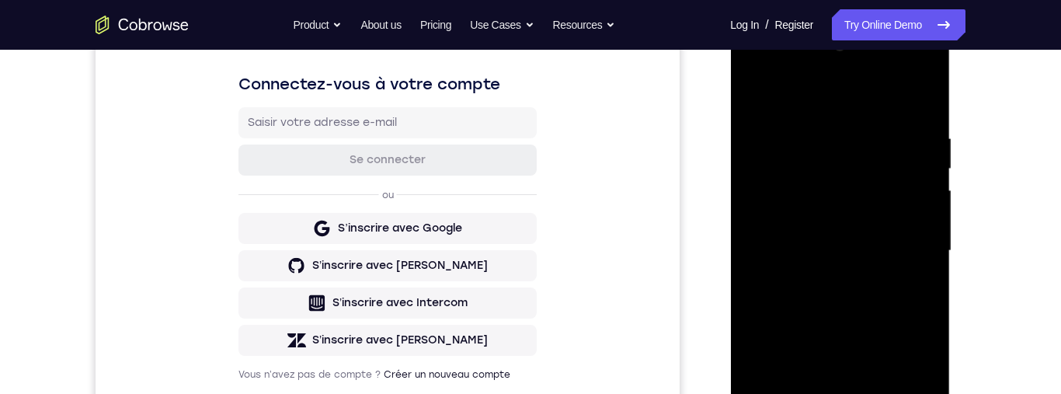
click at [773, 71] on div at bounding box center [840, 250] width 196 height 435
click at [898, 231] on div at bounding box center [840, 250] width 196 height 435
click at [905, 245] on div at bounding box center [840, 250] width 196 height 435
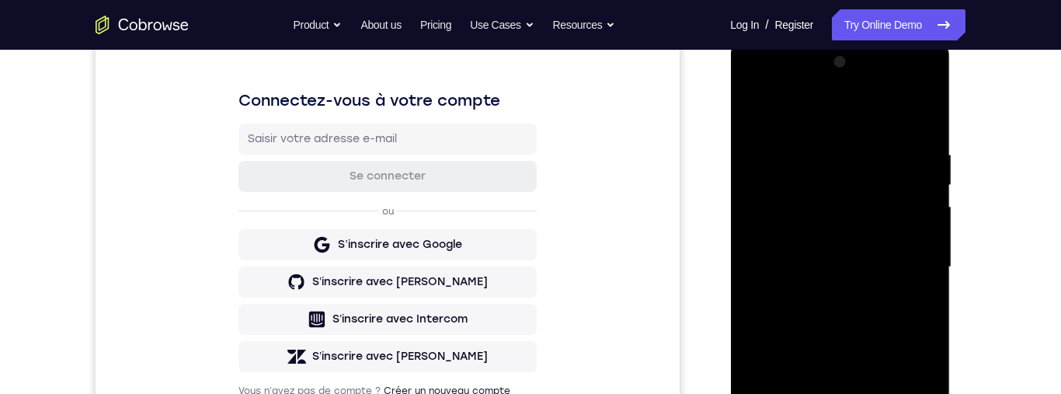
scroll to position [301, 0]
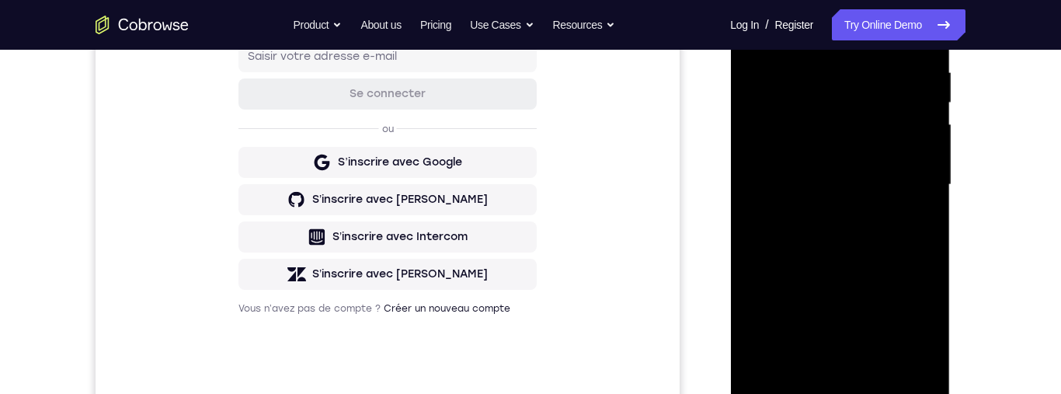
drag, startPoint x: 823, startPoint y: 367, endPoint x: 1684, endPoint y: 184, distance: 880.8
click at [823, 367] on div at bounding box center [840, 184] width 196 height 435
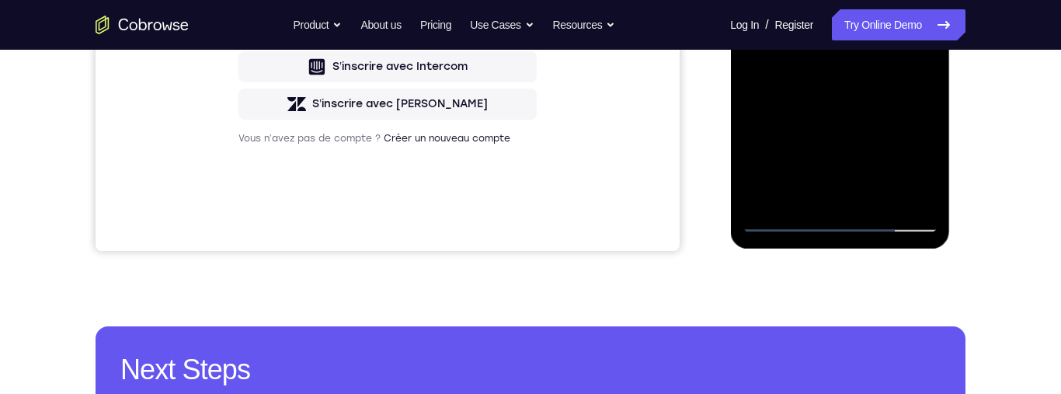
scroll to position [454, 0]
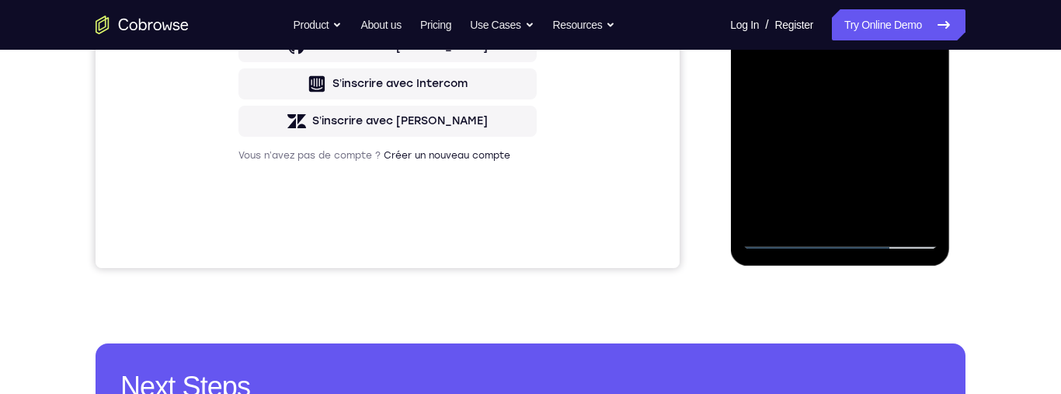
click at [827, 217] on div at bounding box center [840, 31] width 196 height 435
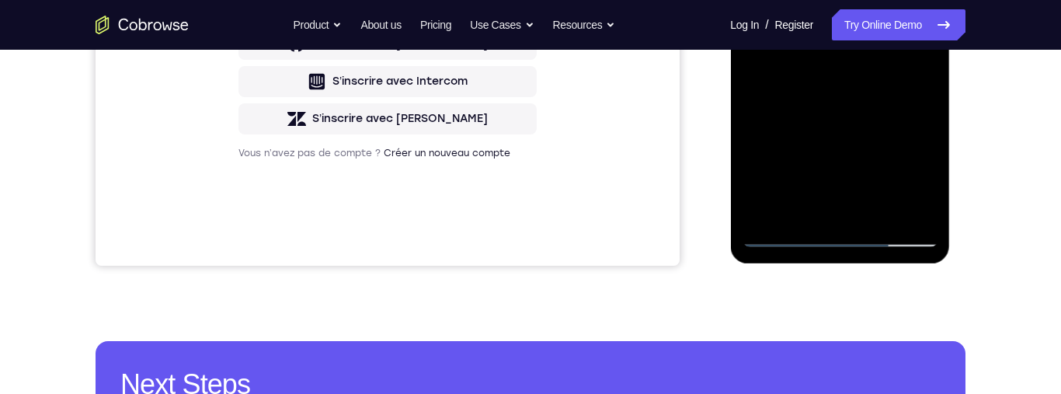
scroll to position [462, 0]
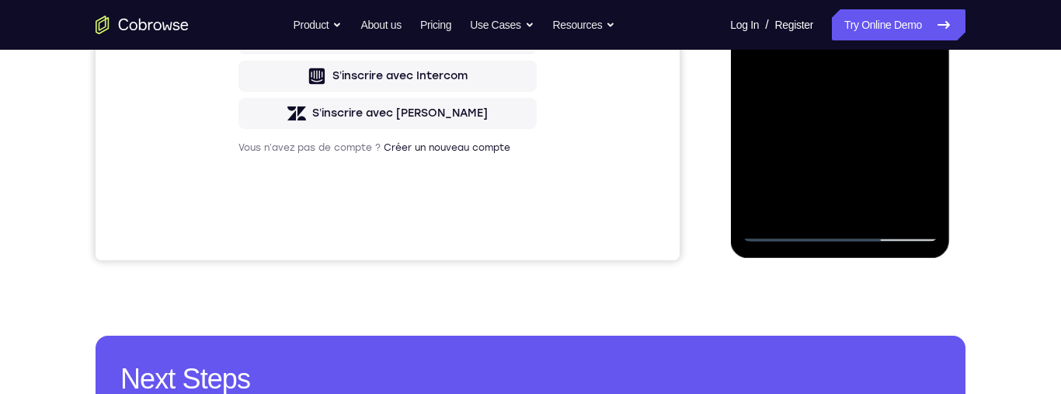
click at [830, 205] on div at bounding box center [840, 24] width 196 height 435
click at [880, 8] on div at bounding box center [840, 24] width 196 height 435
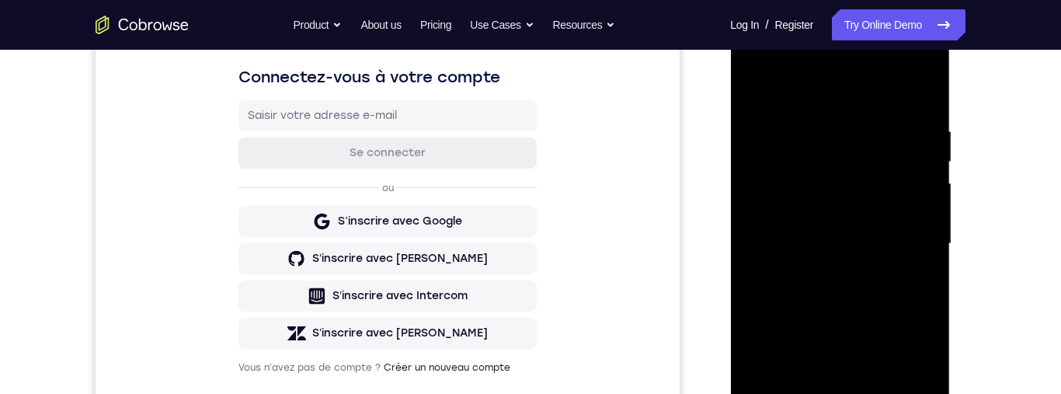
scroll to position [177, 0]
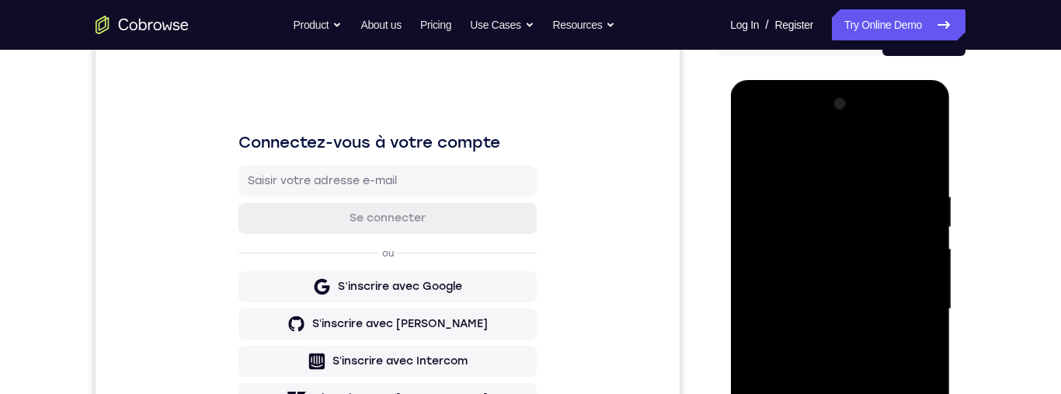
click at [747, 155] on div at bounding box center [840, 309] width 196 height 435
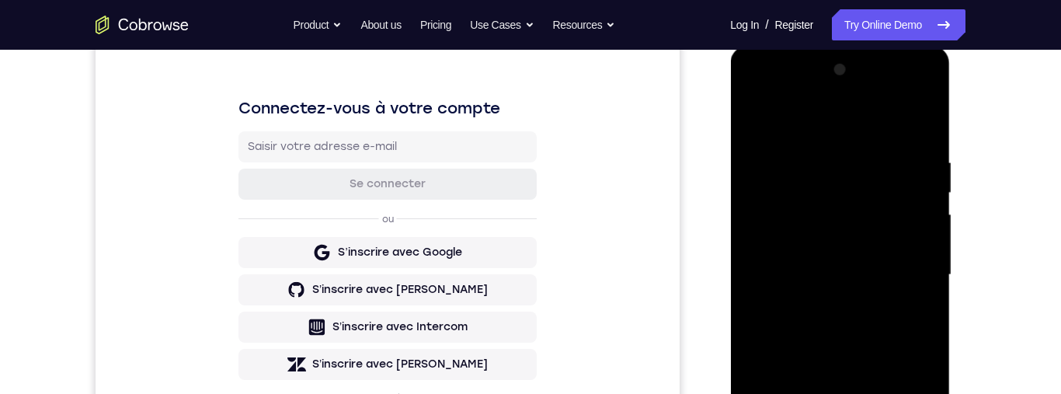
click at [751, 119] on div at bounding box center [840, 274] width 196 height 435
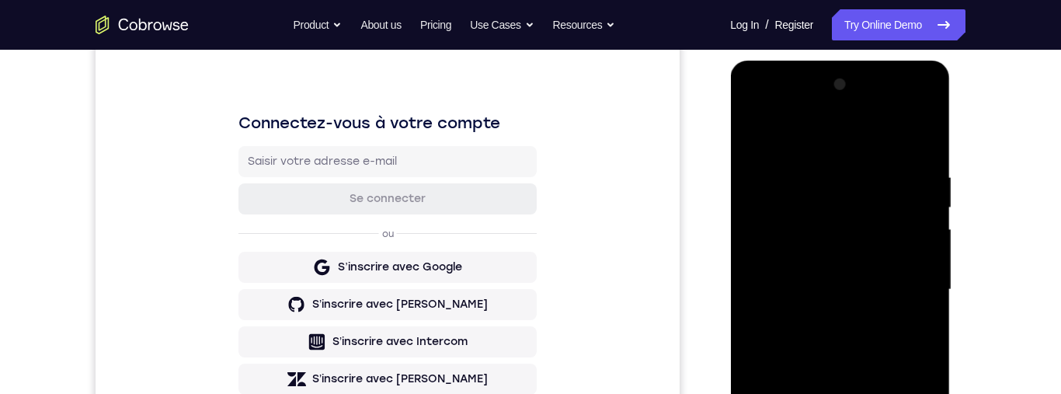
scroll to position [167, 0]
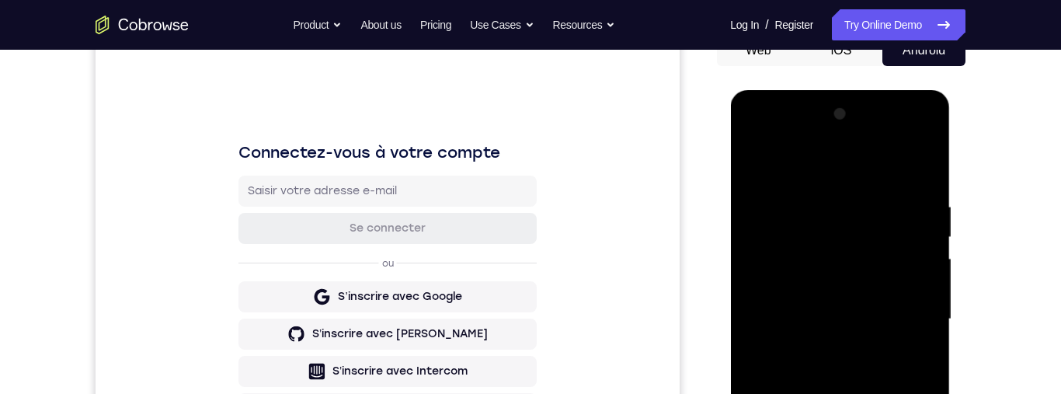
click at [751, 162] on div at bounding box center [840, 319] width 196 height 435
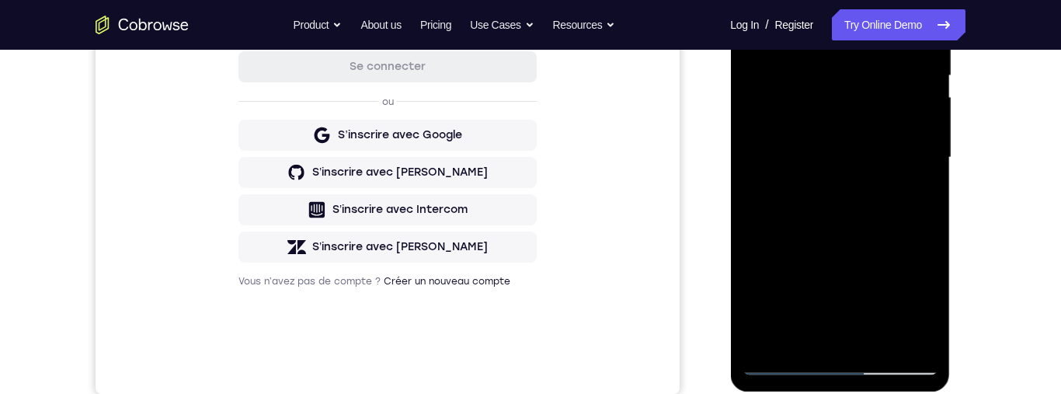
scroll to position [284, 0]
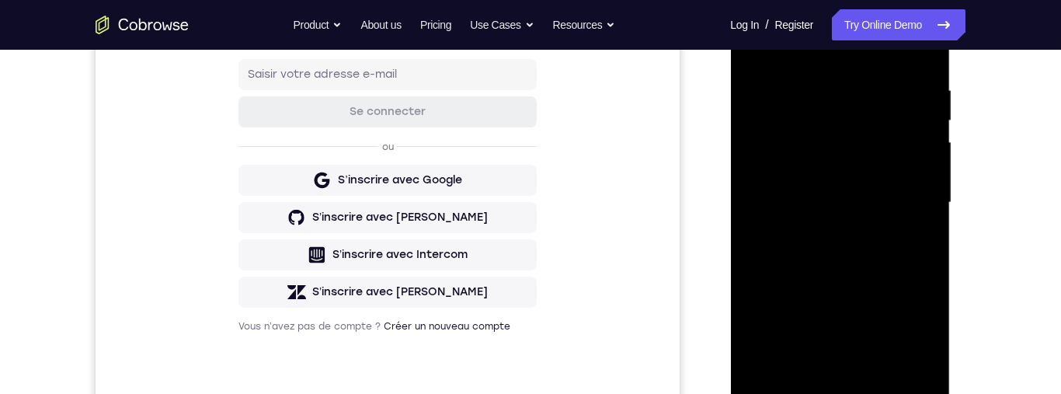
click at [868, 187] on div at bounding box center [840, 202] width 196 height 435
click at [753, 149] on div at bounding box center [840, 202] width 196 height 435
click at [756, 151] on div at bounding box center [840, 202] width 196 height 435
click at [802, 186] on div at bounding box center [840, 202] width 196 height 435
click at [848, 215] on div at bounding box center [840, 202] width 196 height 435
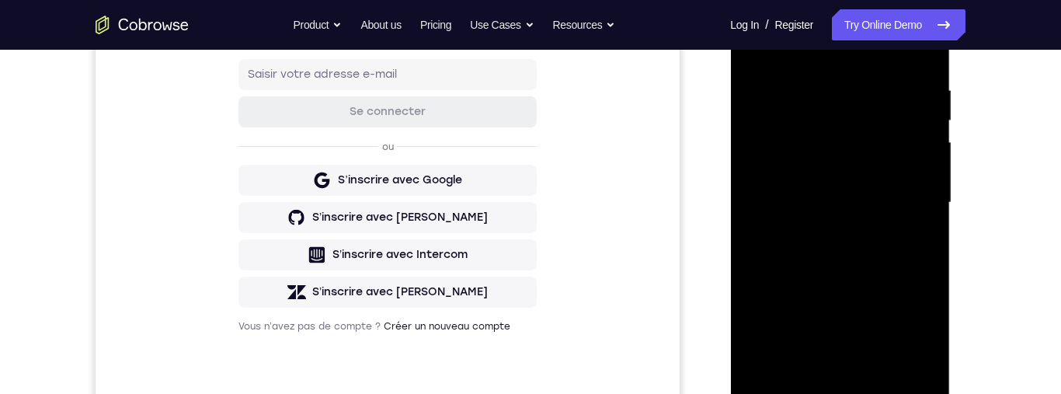
click at [875, 170] on div at bounding box center [840, 202] width 196 height 435
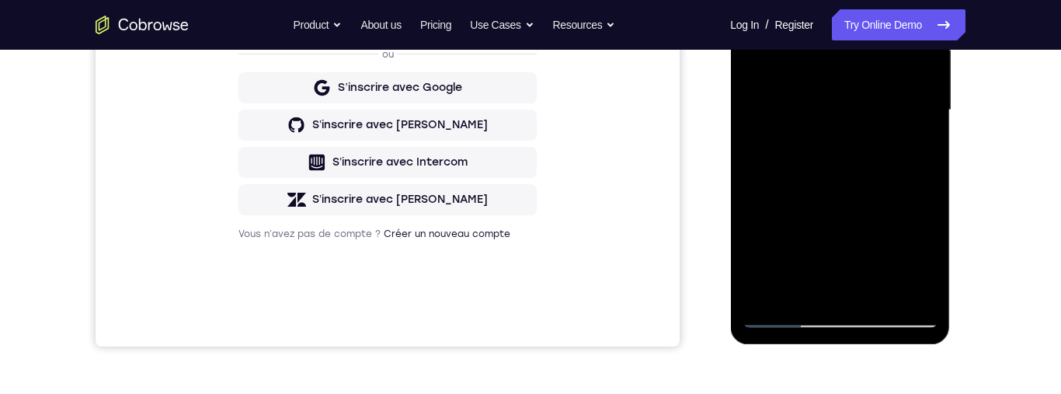
scroll to position [385, 0]
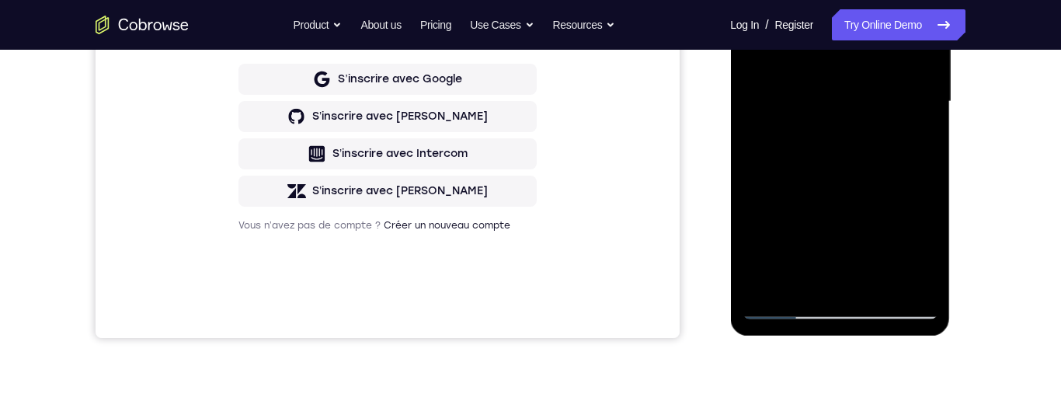
click at [867, 232] on div at bounding box center [840, 101] width 196 height 435
click at [899, 218] on div at bounding box center [840, 101] width 196 height 435
click at [855, 229] on div at bounding box center [840, 101] width 196 height 435
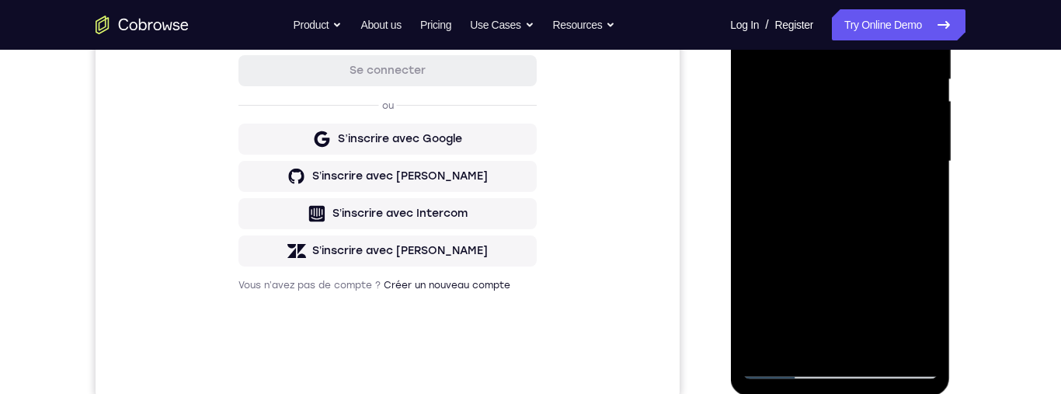
click at [927, 314] on div at bounding box center [840, 161] width 196 height 435
click at [928, 313] on div at bounding box center [840, 161] width 196 height 435
click at [927, 315] on div at bounding box center [840, 161] width 196 height 435
click at [926, 313] on div at bounding box center [840, 161] width 196 height 435
click at [924, 313] on div at bounding box center [840, 161] width 196 height 435
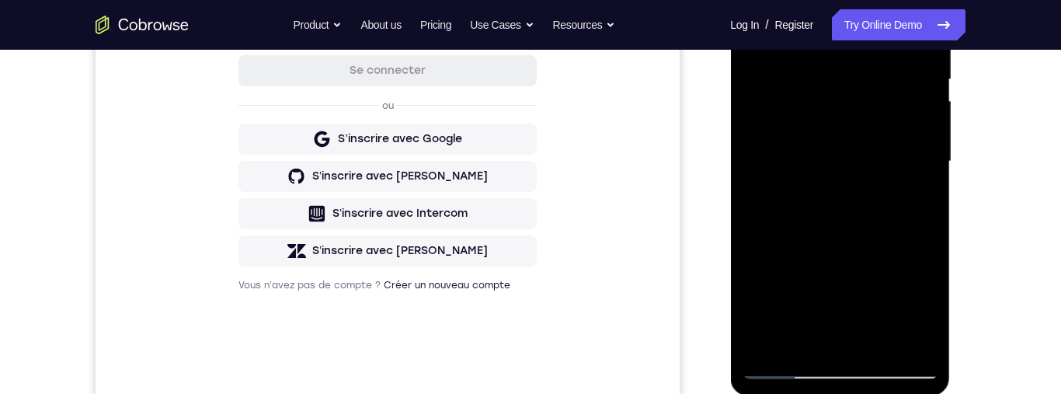
click at [922, 313] on div at bounding box center [840, 161] width 196 height 435
click at [917, 315] on div at bounding box center [840, 161] width 196 height 435
click at [919, 312] on div at bounding box center [840, 161] width 196 height 435
click at [917, 313] on div at bounding box center [840, 161] width 196 height 435
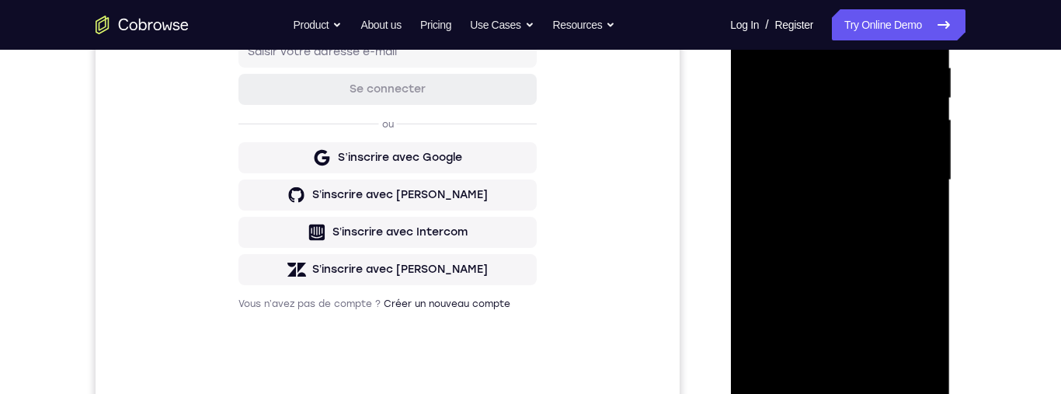
scroll to position [374, 0]
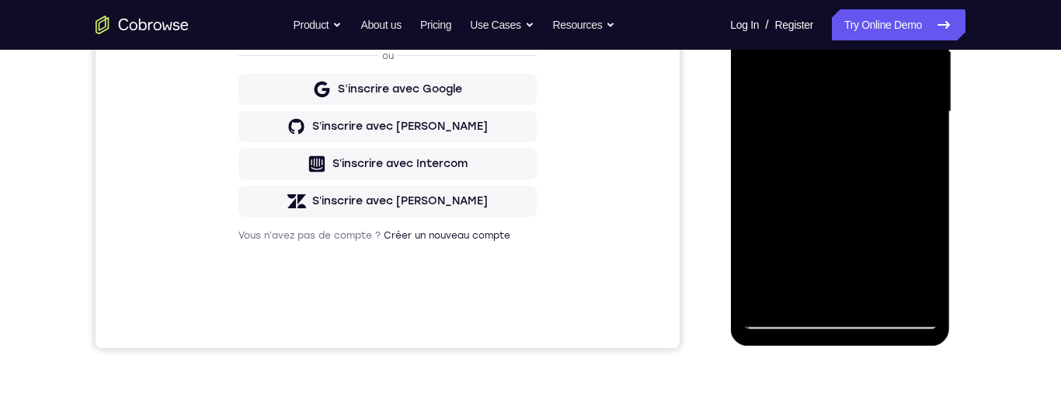
click at [859, 220] on div at bounding box center [840, 111] width 196 height 435
click at [868, 220] on div at bounding box center [840, 111] width 196 height 435
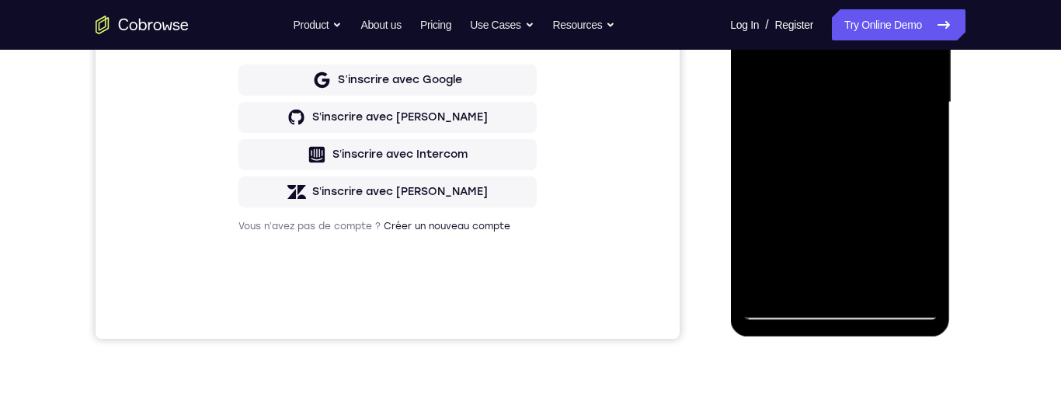
click at [846, 222] on div at bounding box center [840, 102] width 196 height 435
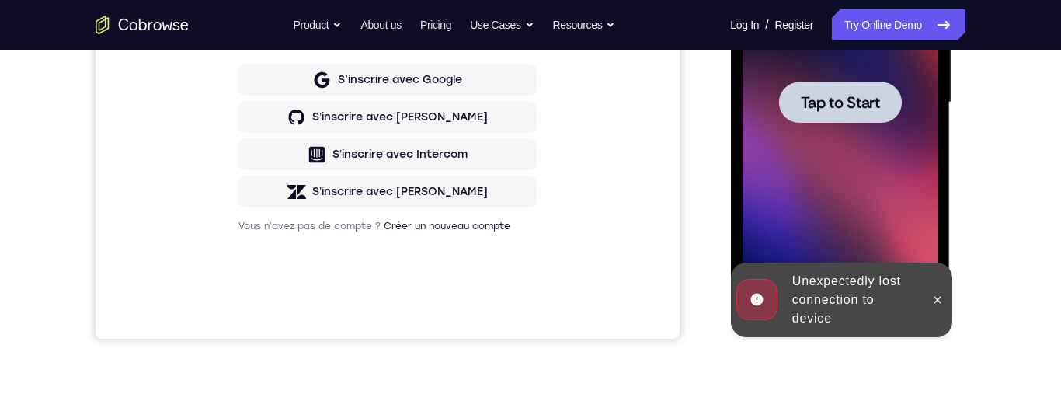
scroll to position [344, 0]
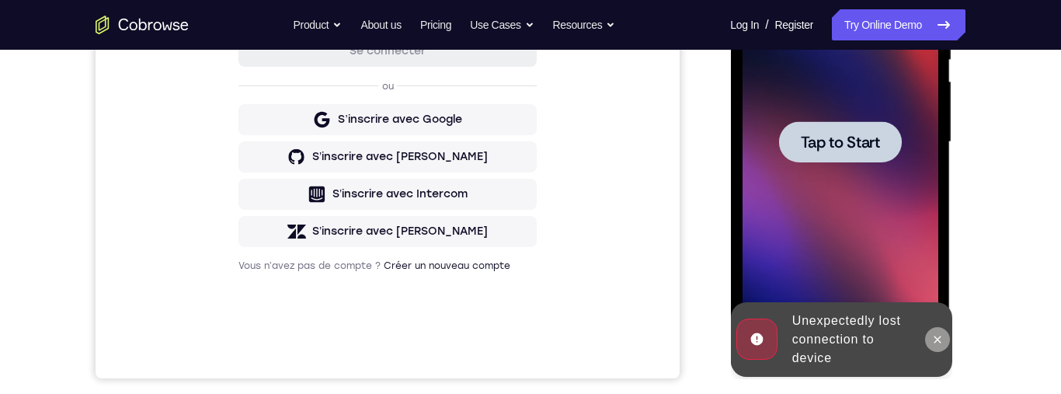
click at [942, 333] on icon at bounding box center [937, 339] width 12 height 12
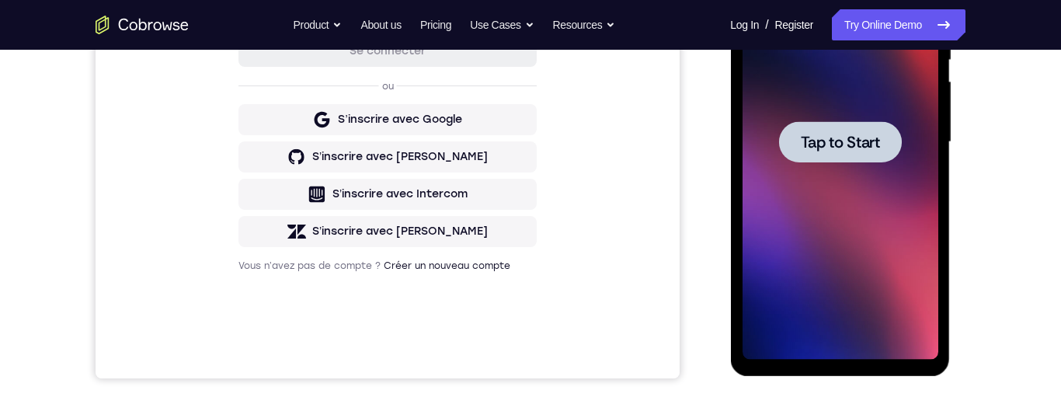
scroll to position [329, 0]
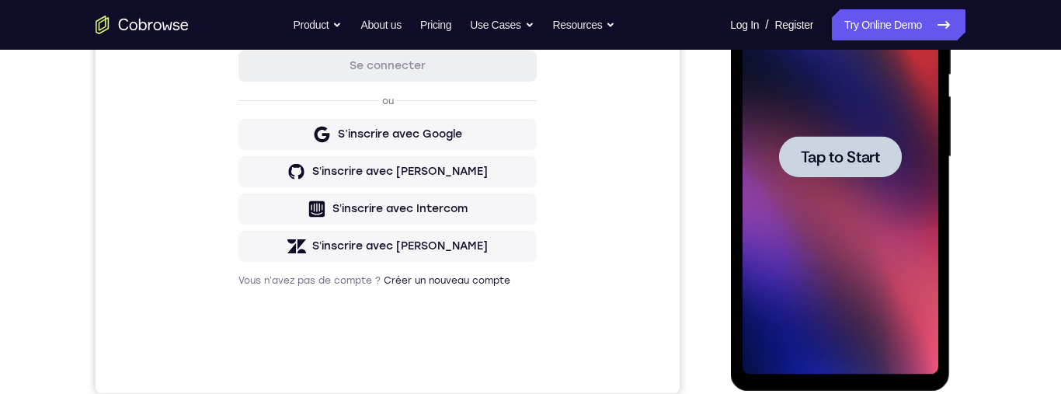
click at [820, 165] on span "Tap to Start" at bounding box center [839, 157] width 79 height 16
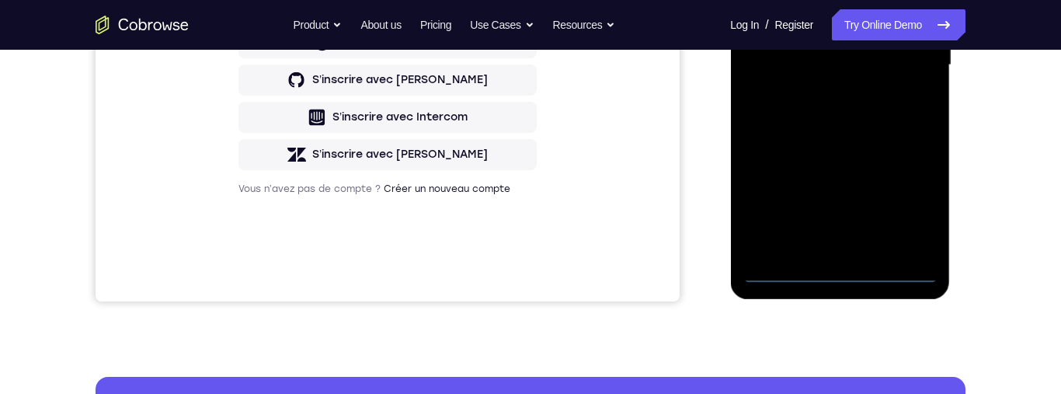
scroll to position [384, 0]
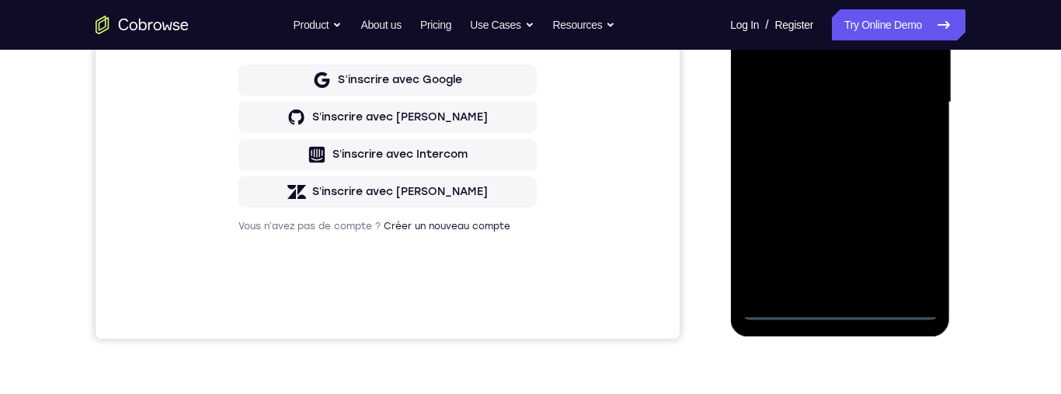
click at [834, 309] on div at bounding box center [840, 102] width 196 height 435
click at [911, 244] on div at bounding box center [840, 102] width 196 height 435
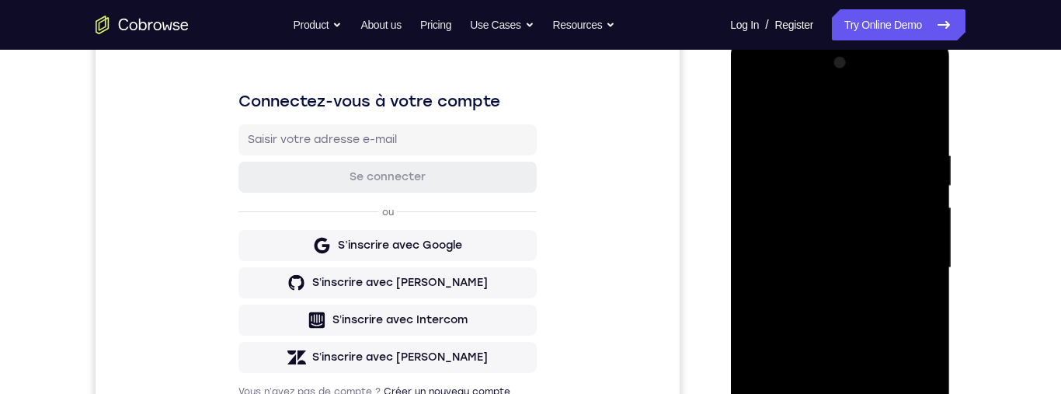
scroll to position [209, 0]
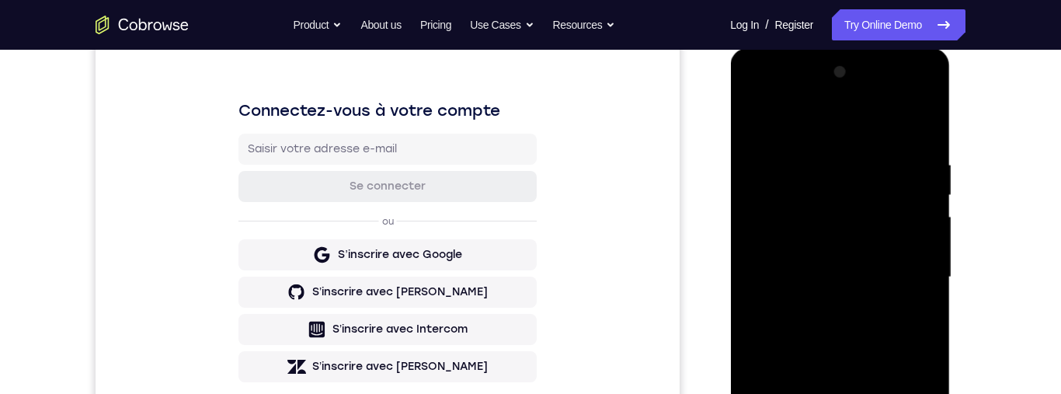
click at [776, 99] on div at bounding box center [840, 277] width 196 height 435
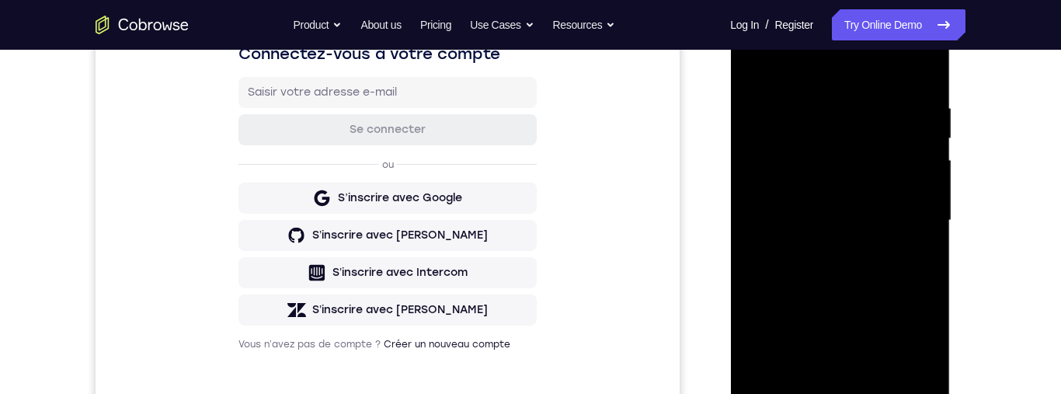
click at [904, 213] on div at bounding box center [840, 220] width 196 height 435
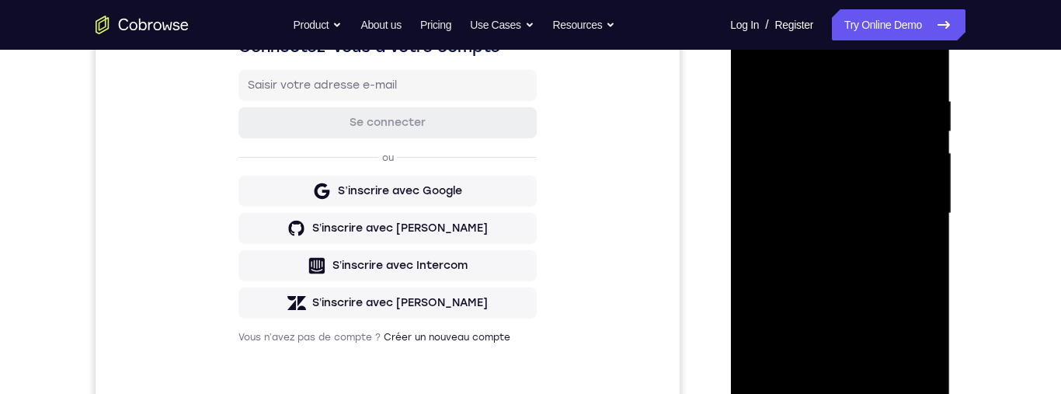
scroll to position [282, 0]
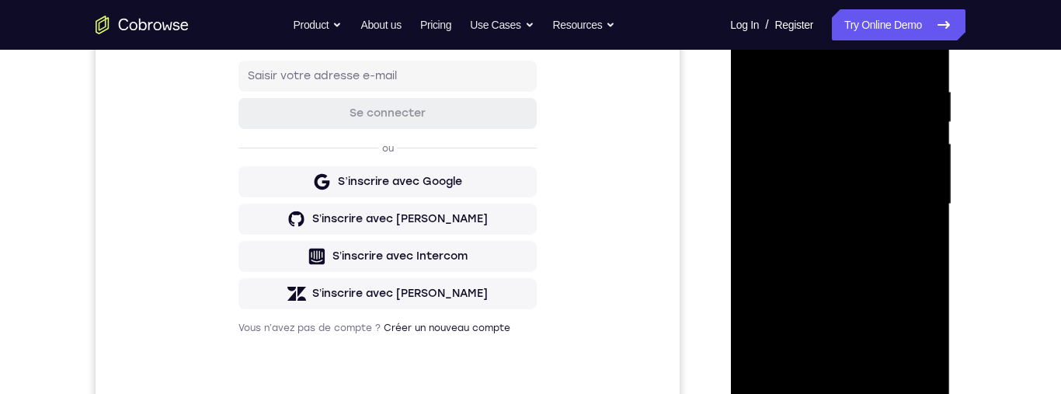
click at [825, 235] on div at bounding box center [840, 204] width 196 height 435
click at [882, 184] on div at bounding box center [840, 204] width 196 height 435
click at [871, 174] on div at bounding box center [840, 204] width 196 height 435
click at [916, 172] on div at bounding box center [840, 204] width 196 height 435
click at [914, 173] on div at bounding box center [840, 204] width 196 height 435
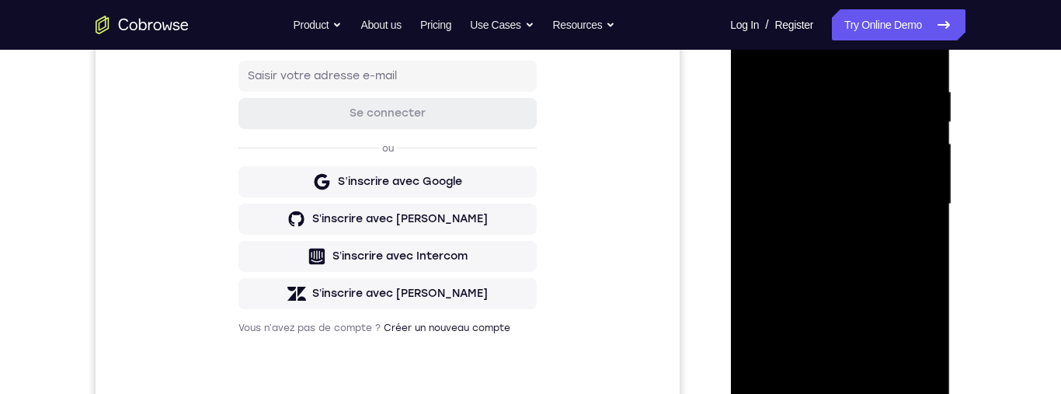
click at [873, 197] on div at bounding box center [840, 204] width 196 height 435
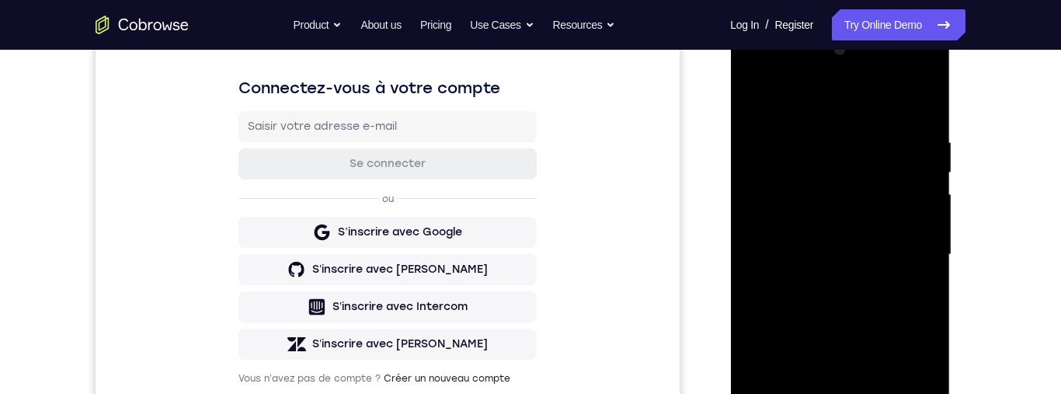
scroll to position [259, 0]
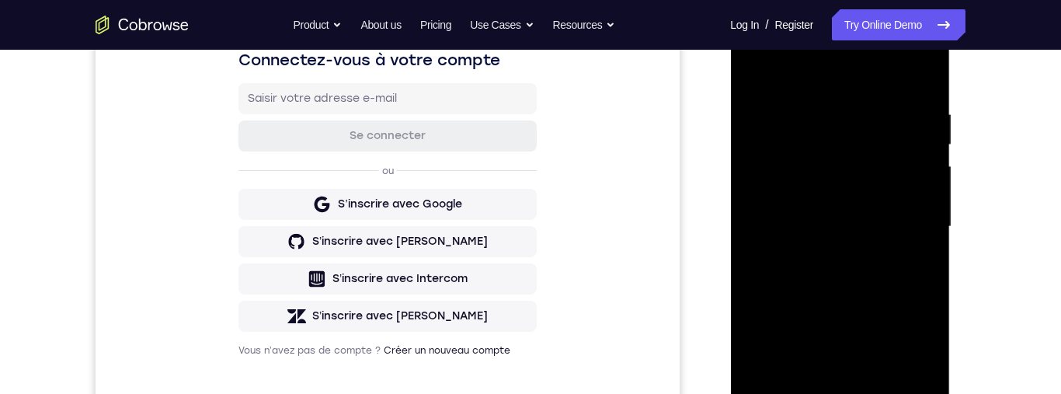
click at [883, 279] on div at bounding box center [840, 226] width 196 height 435
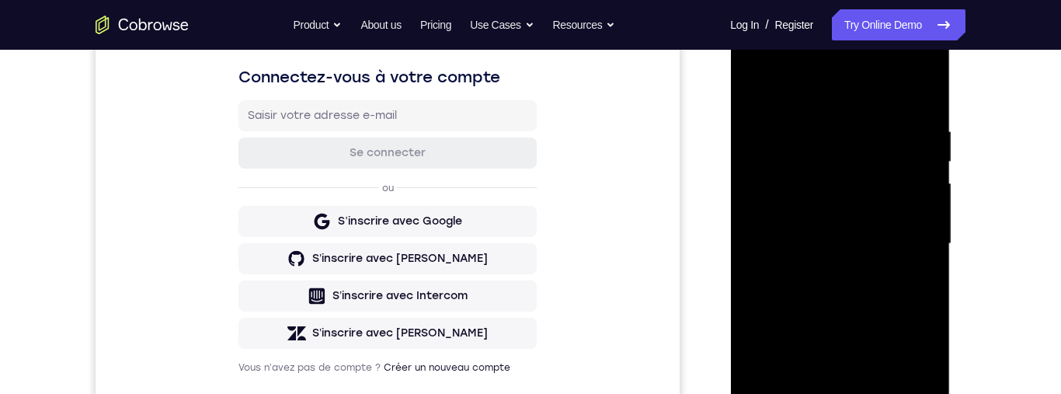
click at [875, 293] on div at bounding box center [840, 243] width 196 height 435
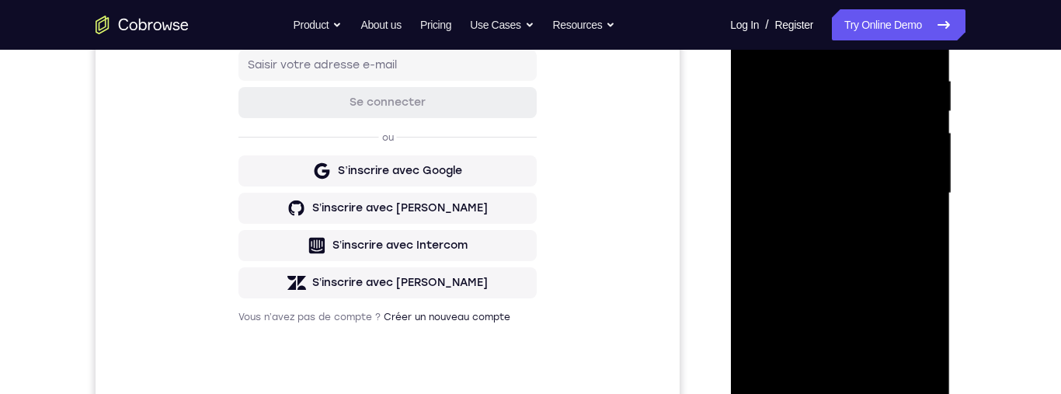
scroll to position [318, 0]
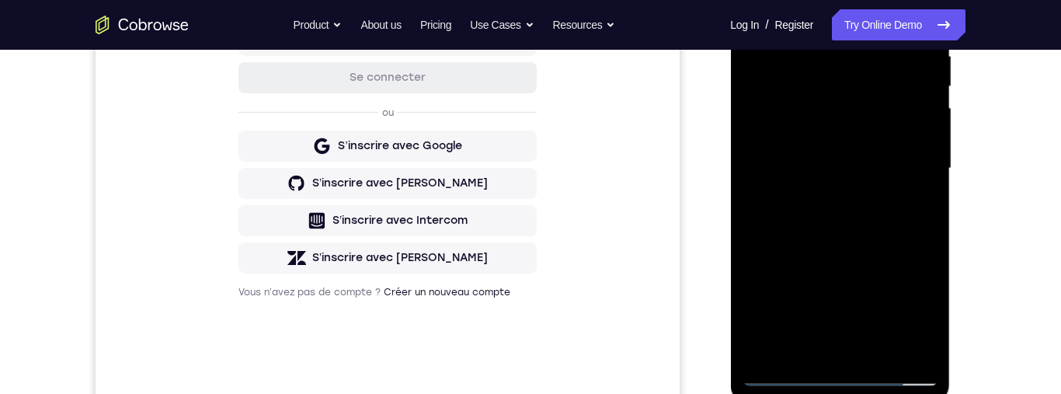
click at [888, 231] on div at bounding box center [840, 168] width 196 height 435
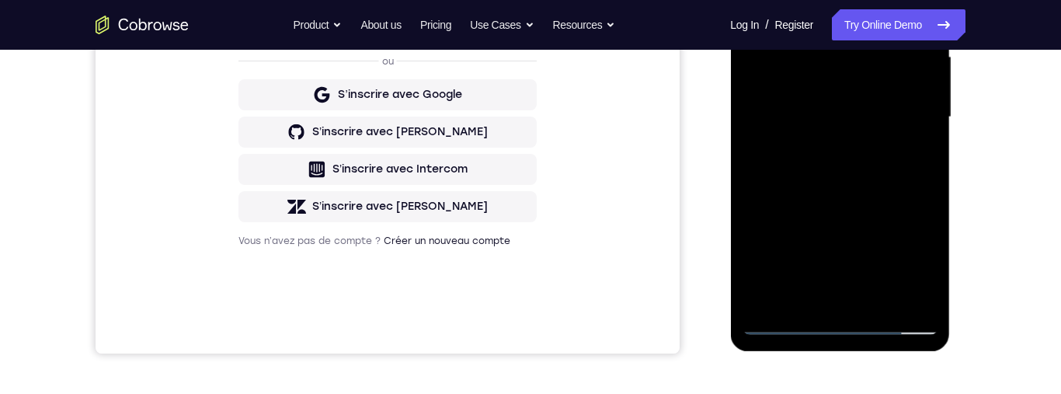
click at [930, 280] on div at bounding box center [840, 117] width 196 height 435
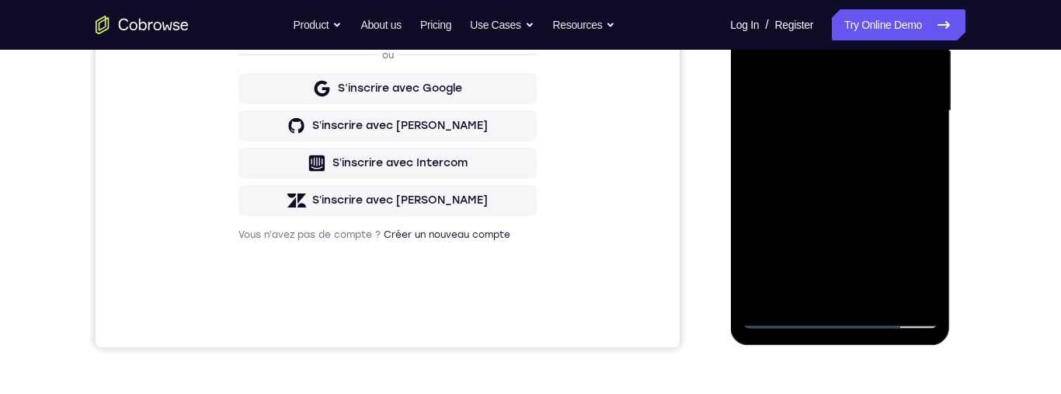
scroll to position [360, 0]
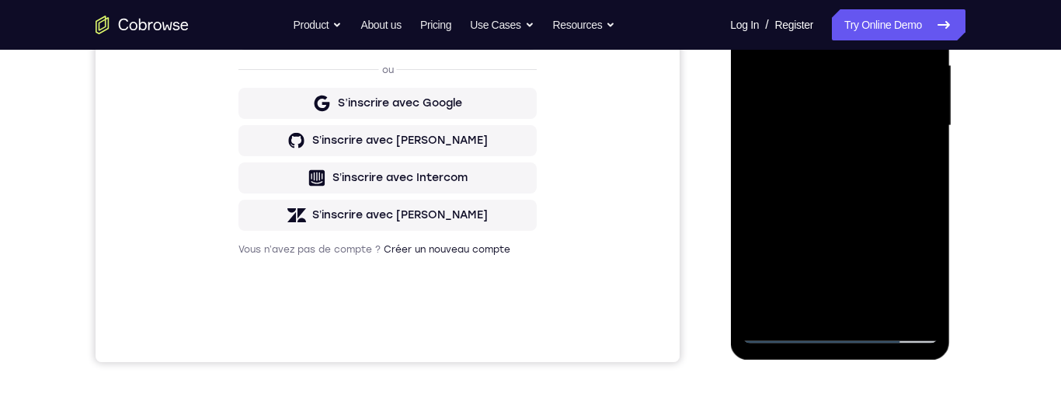
click at [882, 207] on div at bounding box center [840, 125] width 196 height 435
click at [883, 204] on div at bounding box center [840, 125] width 196 height 435
click at [927, 161] on div at bounding box center [840, 125] width 196 height 435
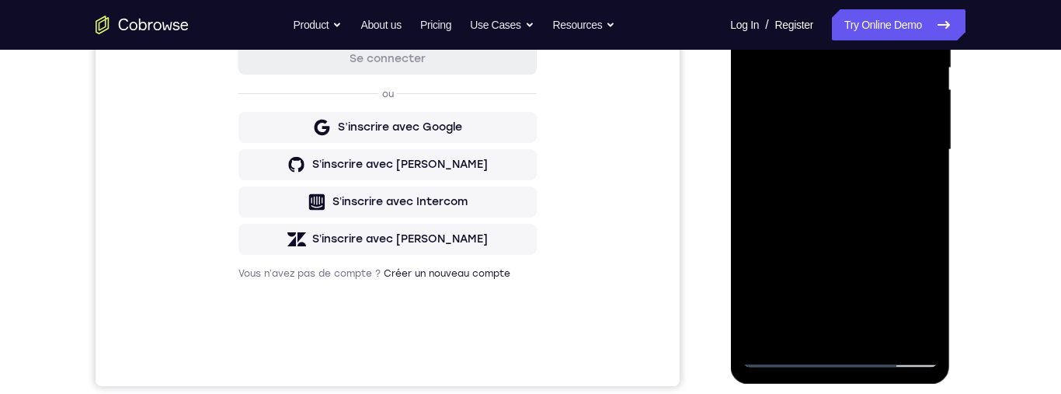
click at [922, 180] on div at bounding box center [840, 149] width 196 height 435
click at [924, 177] on div at bounding box center [840, 149] width 196 height 435
click at [928, 180] on div at bounding box center [840, 149] width 196 height 435
click at [928, 179] on div at bounding box center [840, 149] width 196 height 435
click at [924, 177] on div at bounding box center [840, 149] width 196 height 435
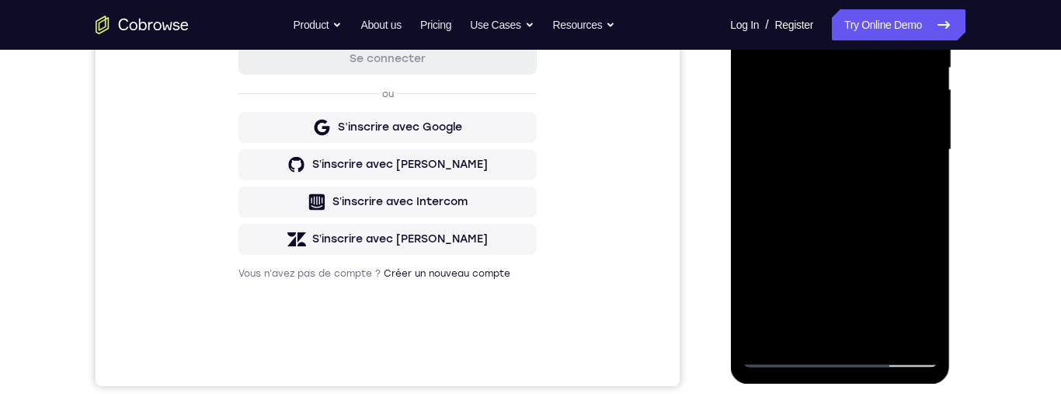
click at [928, 181] on div at bounding box center [840, 149] width 196 height 435
click at [925, 179] on div at bounding box center [840, 149] width 196 height 435
click at [924, 180] on div at bounding box center [840, 149] width 196 height 435
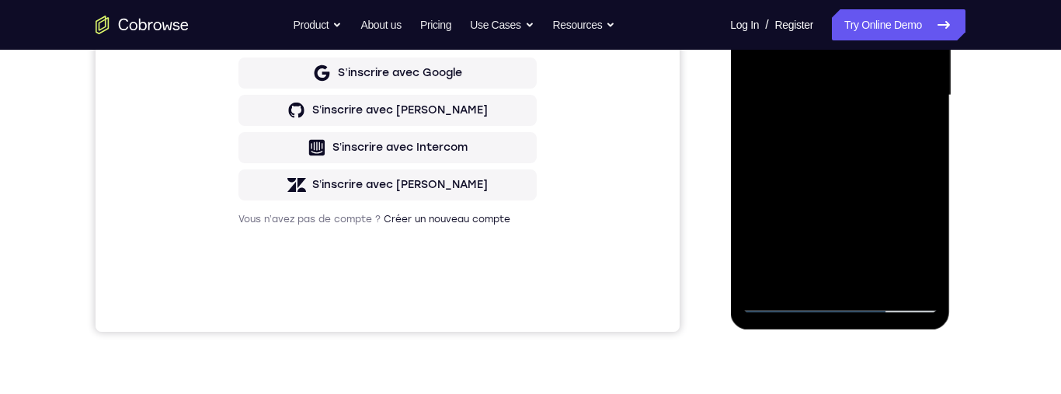
scroll to position [340, 0]
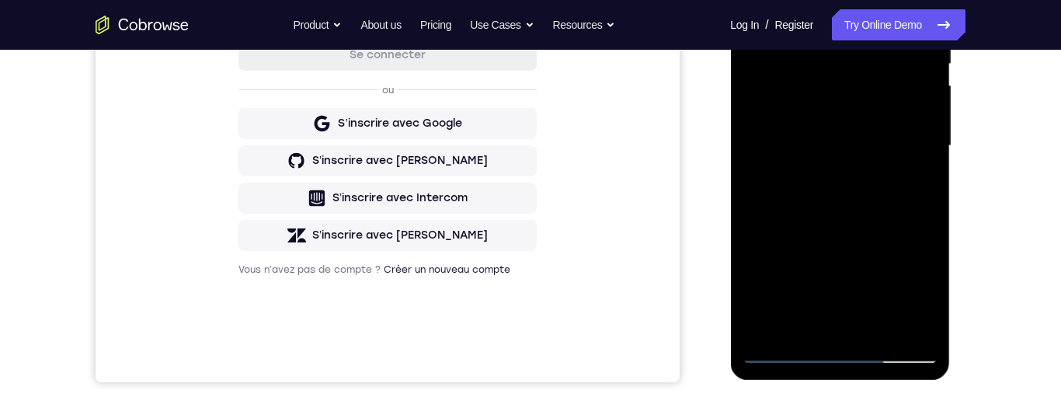
click at [924, 173] on div at bounding box center [840, 146] width 196 height 435
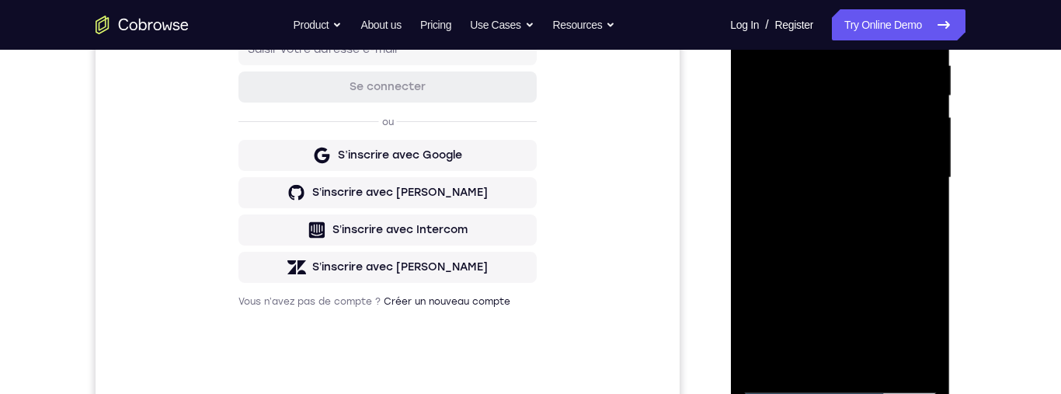
scroll to position [307, 0]
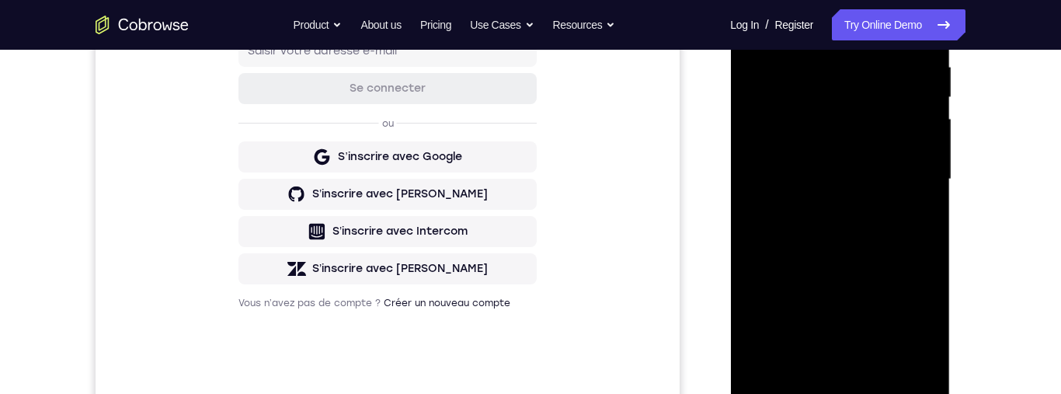
click at [925, 208] on div at bounding box center [840, 179] width 196 height 435
click at [924, 211] on div at bounding box center [840, 179] width 196 height 435
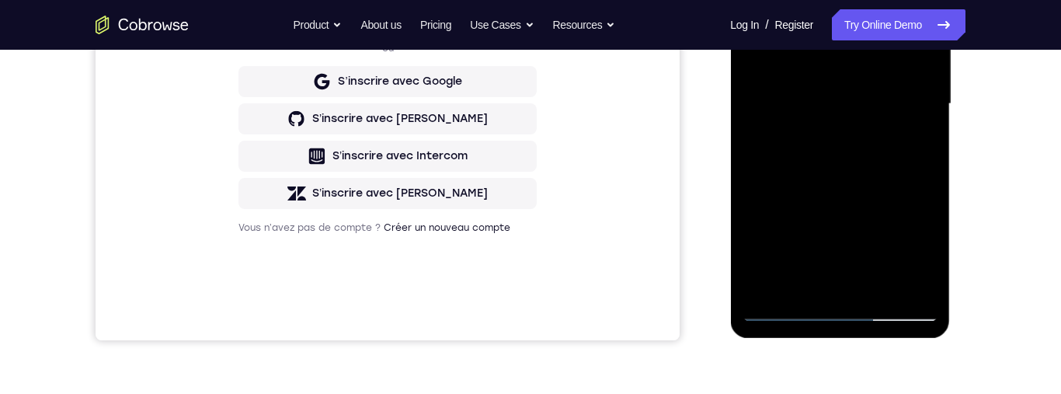
scroll to position [387, 0]
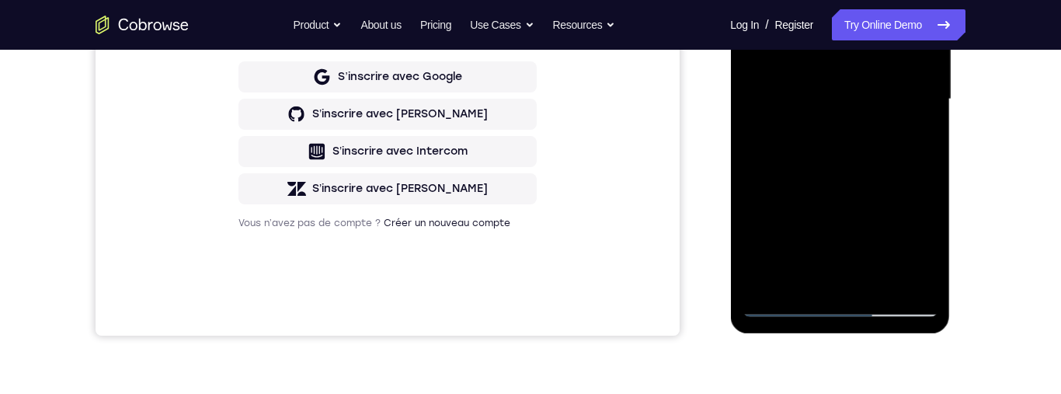
click at [909, 186] on div at bounding box center [840, 99] width 196 height 435
click at [910, 179] on div at bounding box center [840, 99] width 196 height 435
click at [928, 151] on div at bounding box center [840, 99] width 196 height 435
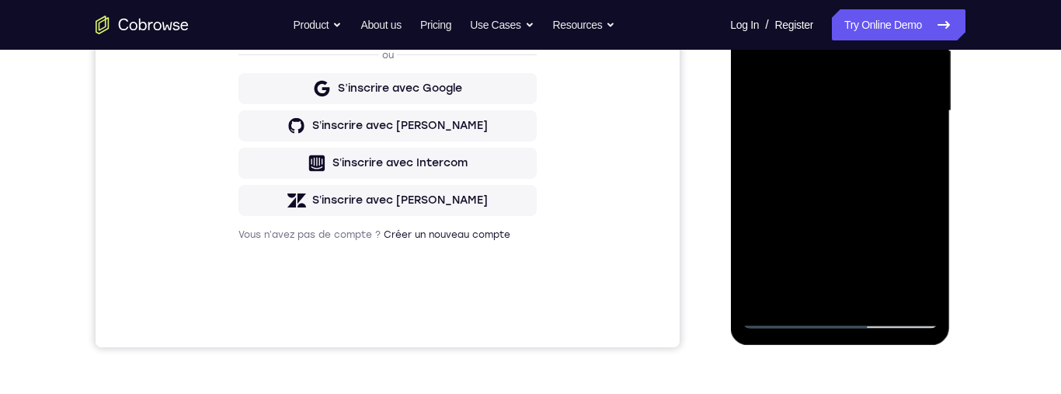
scroll to position [336, 0]
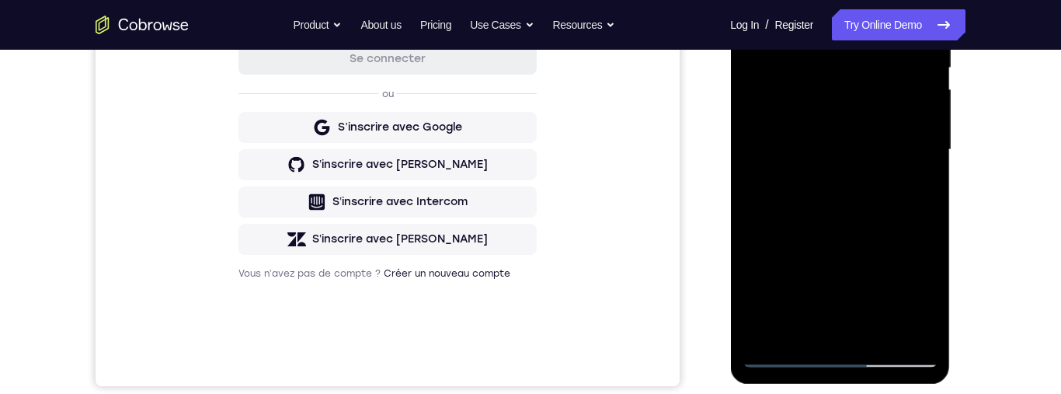
click at [926, 187] on div at bounding box center [840, 149] width 196 height 435
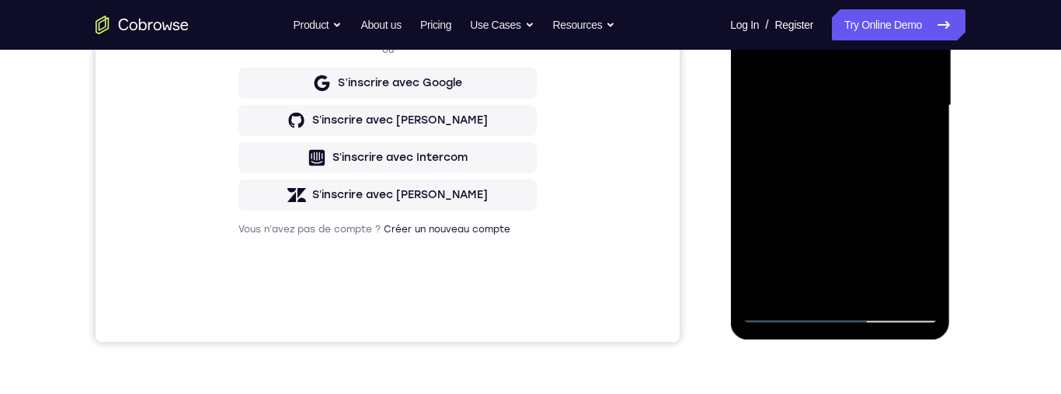
scroll to position [382, 0]
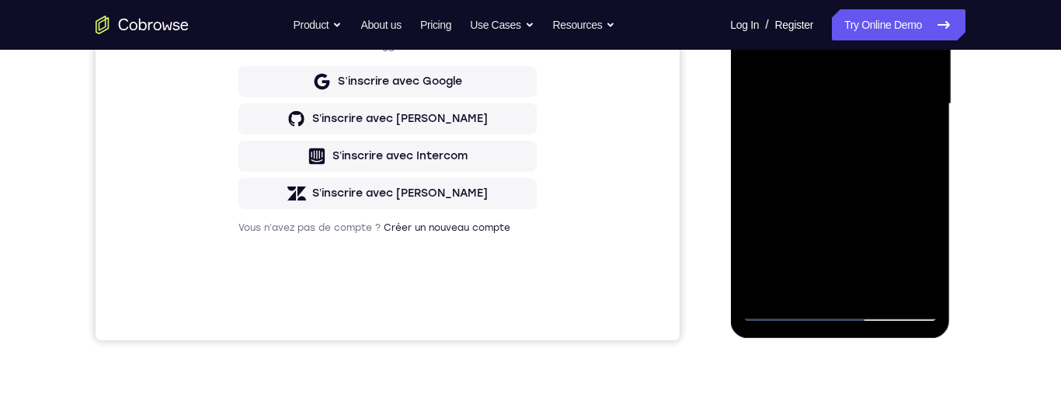
click at [924, 138] on div at bounding box center [840, 104] width 196 height 435
click at [924, 144] on div at bounding box center [840, 104] width 196 height 435
click at [928, 143] on div at bounding box center [840, 104] width 196 height 435
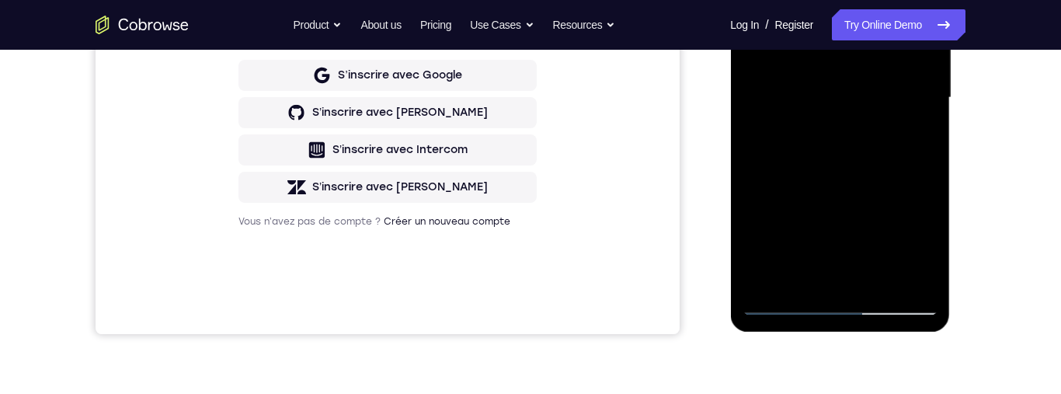
scroll to position [392, 0]
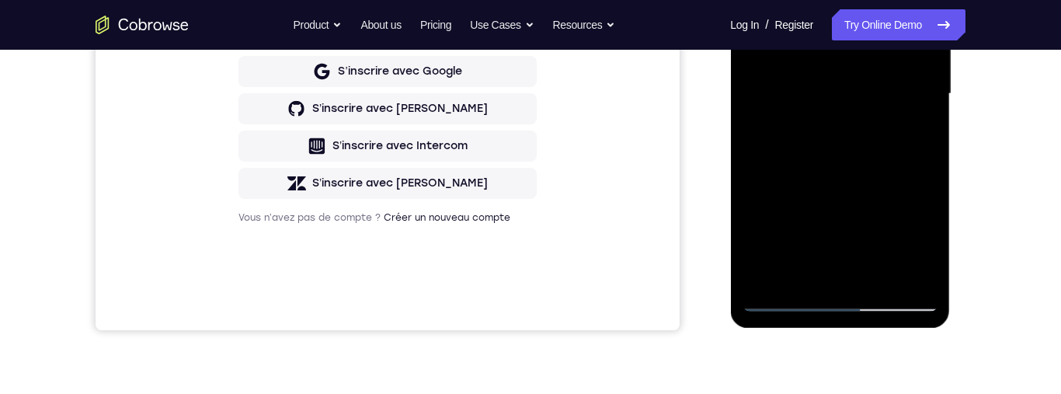
click at [921, 137] on div at bounding box center [840, 93] width 196 height 435
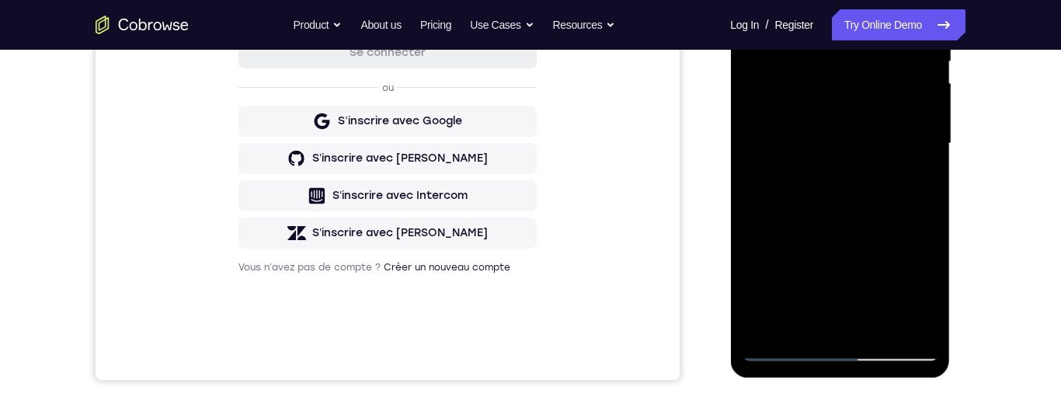
click at [925, 179] on div at bounding box center [840, 143] width 196 height 435
click at [923, 178] on div at bounding box center [840, 143] width 196 height 435
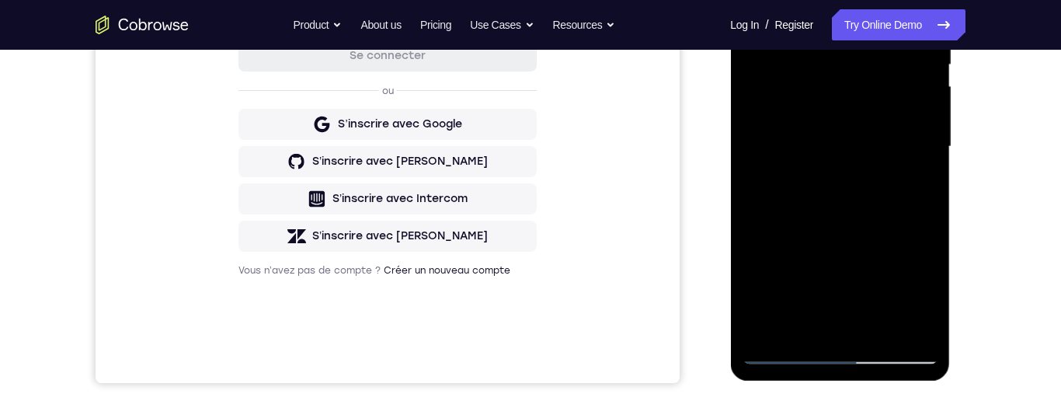
scroll to position [325, 0]
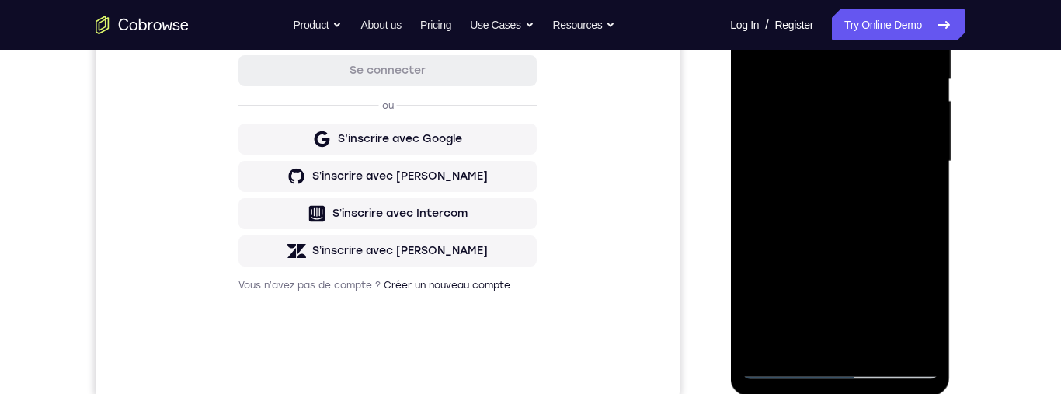
click at [922, 197] on div at bounding box center [840, 161] width 196 height 435
click at [932, 194] on div at bounding box center [840, 161] width 196 height 435
click at [928, 197] on div at bounding box center [840, 161] width 196 height 435
click at [928, 200] on div at bounding box center [840, 161] width 196 height 435
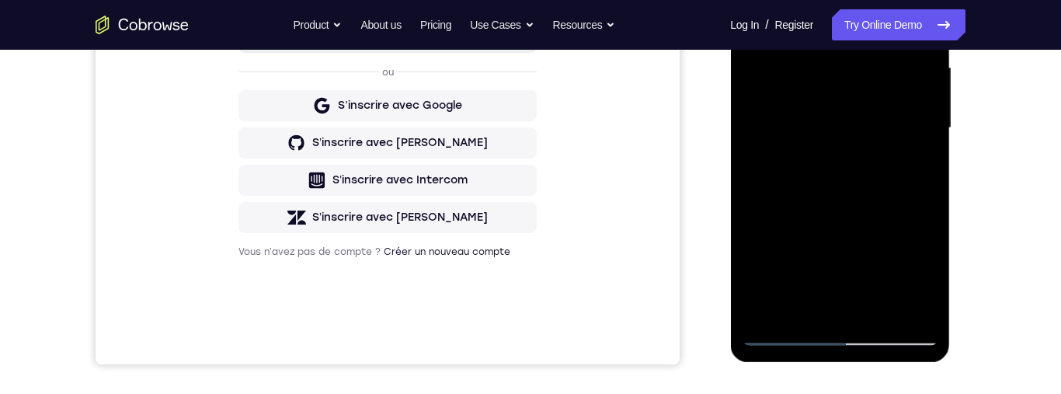
click at [925, 172] on div at bounding box center [840, 128] width 196 height 435
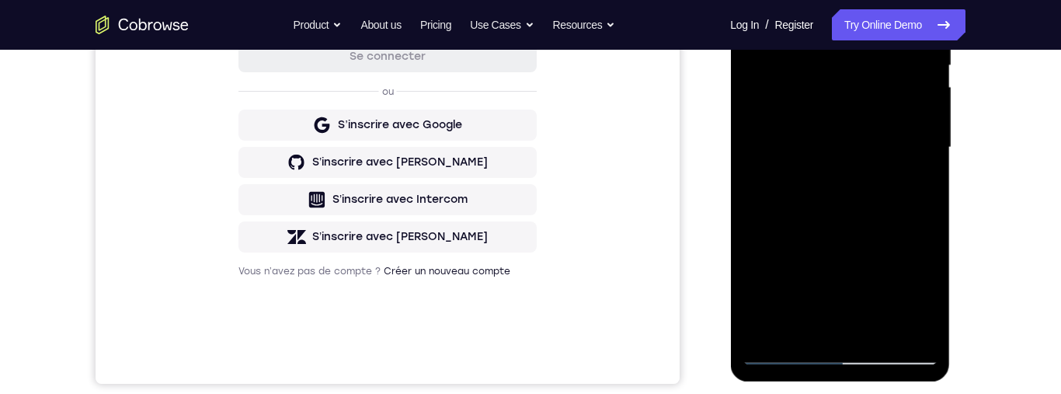
click at [927, 179] on div at bounding box center [840, 147] width 196 height 435
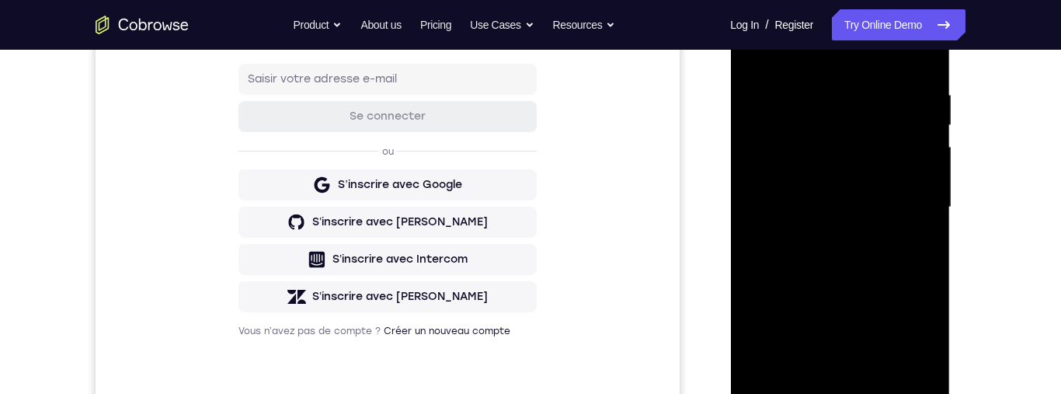
scroll to position [229, 0]
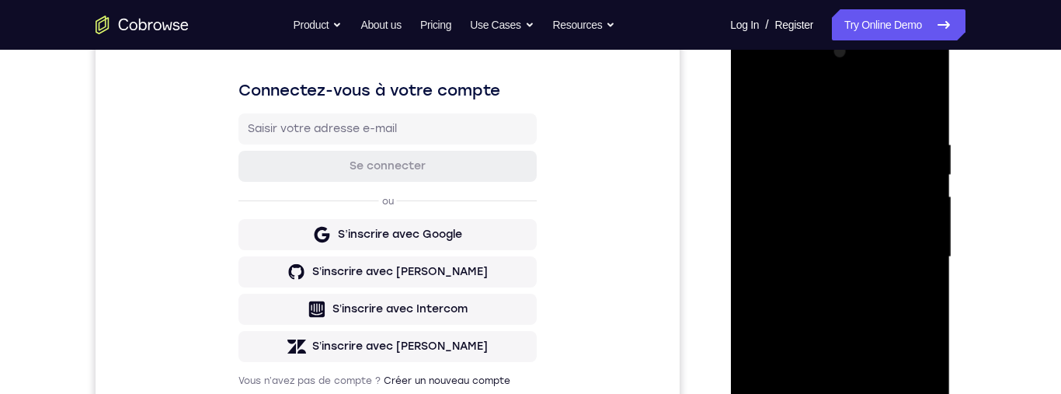
click at [815, 133] on div at bounding box center [840, 257] width 196 height 435
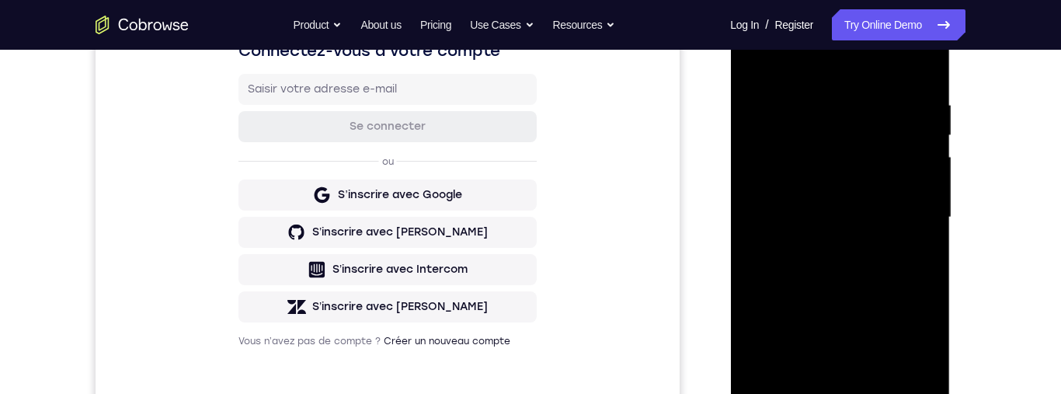
scroll to position [270, 0]
click at [908, 211] on div at bounding box center [840, 216] width 196 height 435
click at [992, 198] on div "Your Support Agent Your Customer Web iOS Android Next Steps We’d be happy to gi…" at bounding box center [530, 292] width 994 height 1025
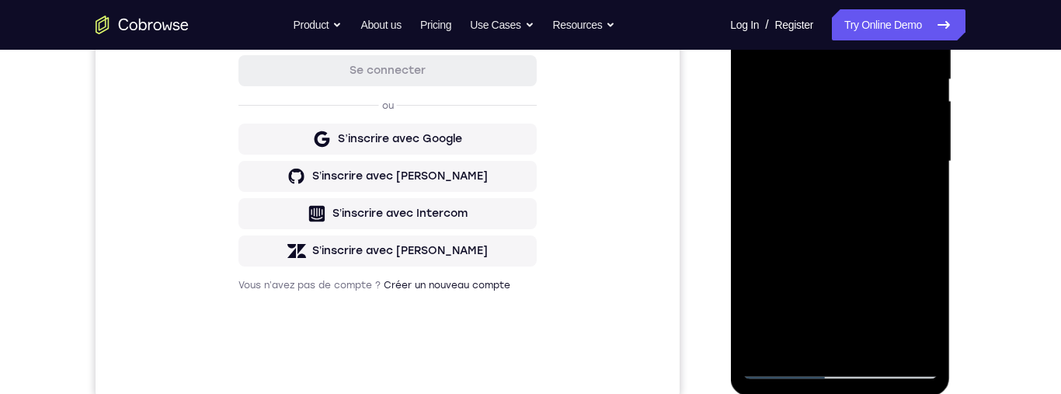
scroll to position [264, 0]
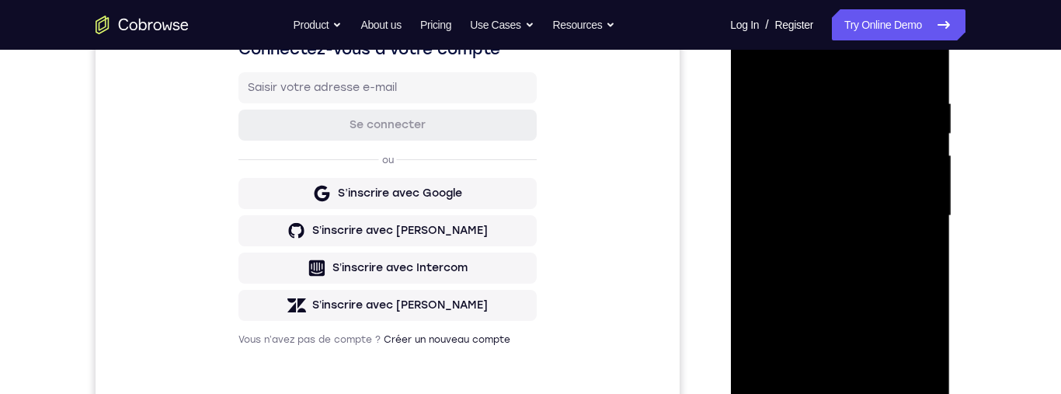
click at [920, 64] on div at bounding box center [840, 215] width 196 height 435
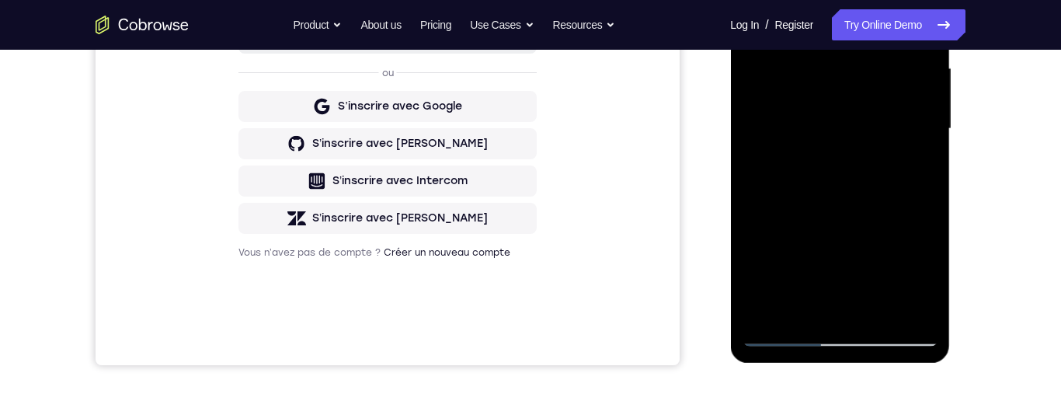
scroll to position [433, 0]
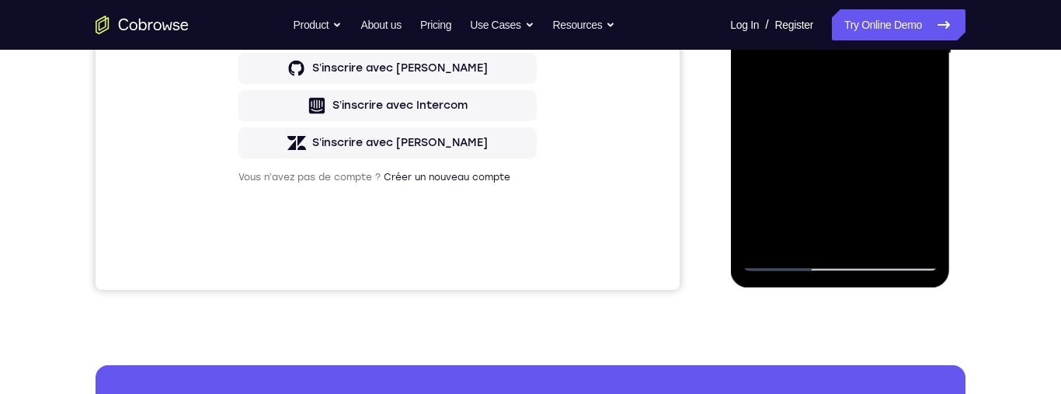
click at [881, 237] on div at bounding box center [840, 53] width 196 height 435
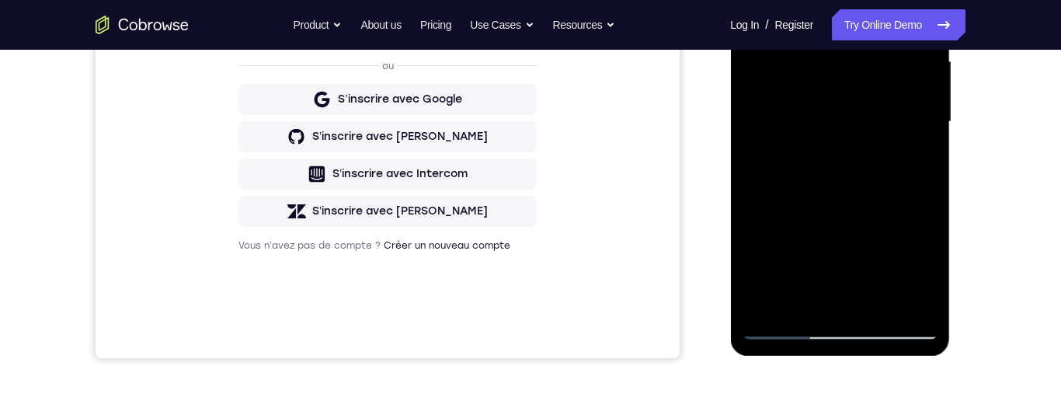
click at [874, 208] on div at bounding box center [840, 121] width 196 height 435
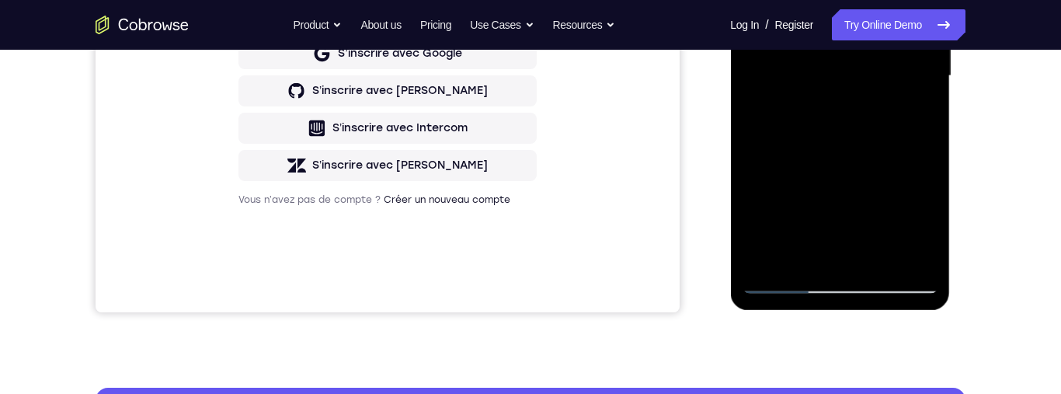
scroll to position [293, 0]
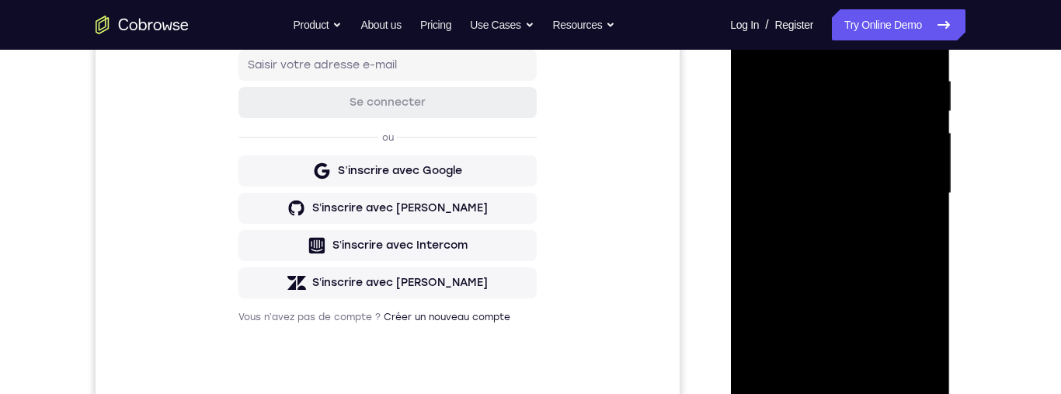
click at [757, 35] on div at bounding box center [840, 193] width 196 height 435
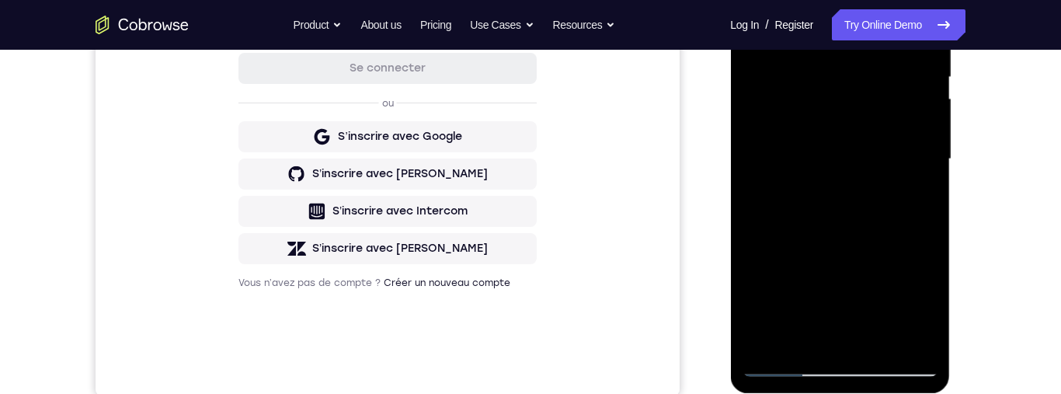
scroll to position [298, 0]
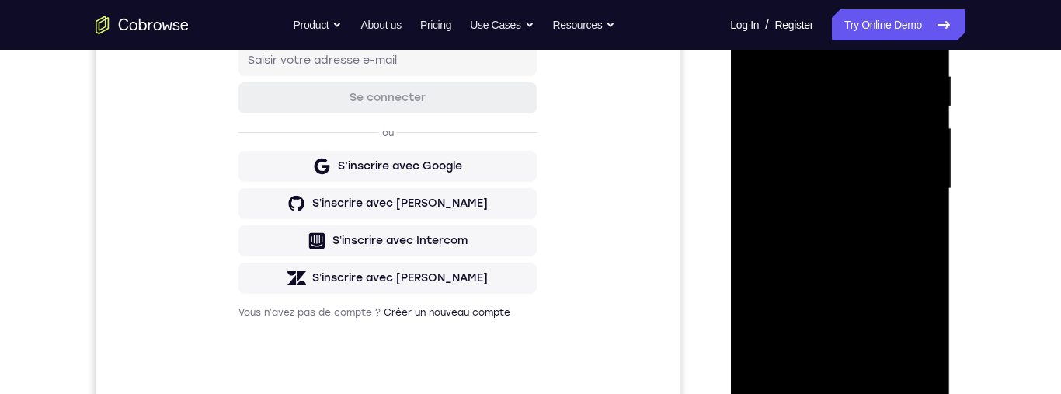
click at [924, 233] on div at bounding box center [840, 188] width 196 height 435
click at [925, 236] on div at bounding box center [840, 188] width 196 height 435
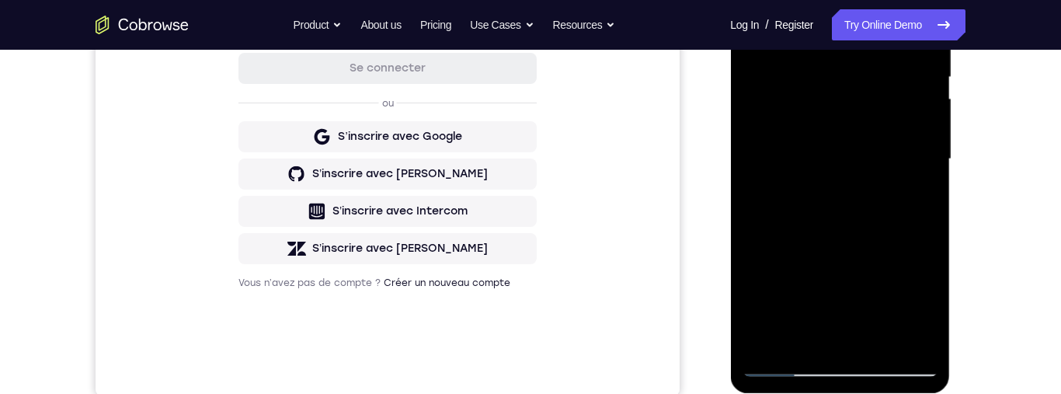
scroll to position [423, 0]
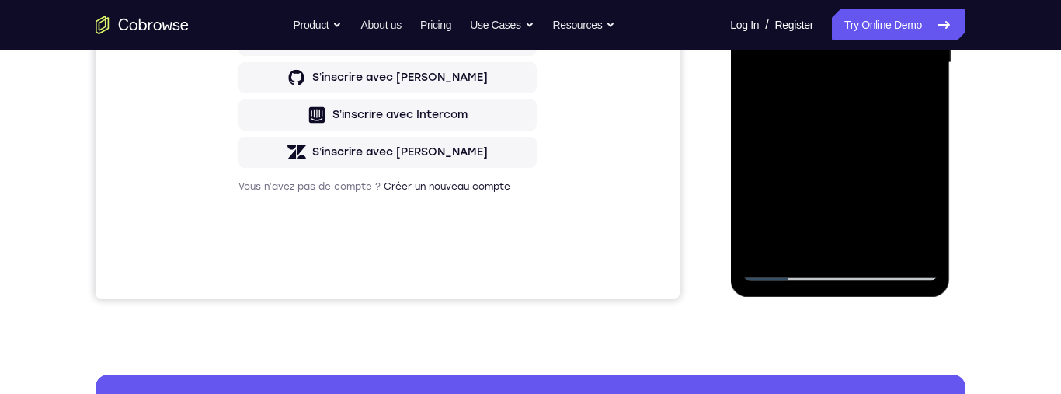
click at [878, 245] on div at bounding box center [840, 62] width 196 height 435
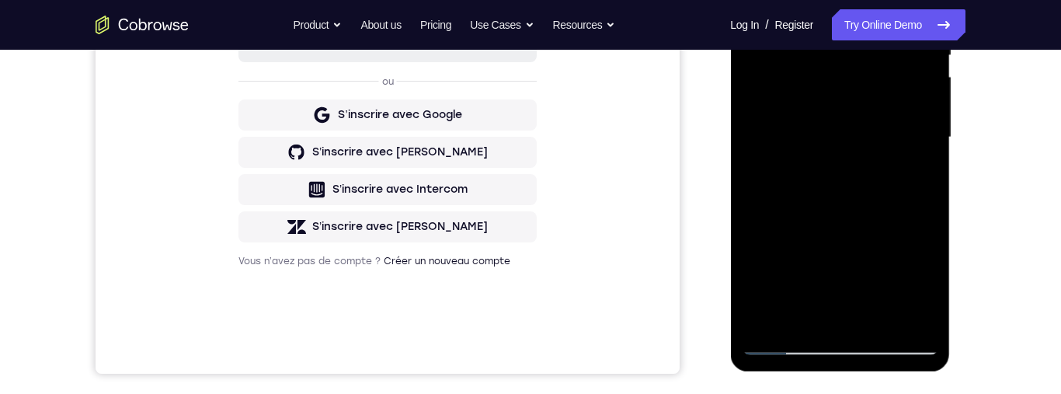
scroll to position [348, 0]
click at [908, 132] on div at bounding box center [840, 138] width 196 height 435
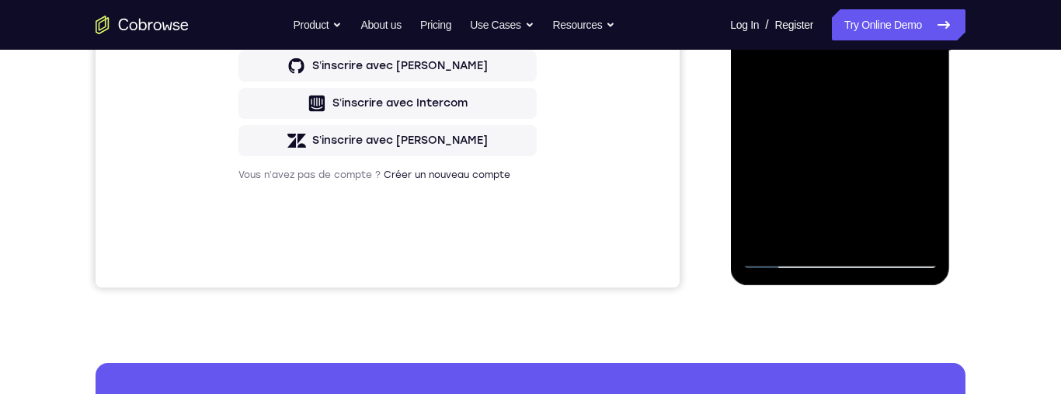
click at [914, 92] on div at bounding box center [840, 51] width 196 height 435
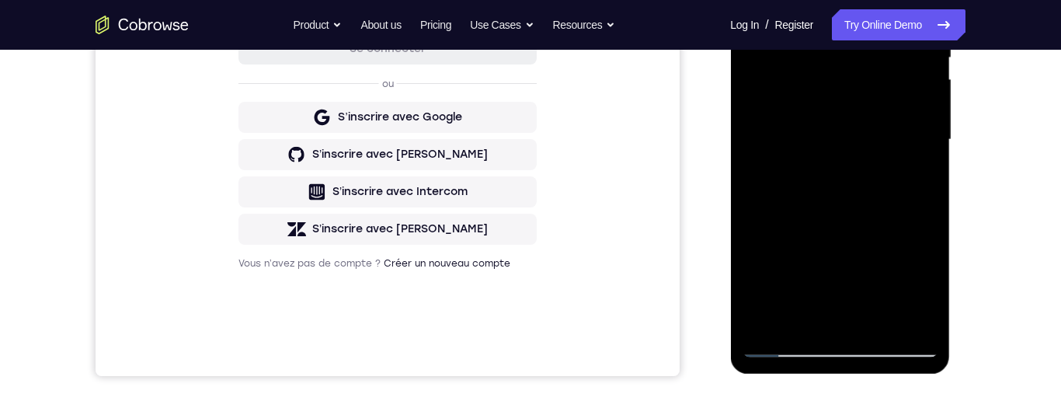
scroll to position [344, 0]
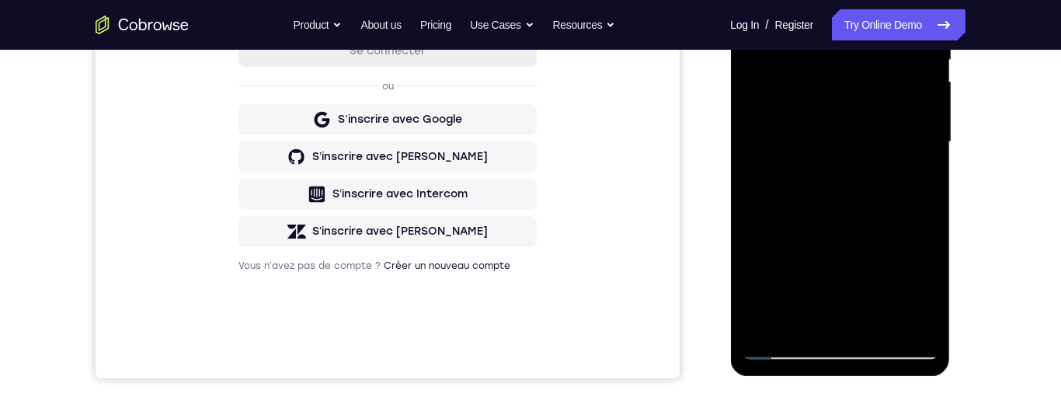
click at [911, 183] on div at bounding box center [840, 142] width 196 height 435
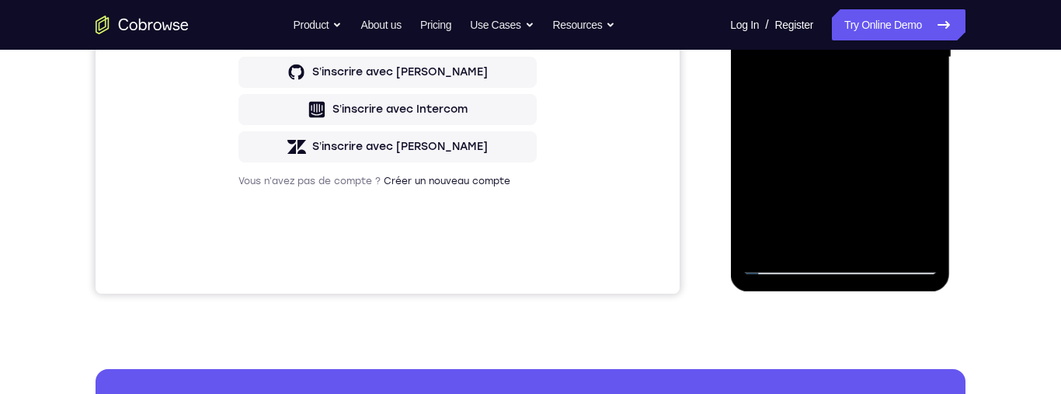
click at [801, 234] on div at bounding box center [840, 57] width 196 height 435
click at [921, 146] on div at bounding box center [840, 57] width 196 height 435
click at [921, 144] on div at bounding box center [840, 57] width 196 height 435
click at [921, 142] on div at bounding box center [840, 57] width 196 height 435
click at [918, 86] on div at bounding box center [840, 57] width 196 height 435
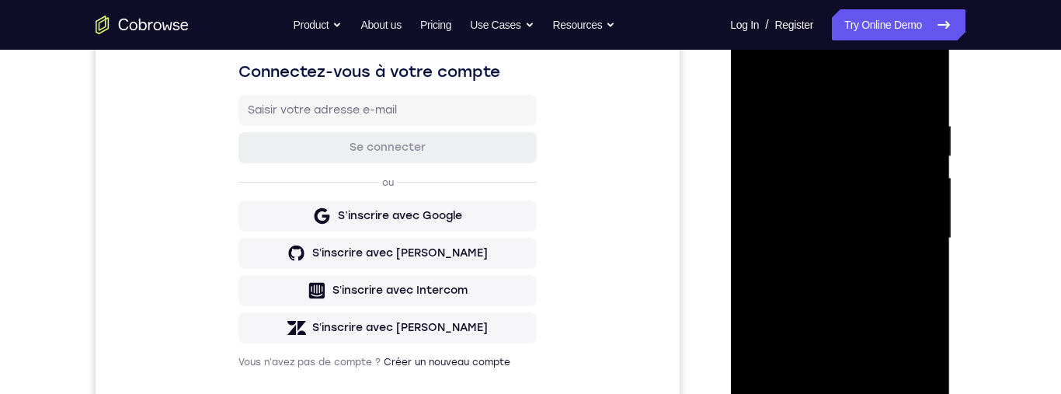
scroll to position [228, 0]
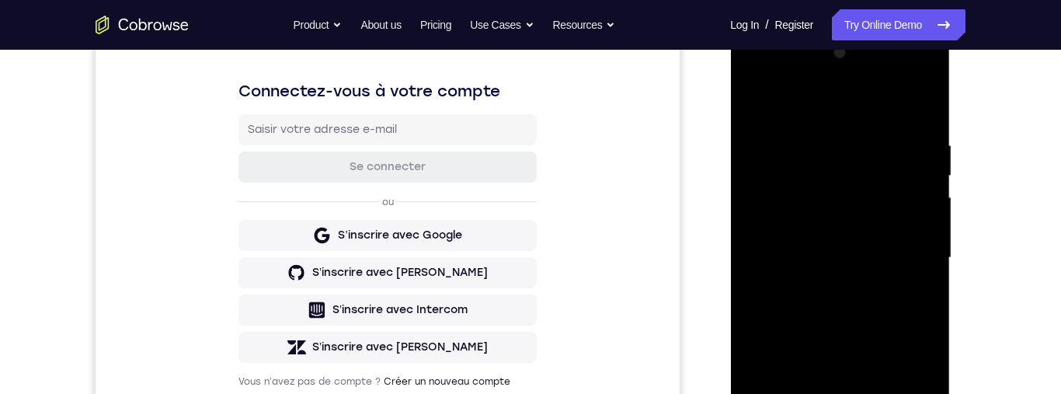
click at [757, 99] on div at bounding box center [840, 257] width 196 height 435
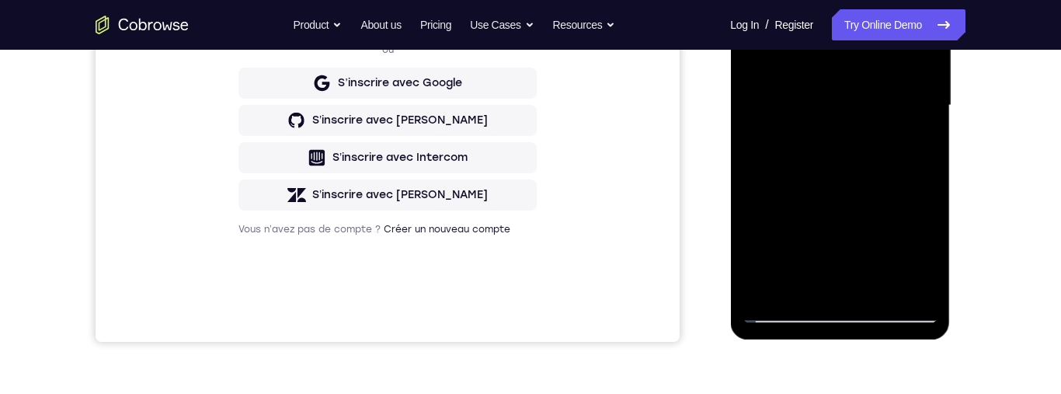
scroll to position [443, 0]
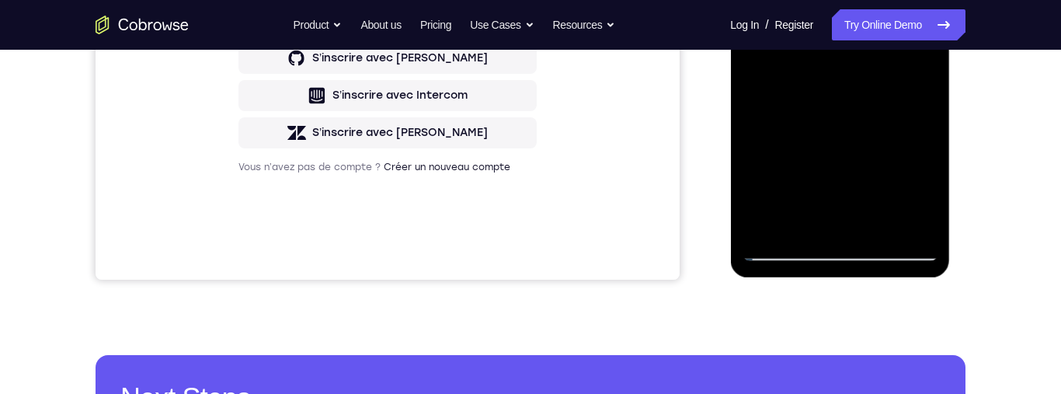
click at [833, 175] on div at bounding box center [840, 43] width 196 height 435
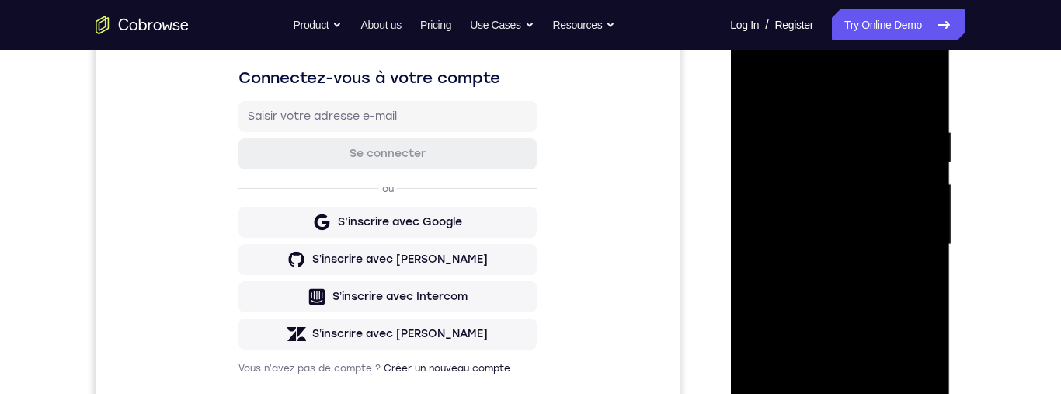
scroll to position [240, 0]
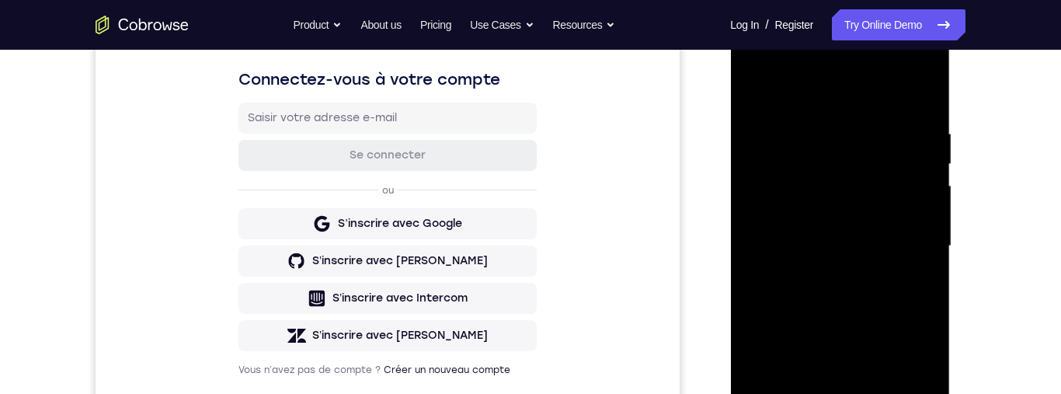
click at [761, 95] on div at bounding box center [840, 246] width 196 height 435
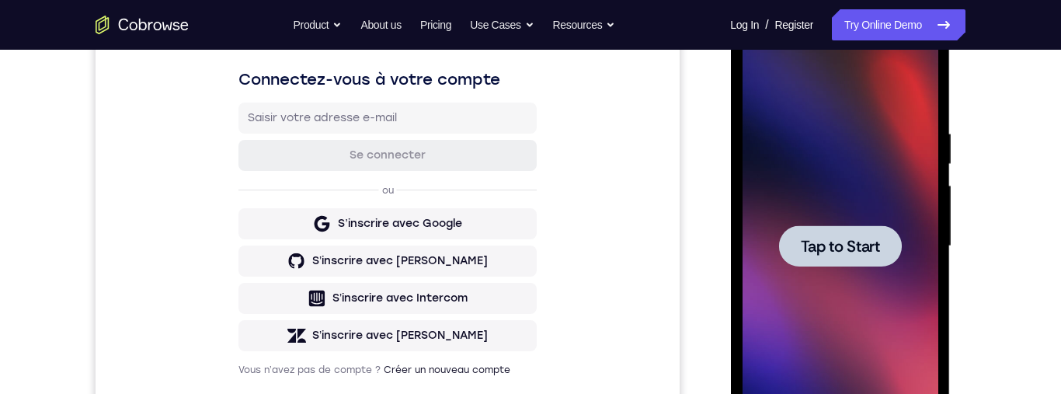
click at [844, 245] on span "Tap to Start" at bounding box center [839, 246] width 79 height 16
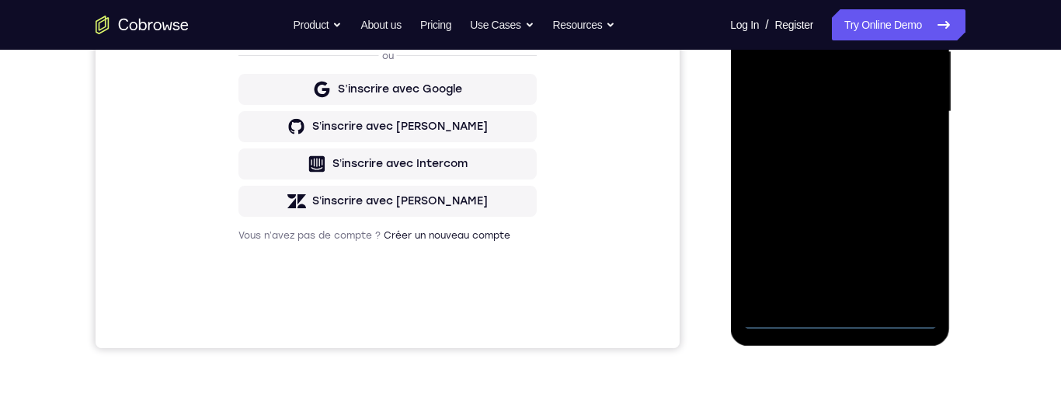
scroll to position [409, 0]
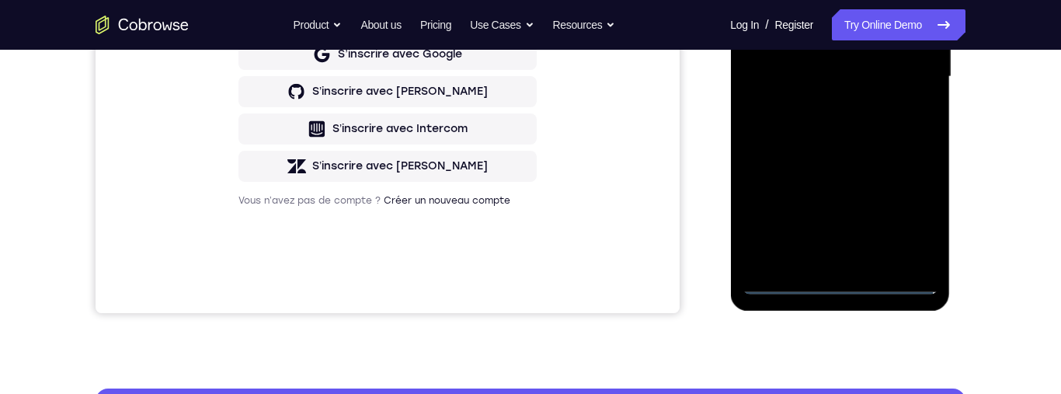
click at [838, 284] on div at bounding box center [840, 76] width 196 height 435
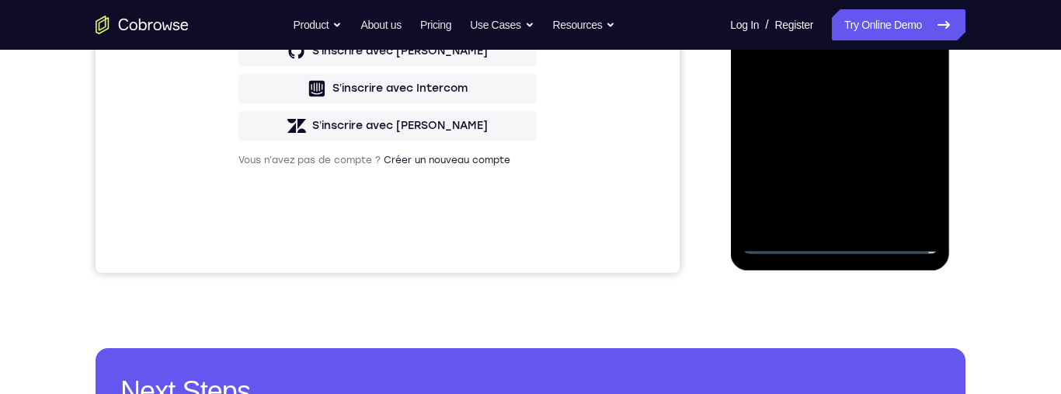
click at [842, 239] on div at bounding box center [840, 36] width 196 height 435
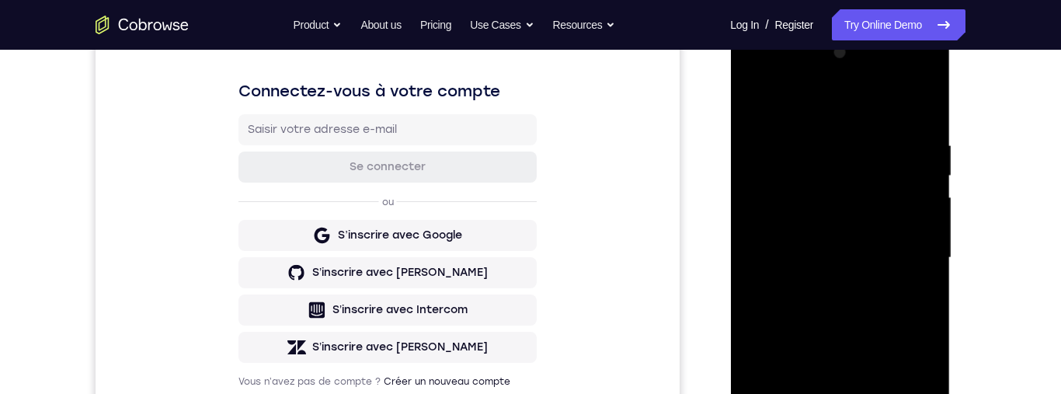
scroll to position [629, 0]
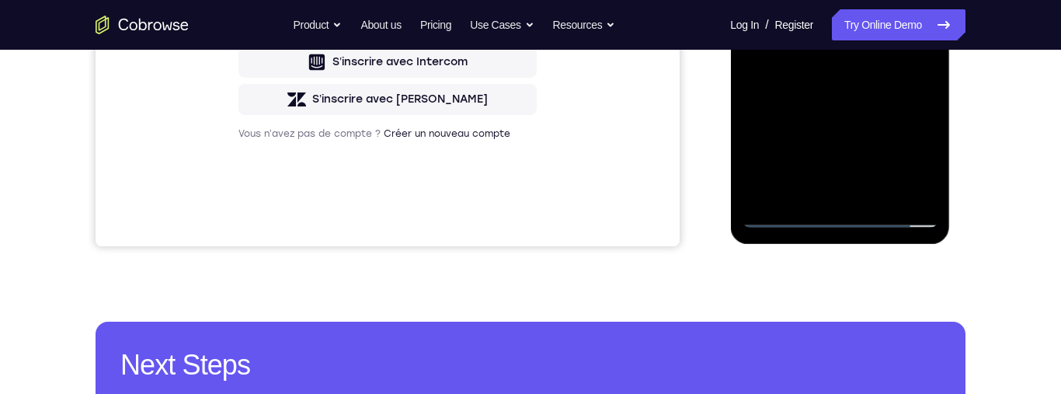
click at [910, 154] on div at bounding box center [840, 10] width 196 height 435
click at [896, 153] on div at bounding box center [840, 10] width 196 height 435
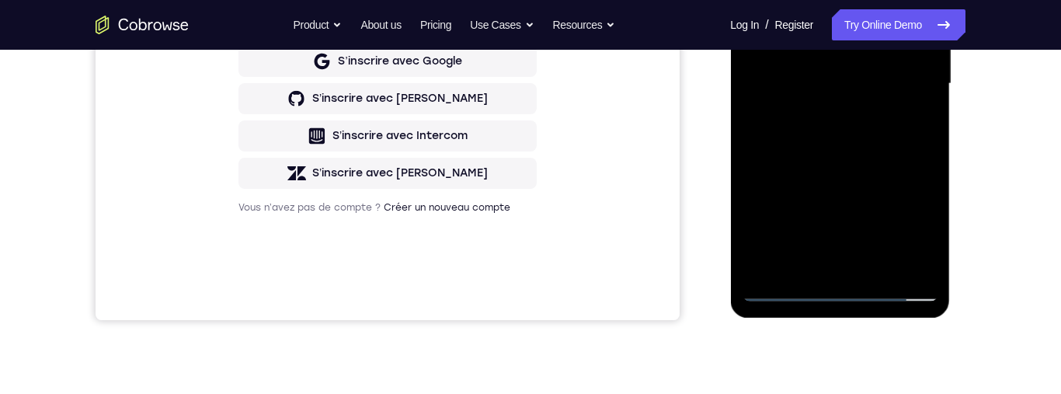
click at [904, 225] on div at bounding box center [840, 83] width 196 height 435
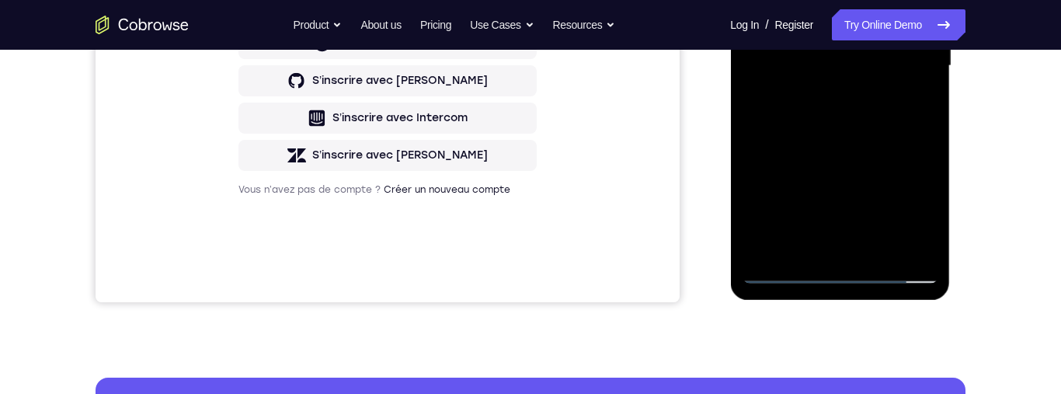
scroll to position [332, 0]
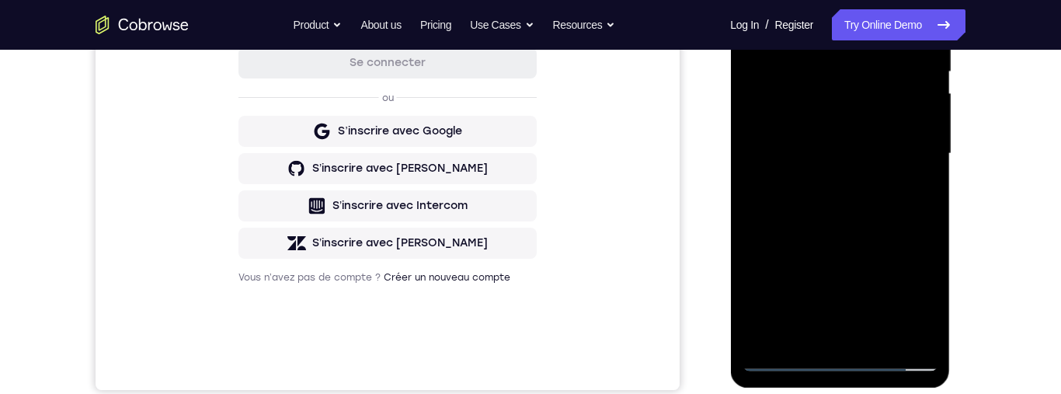
click at [904, 290] on div at bounding box center [840, 153] width 196 height 435
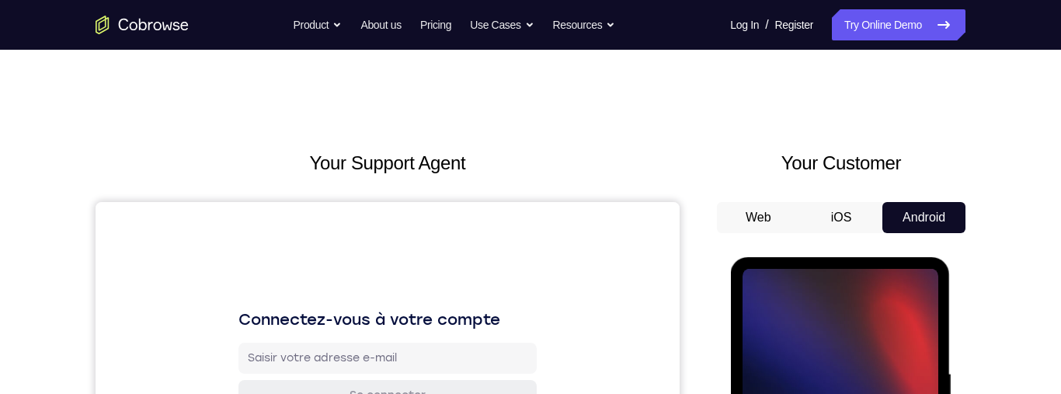
scroll to position [423, 0]
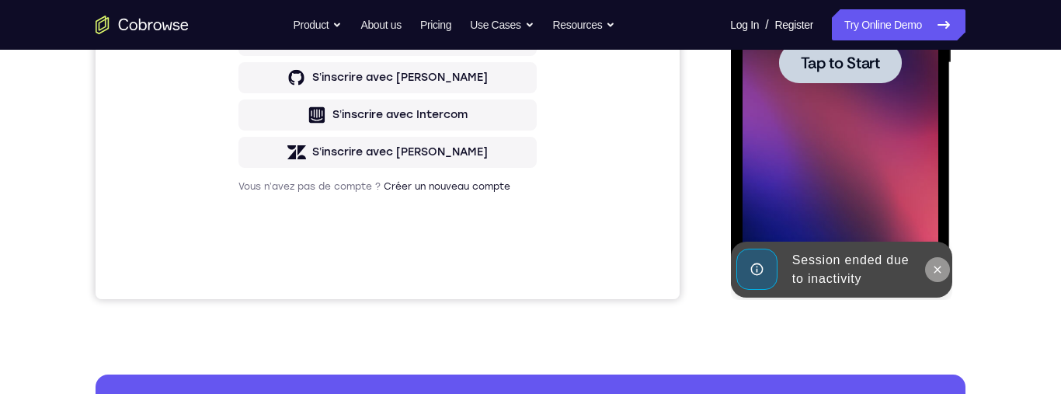
click at [930, 260] on button at bounding box center [936, 269] width 25 height 25
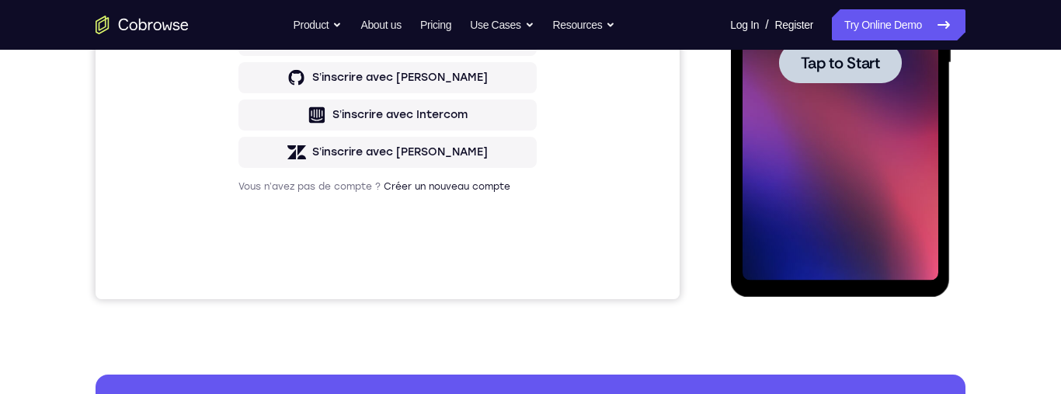
scroll to position [254, 0]
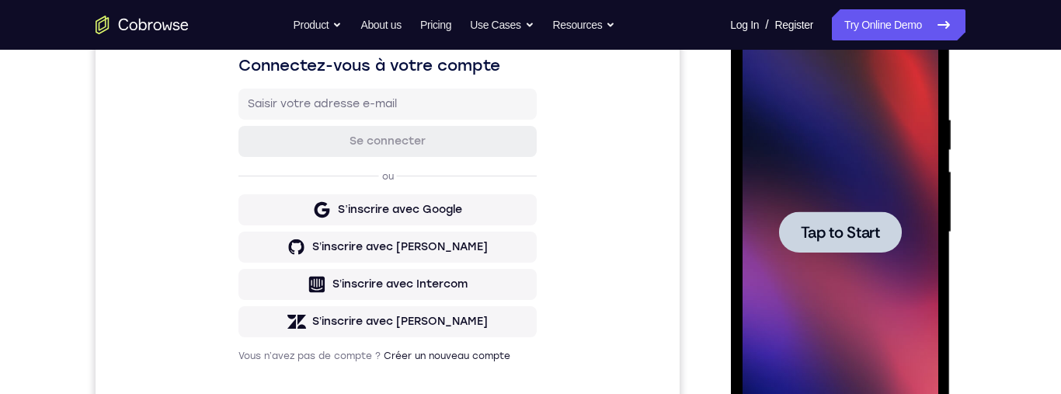
click at [850, 218] on div at bounding box center [839, 231] width 123 height 41
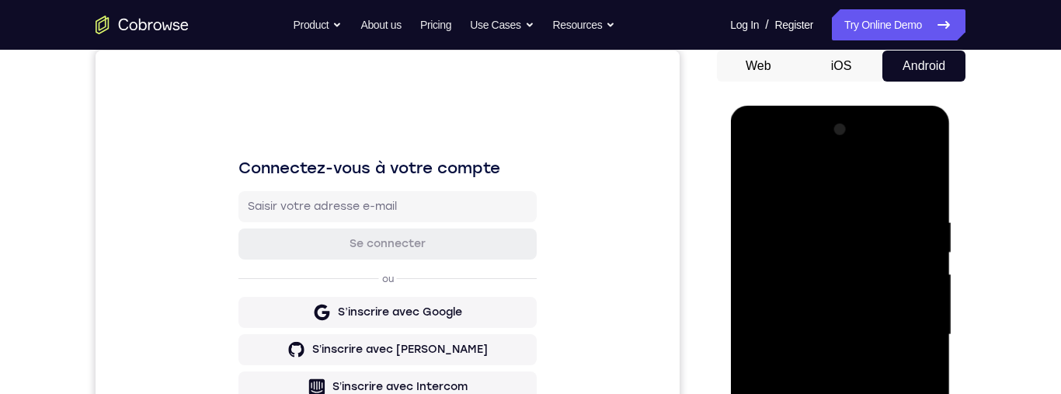
scroll to position [362, 0]
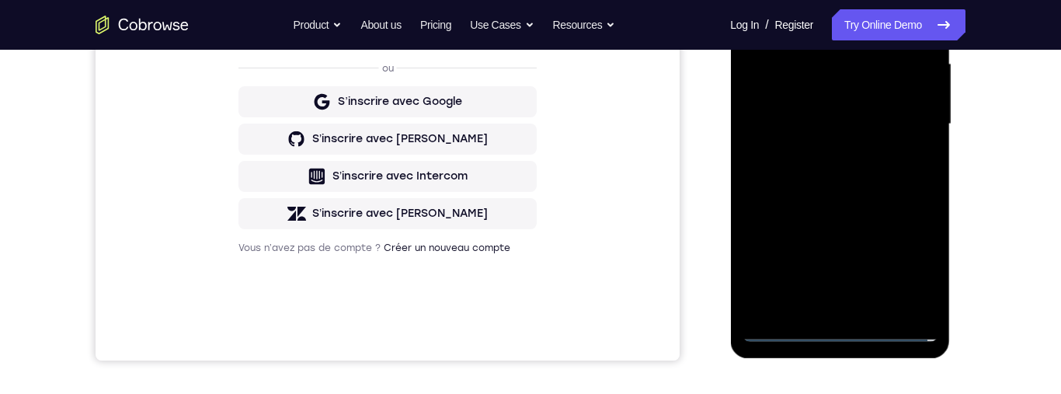
click at [832, 323] on div at bounding box center [840, 124] width 196 height 435
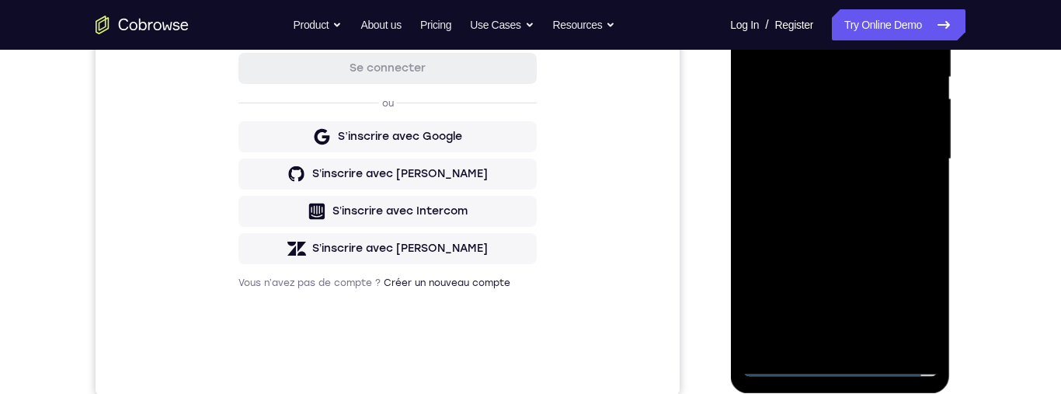
click at [841, 368] on div at bounding box center [840, 159] width 196 height 435
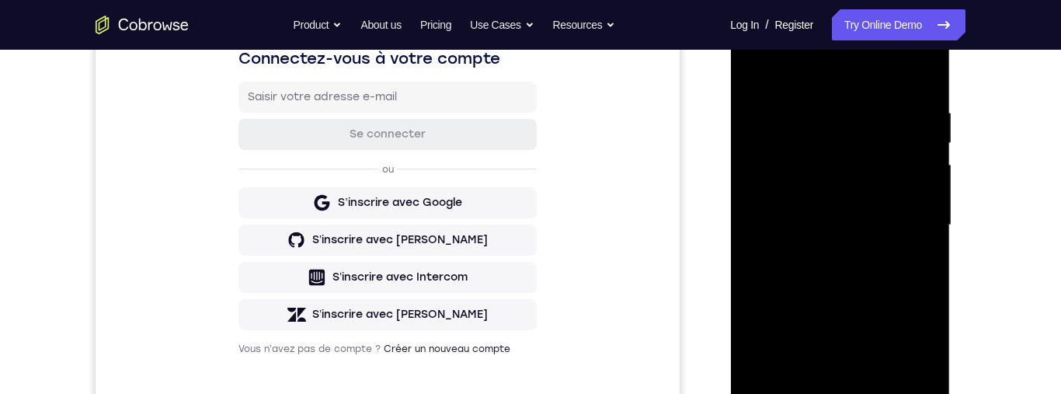
scroll to position [351, 0]
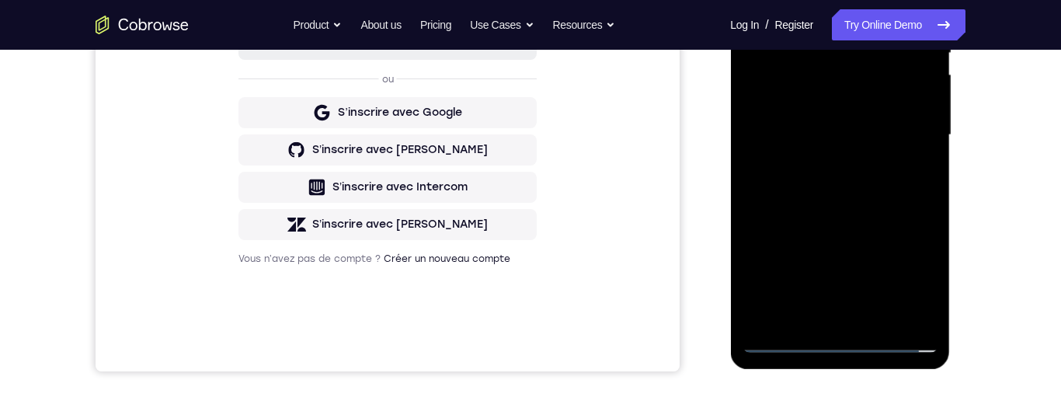
click at [835, 350] on div at bounding box center [840, 135] width 196 height 435
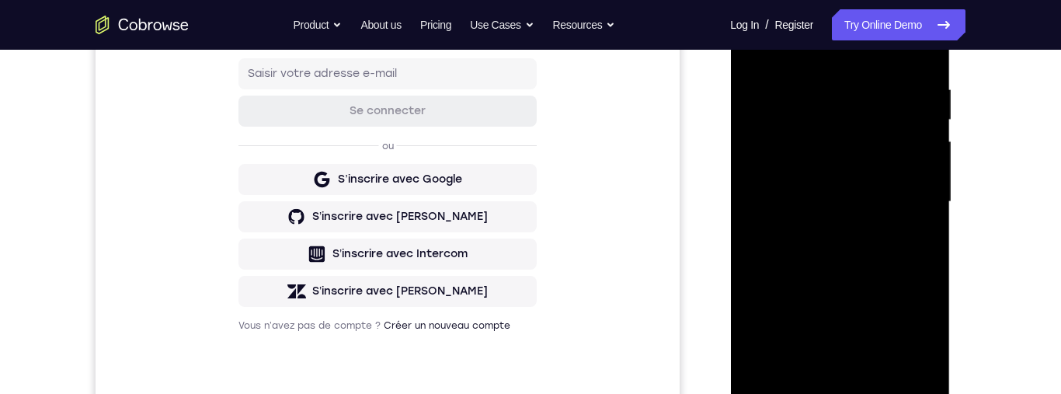
click at [899, 340] on div at bounding box center [840, 201] width 196 height 435
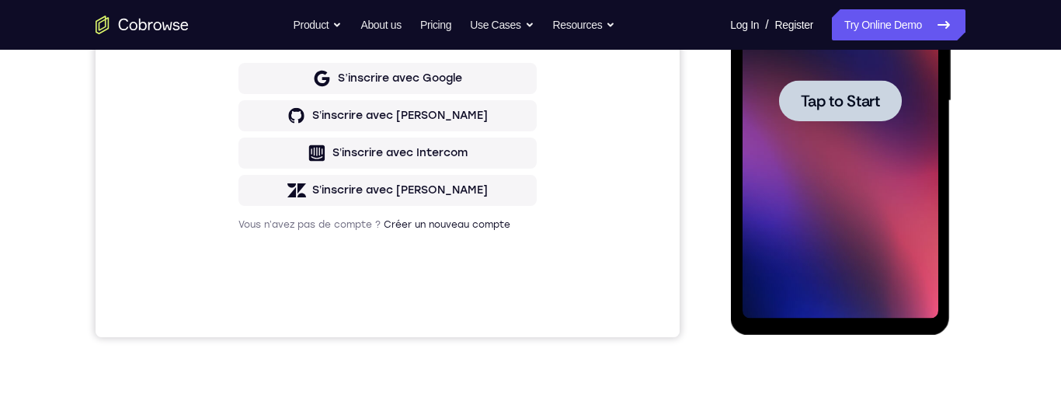
scroll to position [318, 0]
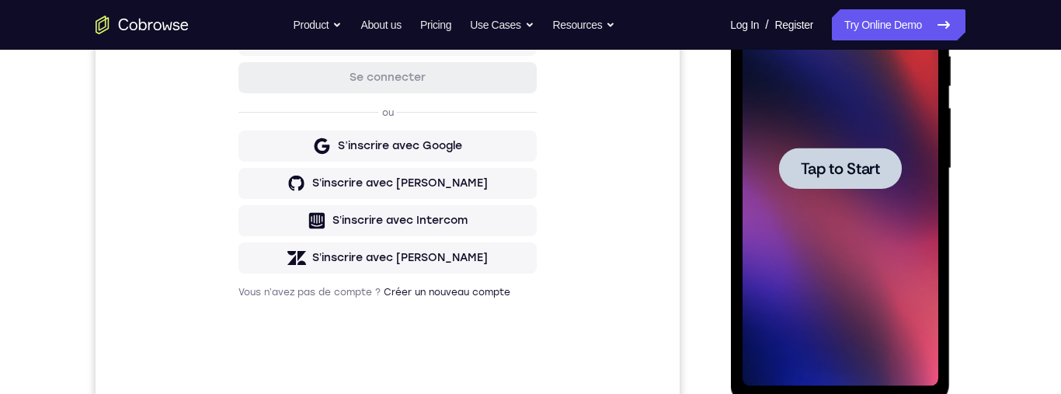
click at [834, 173] on span "Tap to Start" at bounding box center [839, 169] width 79 height 16
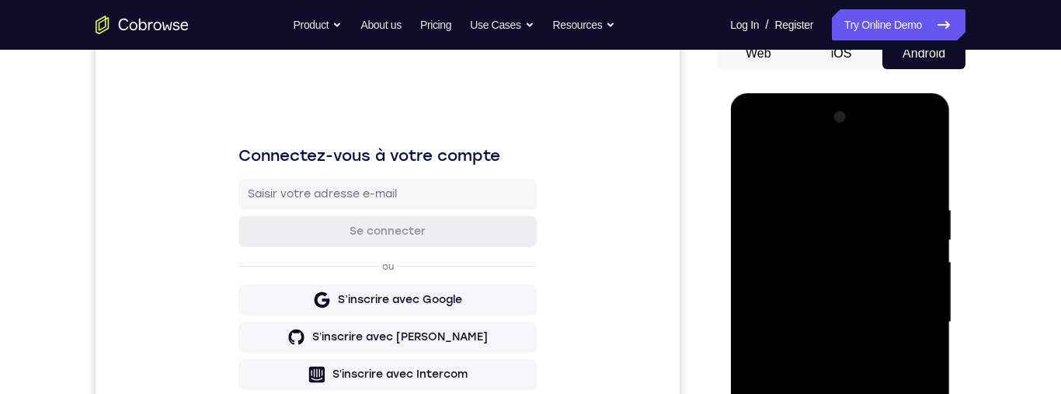
scroll to position [384, 0]
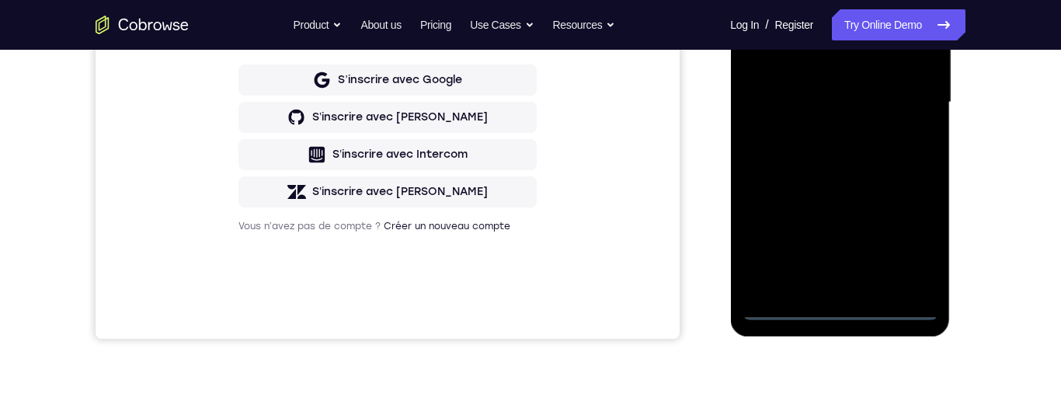
click at [832, 308] on div at bounding box center [840, 102] width 196 height 435
click at [833, 303] on div at bounding box center [840, 102] width 196 height 435
click at [839, 308] on div at bounding box center [840, 102] width 196 height 435
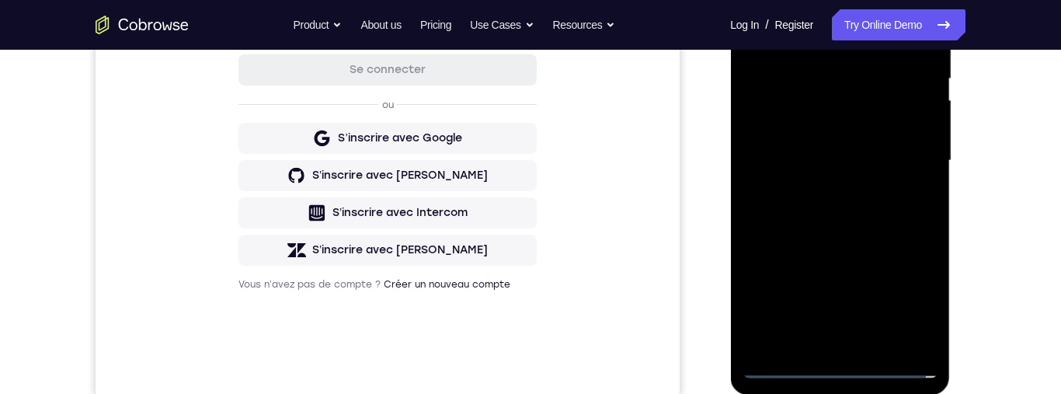
click at [841, 371] on div at bounding box center [840, 160] width 196 height 435
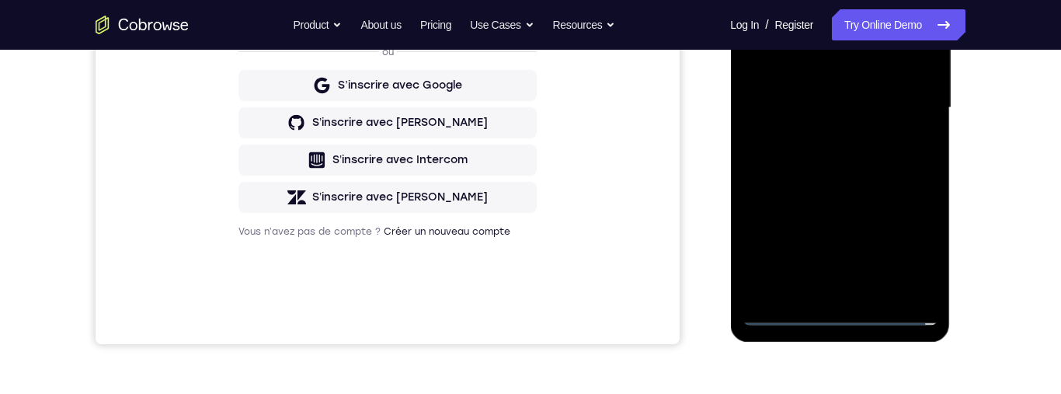
scroll to position [300, 0]
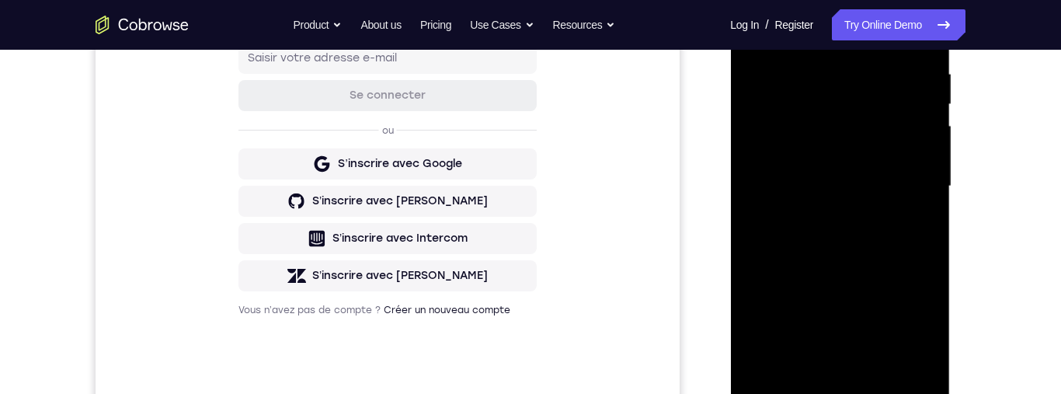
click at [900, 319] on div at bounding box center [840, 186] width 196 height 435
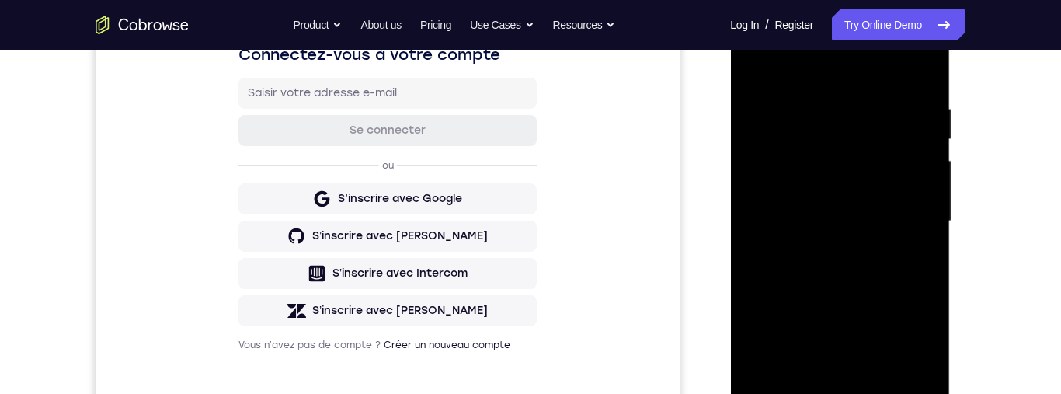
click at [900, 357] on div at bounding box center [840, 221] width 196 height 435
click at [909, 354] on div at bounding box center [840, 221] width 196 height 435
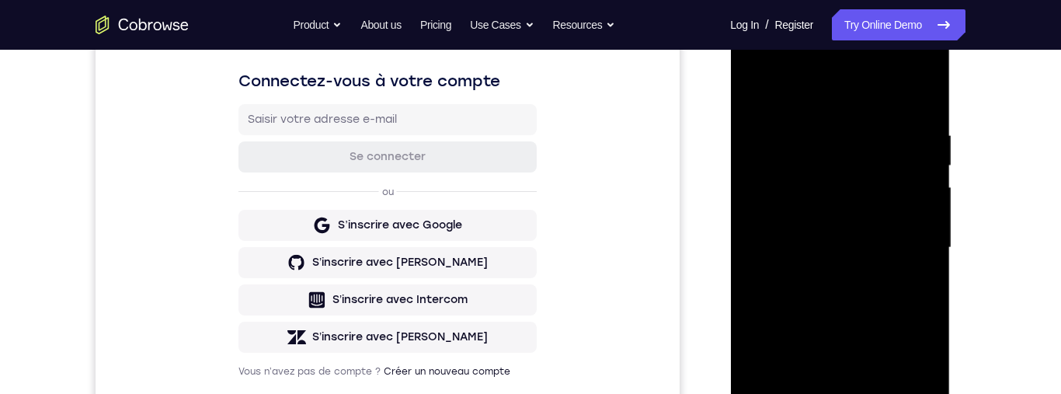
scroll to position [393, 0]
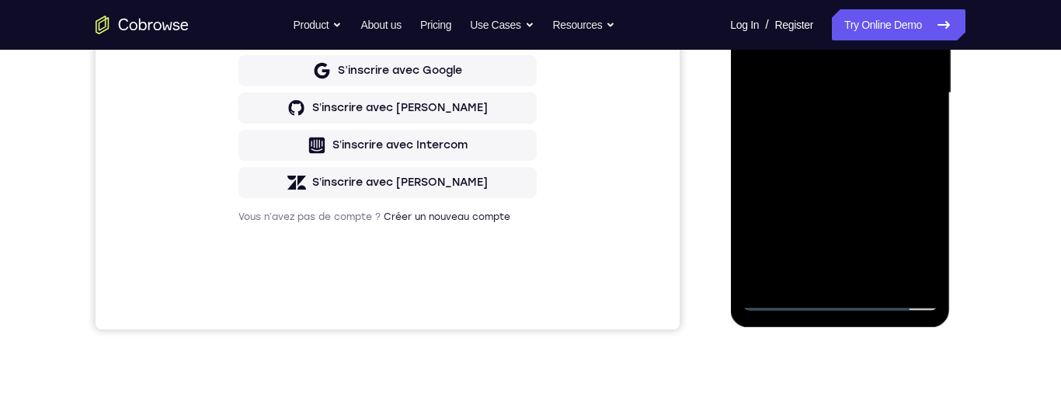
click at [919, 228] on div at bounding box center [840, 93] width 196 height 435
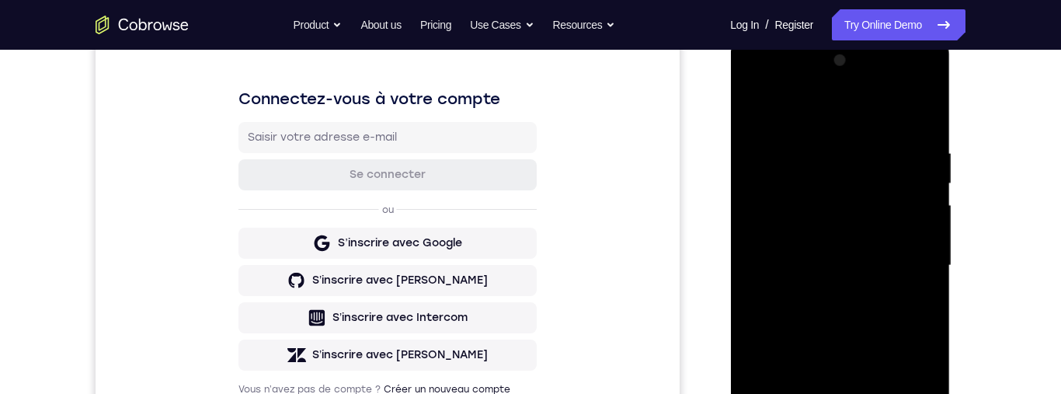
click at [763, 80] on div at bounding box center [840, 265] width 196 height 435
click at [906, 249] on div at bounding box center [840, 265] width 196 height 435
click at [902, 249] on div at bounding box center [840, 265] width 196 height 435
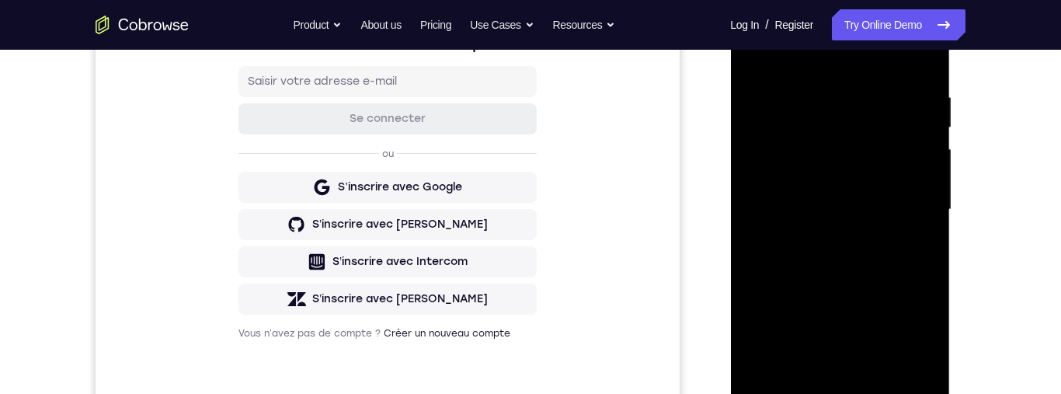
scroll to position [412, 0]
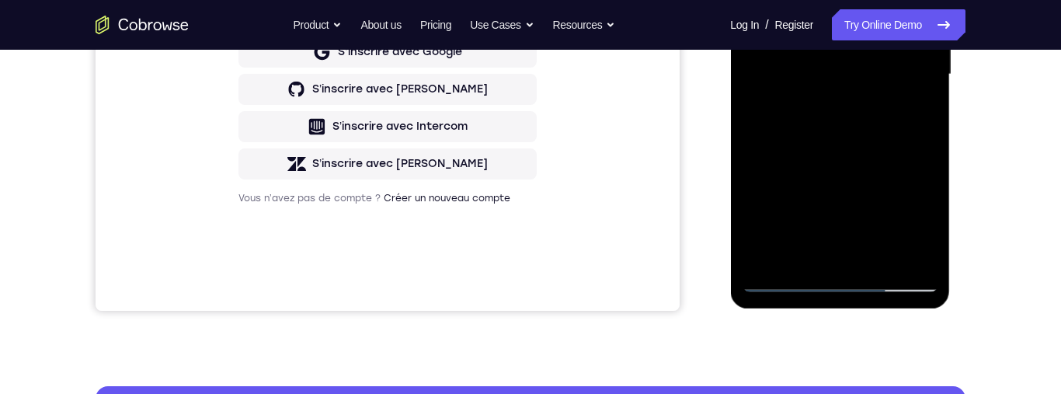
click at [825, 255] on div at bounding box center [840, 74] width 196 height 435
click at [823, 256] on div at bounding box center [840, 74] width 196 height 435
